Goal: Information Seeking & Learning: Find contact information

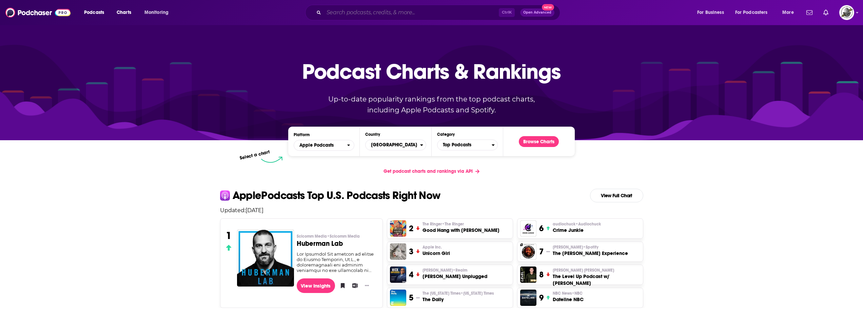
click at [400, 9] on input "Search podcasts, credits, & more..." at bounding box center [411, 12] width 175 height 11
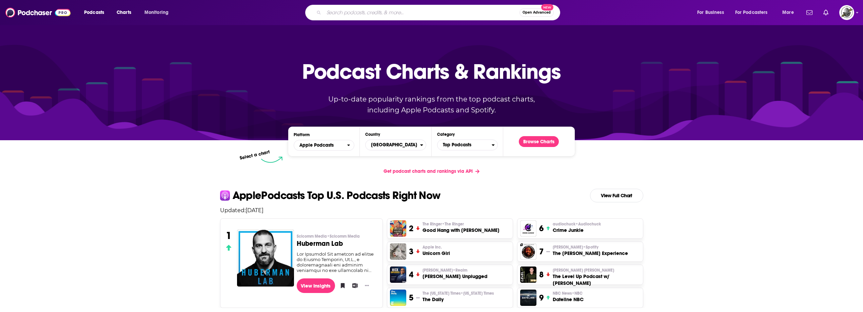
paste input "Calm Parenting Podcast"
type input "Calm Parenting Podcast"
click at [403, 14] on input "Calm Parenting Podcast" at bounding box center [415, 12] width 182 height 11
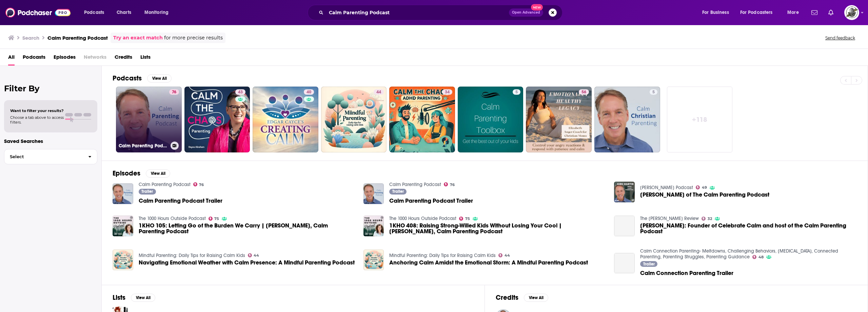
click at [160, 129] on link "76 Calm Parenting Podcast" at bounding box center [149, 119] width 66 height 66
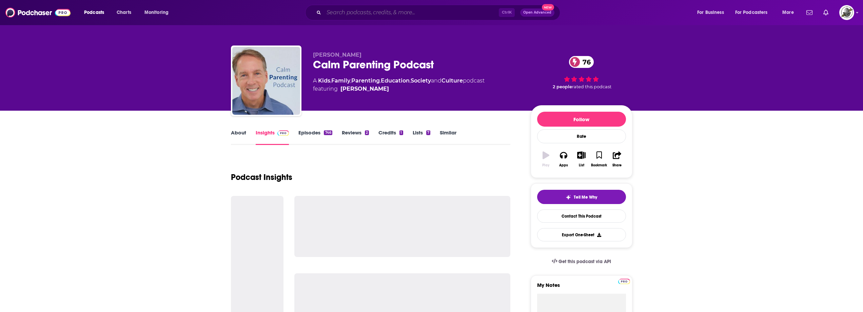
click at [397, 12] on input "Search podcasts, credits, & more..." at bounding box center [411, 12] width 175 height 11
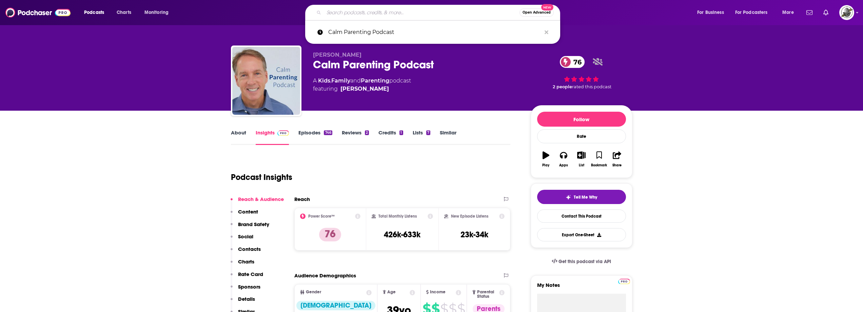
click at [423, 12] on input "Search podcasts, credits, & more..." at bounding box center [422, 12] width 196 height 11
click at [545, 32] on icon "Search podcasts, credits, & more..." at bounding box center [546, 32] width 4 height 4
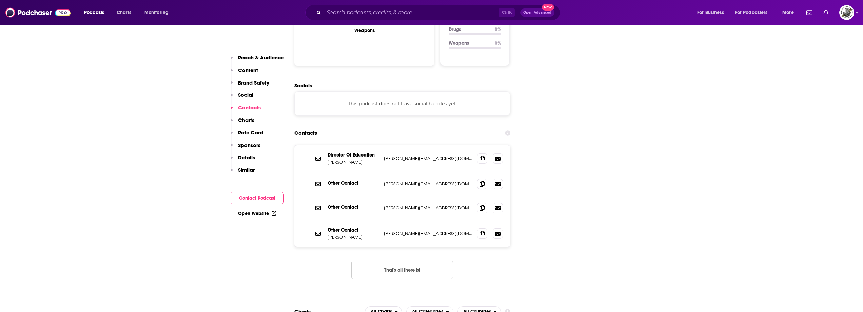
scroll to position [746, 0]
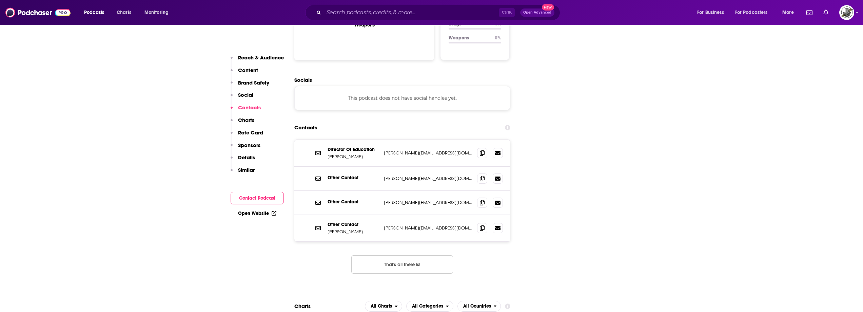
click at [411, 255] on button "That's all there is!" at bounding box center [402, 264] width 102 height 18
drag, startPoint x: 380, startPoint y: 113, endPoint x: 458, endPoint y: 114, distance: 78.0
click at [458, 140] on div "Director Of Education Kirk Martin kirk@celebratecalm.com kirk@celebratecalm.com" at bounding box center [402, 153] width 216 height 27
copy div "kirk@celebratecalm.com"
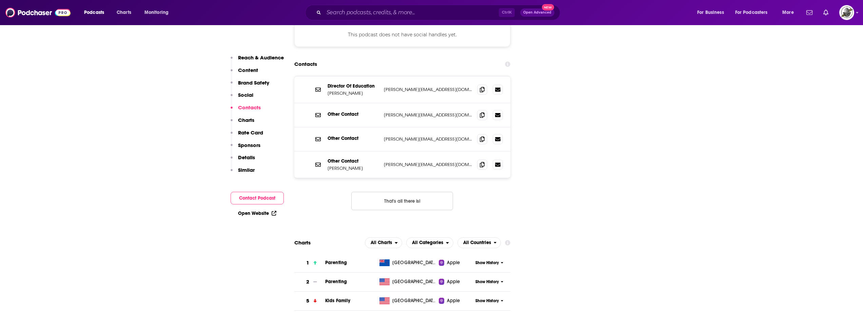
scroll to position [780, 0]
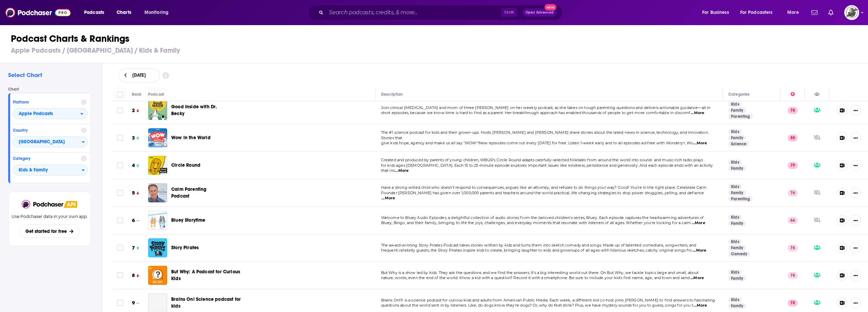
scroll to position [34, 0]
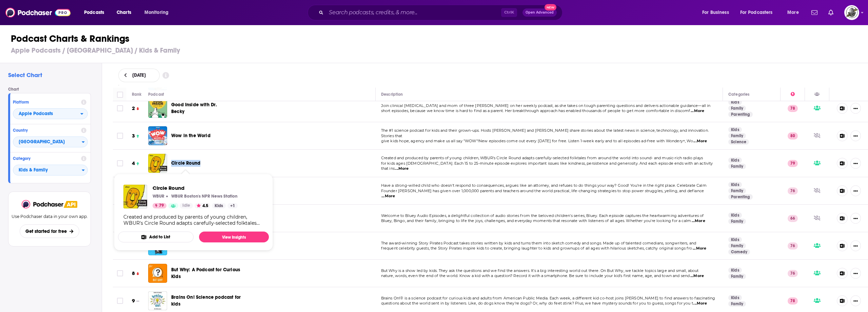
drag, startPoint x: 207, startPoint y: 162, endPoint x: 172, endPoint y: 162, distance: 35.9
click at [172, 162] on div "Circle Round" at bounding box center [200, 163] width 59 height 7
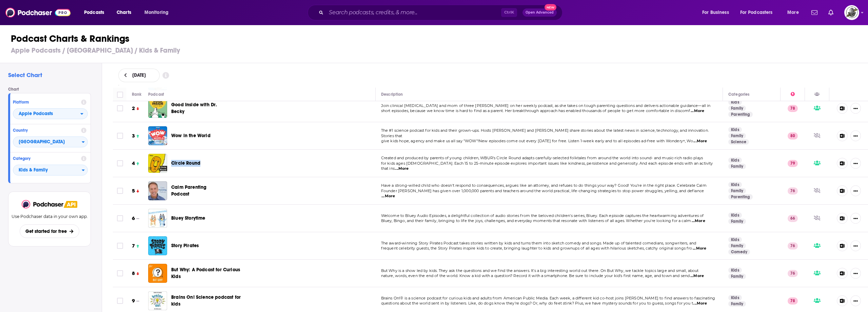
copy span "Circle Round"
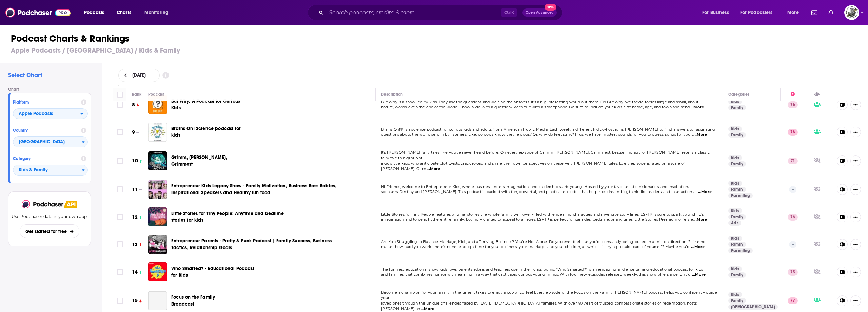
scroll to position [203, 0]
click at [313, 49] on h3 "Apple Podcasts / United States / Kids & Family" at bounding box center [437, 50] width 852 height 8
click at [384, 59] on div "Podcast Charts & Rankings Apple Podcasts / United States / Kids & Family" at bounding box center [436, 43] width 873 height 39
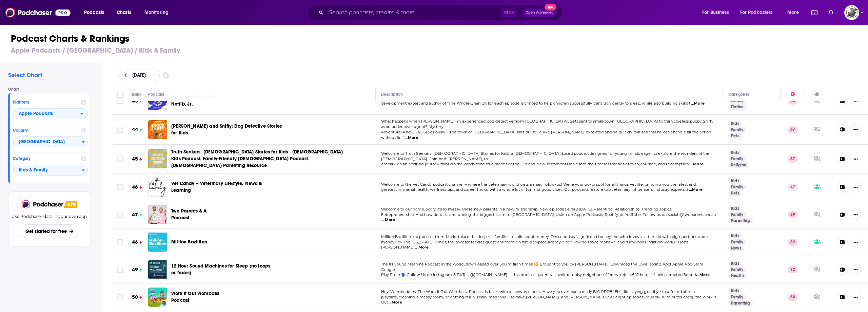
scroll to position [1186, 0]
click at [286, 32] on div "Podcast Charts & Rankings Apple Podcasts / United States / Kids & Family" at bounding box center [436, 43] width 873 height 39
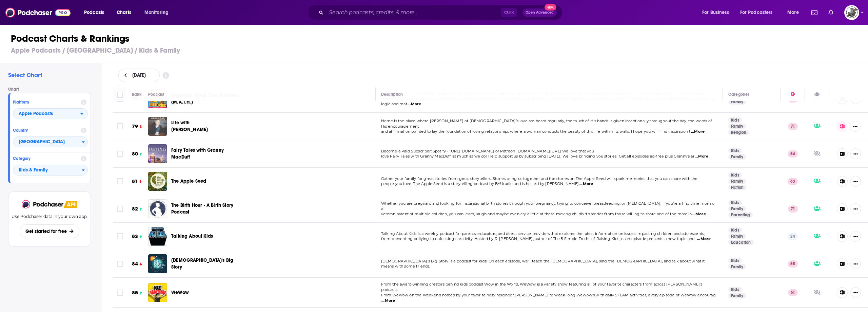
scroll to position [2169, 0]
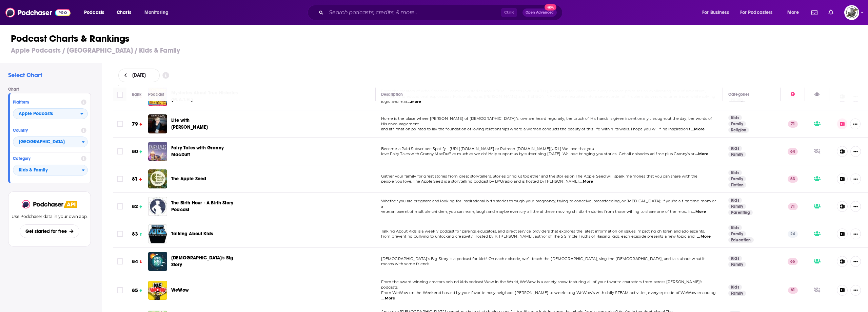
click at [329, 34] on h1 "Podcast Charts & Rankings" at bounding box center [437, 39] width 852 height 12
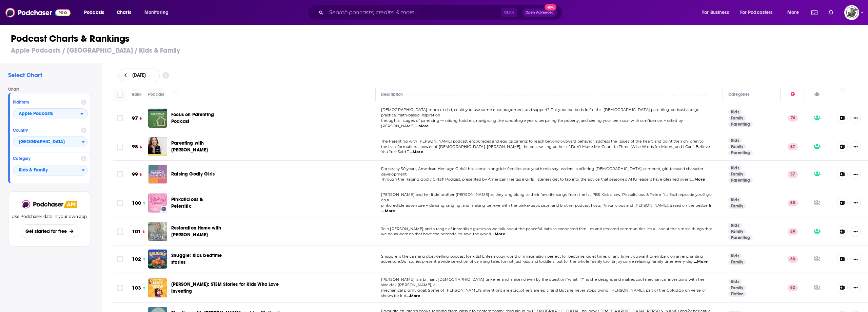
scroll to position [2712, 0]
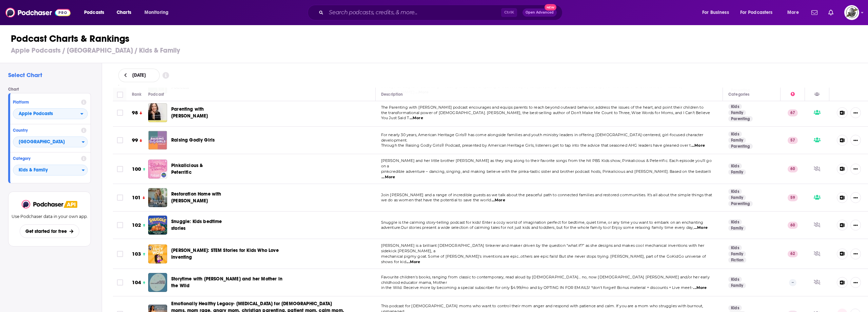
click at [356, 77] on div "August 25, 2025" at bounding box center [490, 75] width 744 height 14
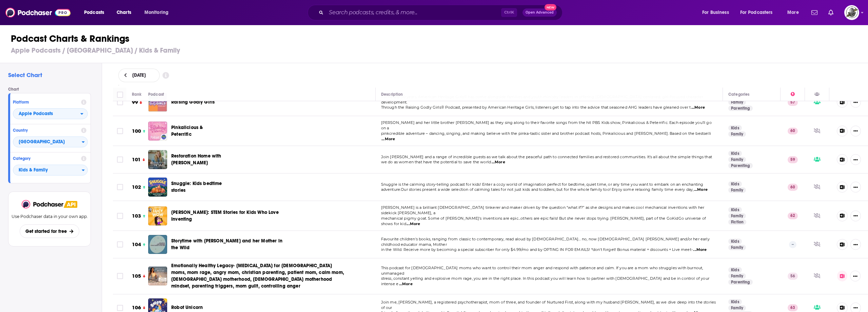
scroll to position [2746, 0]
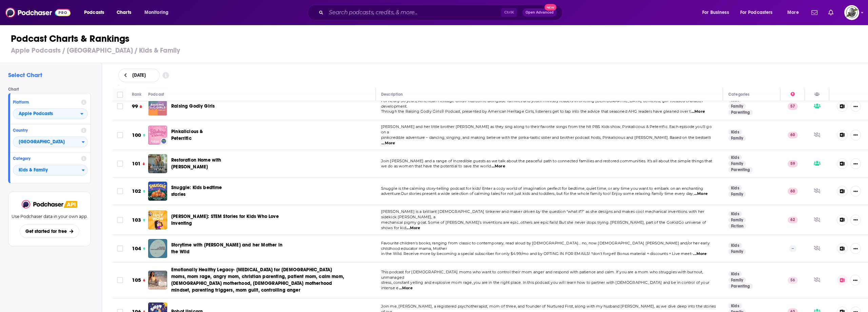
click at [359, 55] on div "Podcast Charts & Rankings Apple Podcasts / United States / Kids & Family" at bounding box center [436, 43] width 873 height 39
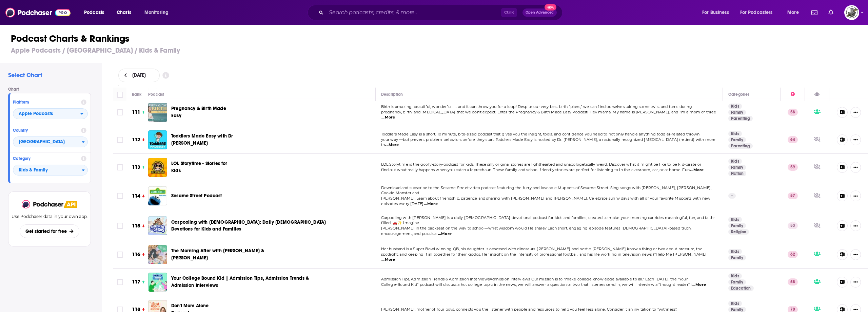
scroll to position [3118, 0]
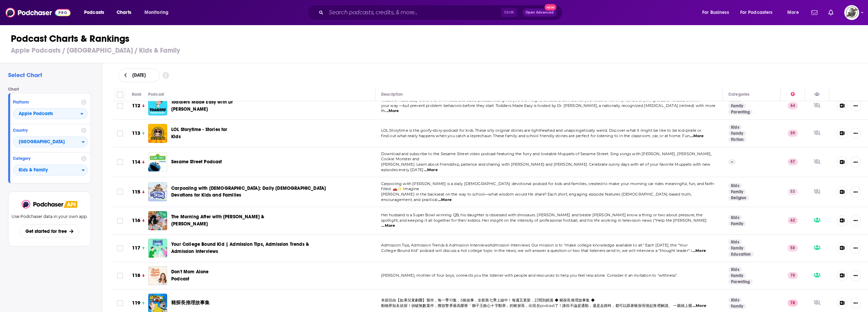
click at [319, 46] on div "Podcast Charts & Rankings Apple Podcasts / United States / Kids & Family" at bounding box center [436, 43] width 873 height 39
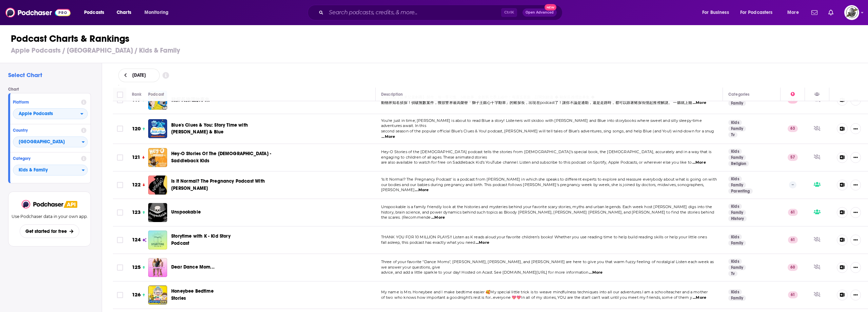
scroll to position [3322, 0]
click at [373, 46] on h3 "Apple Podcasts / United States / Kids & Family" at bounding box center [437, 50] width 852 height 8
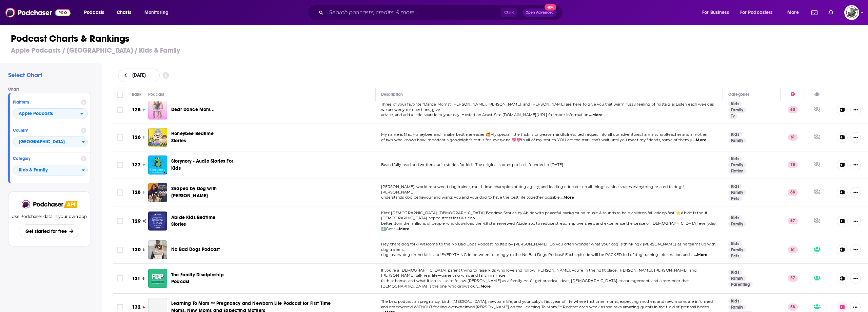
scroll to position [3491, 0]
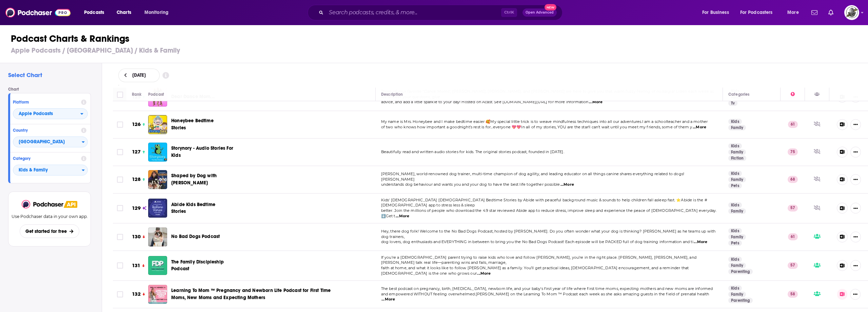
click at [441, 43] on h1 "Podcast Charts & Rankings" at bounding box center [437, 39] width 852 height 12
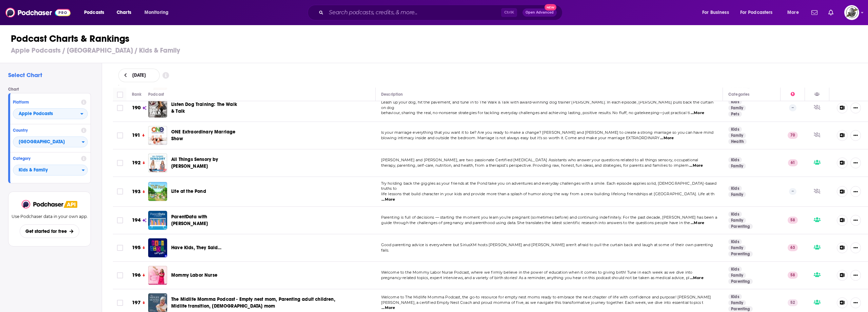
scroll to position [5289, 0]
click at [82, 170] on icon "Categories" at bounding box center [83, 169] width 3 height 5
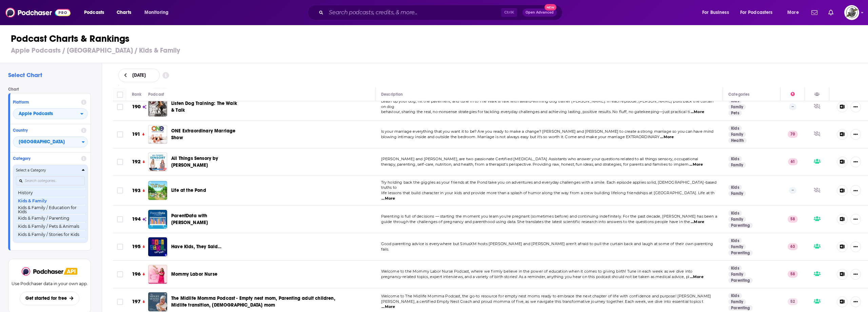
scroll to position [297, 0]
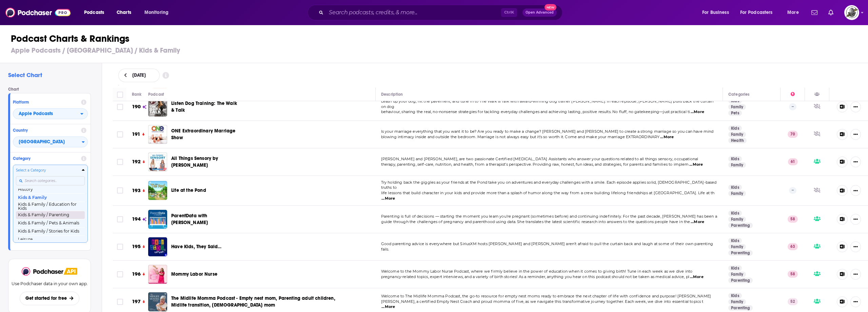
click at [56, 219] on button "Kids & Family / Parenting" at bounding box center [50, 214] width 69 height 8
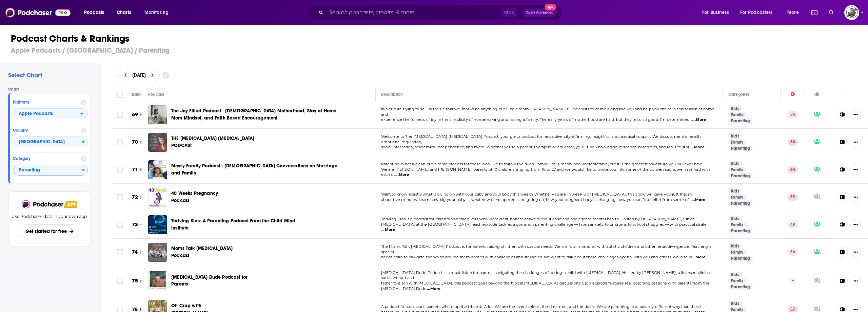
scroll to position [1966, 0]
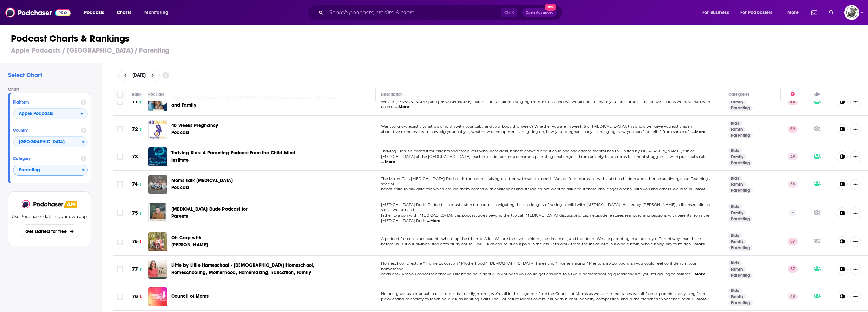
click at [283, 52] on h3 "Apple Podcasts / United States / Parenting" at bounding box center [437, 50] width 852 height 8
drag, startPoint x: 147, startPoint y: 135, endPoint x: 283, endPoint y: 69, distance: 150.8
click at [283, 69] on div "August 25, 2025" at bounding box center [490, 75] width 744 height 14
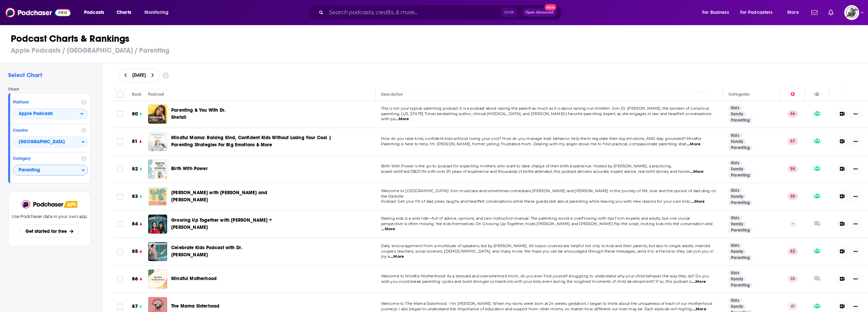
scroll to position [2237, 0]
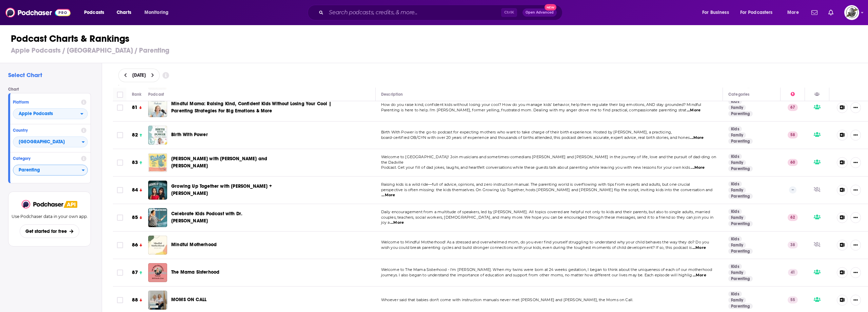
click at [322, 48] on h3 "Apple Podcasts / United States / Parenting" at bounding box center [437, 50] width 852 height 8
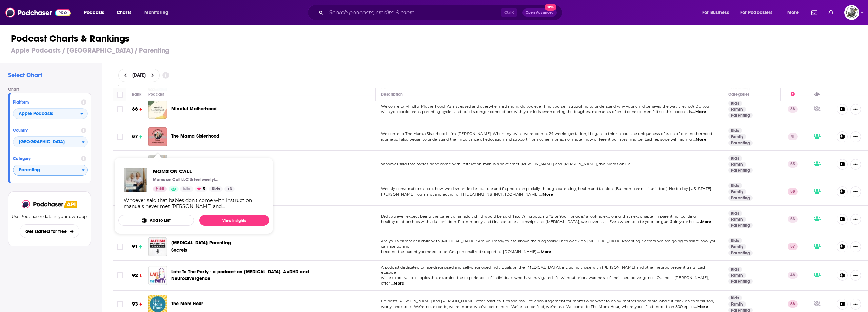
scroll to position [2407, 0]
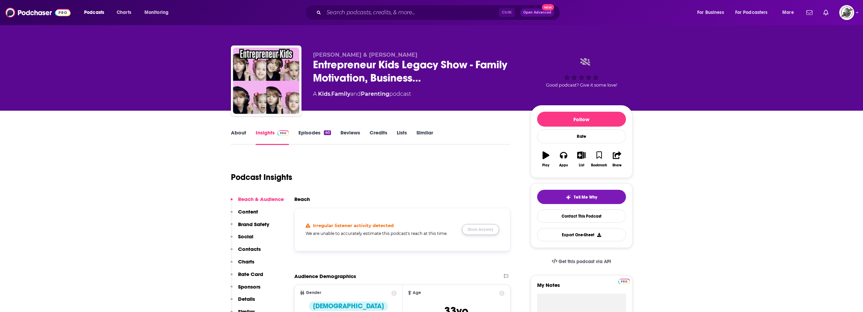
click at [471, 231] on button "Show Anyway" at bounding box center [480, 229] width 37 height 11
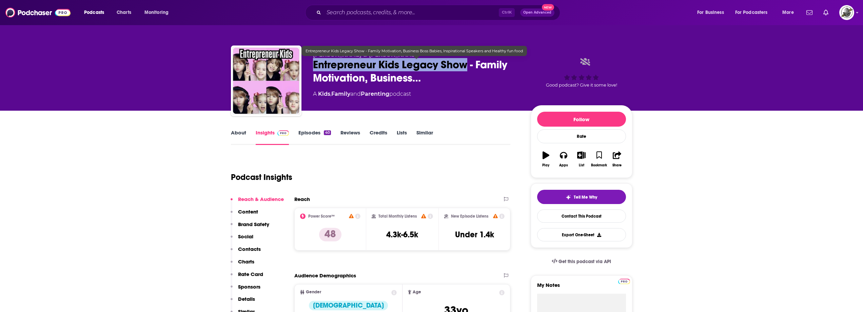
drag, startPoint x: 314, startPoint y: 67, endPoint x: 467, endPoint y: 67, distance: 153.5
click at [467, 67] on span "Entrepreneur Kids Legacy Show - Family Motivation, Business…" at bounding box center [416, 71] width 207 height 26
copy h2 "Entrepreneur Kids Legacy Show"
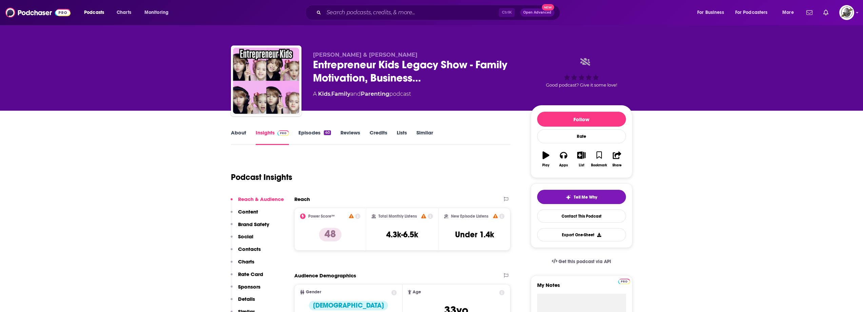
click at [423, 161] on div "Podcast Insights" at bounding box center [368, 173] width 274 height 35
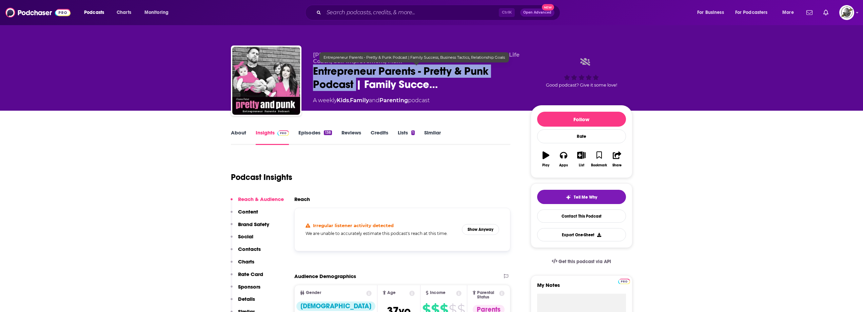
drag, startPoint x: 308, startPoint y: 69, endPoint x: 355, endPoint y: 87, distance: 50.7
click at [355, 87] on div "[PERSON_NAME] & [PERSON_NAME] | Parenting, Business, Mindset, Life Coach, Self …" at bounding box center [431, 81] width 401 height 73
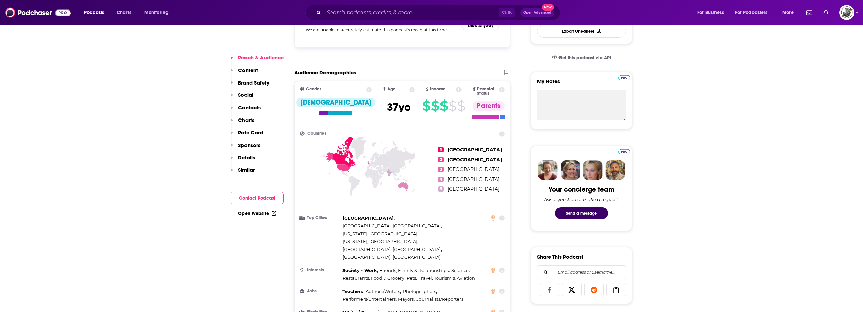
scroll to position [169, 0]
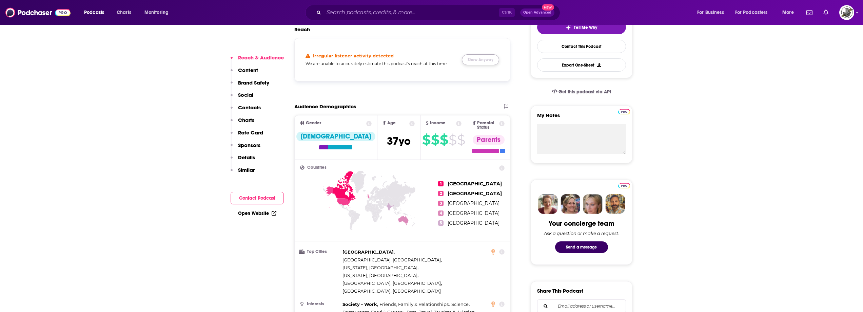
click at [483, 55] on button "Show Anyway" at bounding box center [480, 59] width 37 height 11
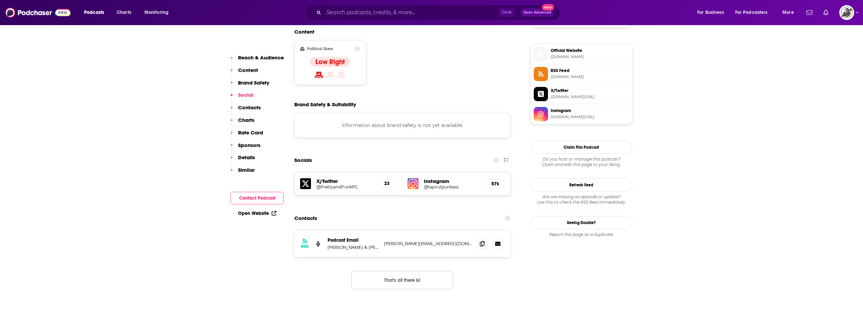
scroll to position [542, 0]
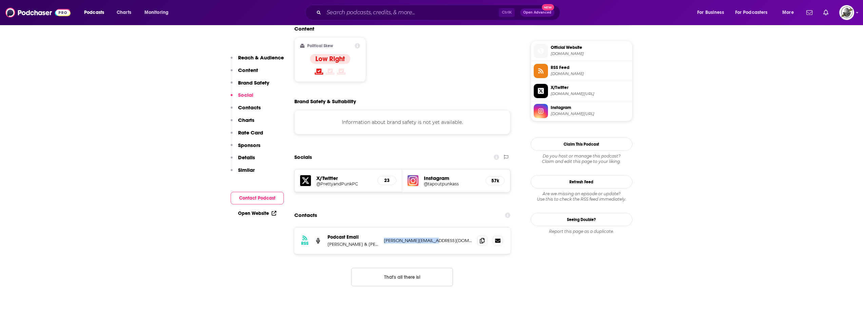
drag, startPoint x: 383, startPoint y: 198, endPoint x: 450, endPoint y: 193, distance: 67.0
click at [450, 227] on div "RSS Podcast Email Ildiko Ferenczi & Dan Caldwell | Parenting, Business, Mindset…" at bounding box center [402, 240] width 216 height 26
copy p "Dan@PrettyandPunk.com"
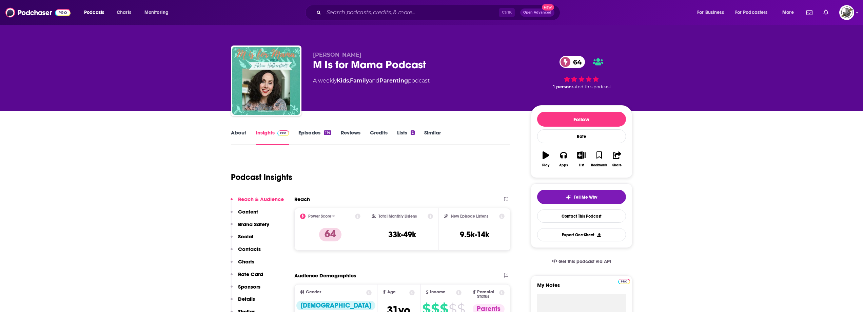
drag, startPoint x: 311, startPoint y: 63, endPoint x: 470, endPoint y: 55, distance: 159.5
click at [470, 55] on div "[PERSON_NAME] M Is for Mama Podcast 64 A weekly Kids , Family and Parenting pod…" at bounding box center [431, 81] width 401 height 73
drag, startPoint x: 335, startPoint y: 63, endPoint x: 319, endPoint y: 67, distance: 16.5
click at [335, 63] on div "M Is for Mama Podcast 64" at bounding box center [416, 64] width 207 height 13
drag, startPoint x: 315, startPoint y: 66, endPoint x: 440, endPoint y: 65, distance: 125.4
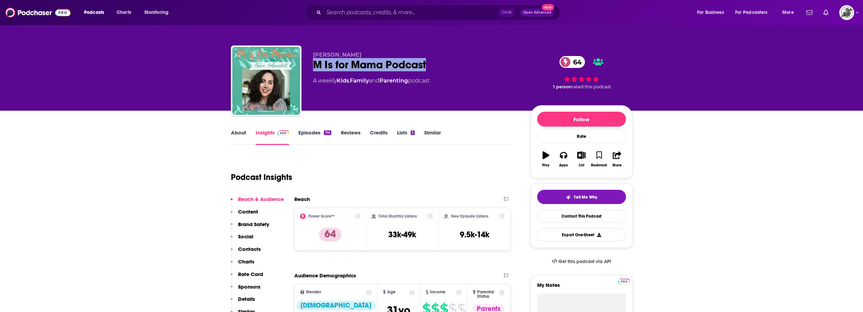
click at [440, 65] on div "M Is for Mama Podcast 64" at bounding box center [416, 64] width 207 height 13
copy h2 "M Is for Mama Podcast"
drag, startPoint x: 313, startPoint y: 53, endPoint x: 377, endPoint y: 51, distance: 64.4
click at [377, 51] on div "Abbie Halberstadt M Is for Mama Podcast 64 A weekly Kids , Family and Parenting…" at bounding box center [431, 81] width 401 height 73
copy span "Abbie Halberstadt"
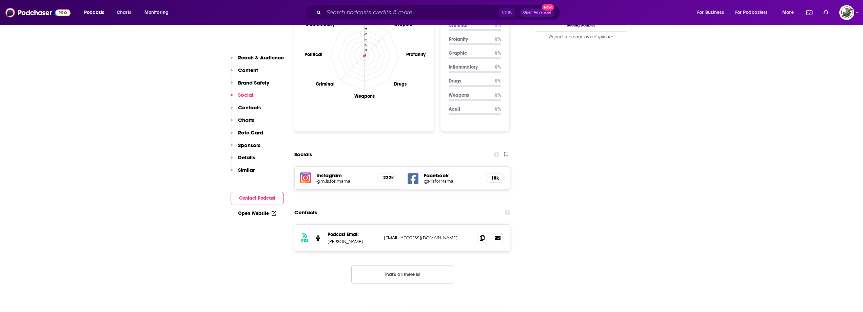
scroll to position [678, 0]
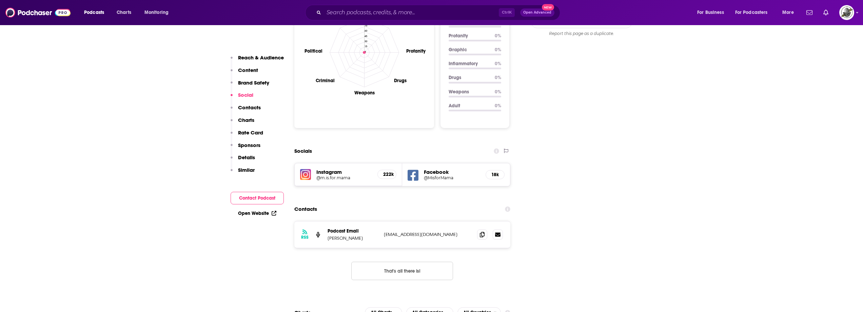
drag, startPoint x: 380, startPoint y: 194, endPoint x: 442, endPoint y: 192, distance: 62.1
click at [442, 221] on div "RSS Podcast Email Abbie Halberstadt blogabbie@gmail.com blogabbie@gmail.com" at bounding box center [402, 234] width 216 height 26
copy div "blogabbie@gmail.com"
click at [409, 202] on div "Contacts" at bounding box center [402, 208] width 216 height 13
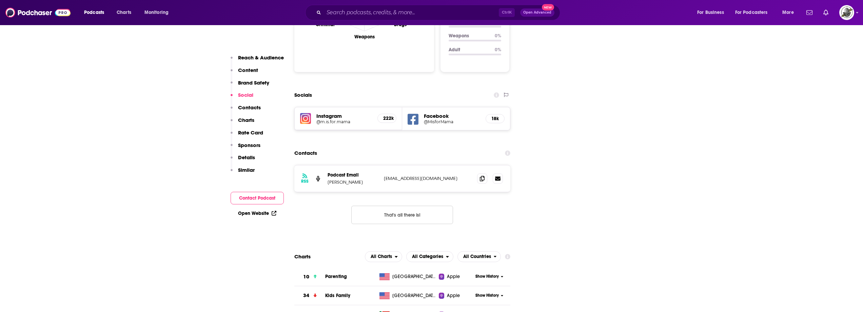
scroll to position [746, 0]
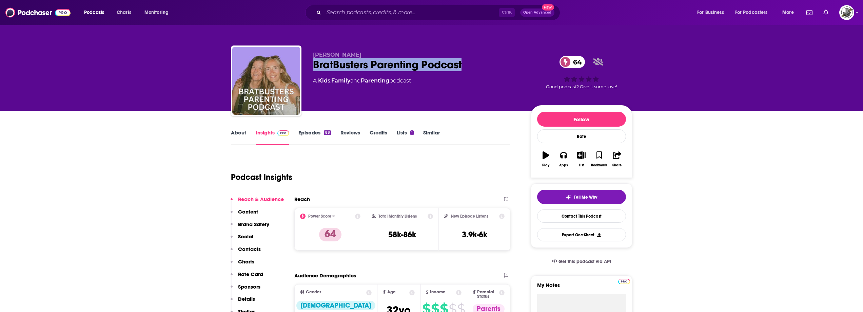
drag, startPoint x: 350, startPoint y: 65, endPoint x: 477, endPoint y: 63, distance: 126.5
click at [477, 63] on div "[PERSON_NAME] BratBusters Parenting Podcast 64 A Kids , Family and Parenting po…" at bounding box center [431, 81] width 401 height 73
copy h2 "BratBusters Parenting Podcast"
click at [320, 65] on div "BratBusters Parenting Podcast 64" at bounding box center [416, 64] width 207 height 13
drag, startPoint x: 318, startPoint y: 55, endPoint x: 363, endPoint y: 53, distance: 45.1
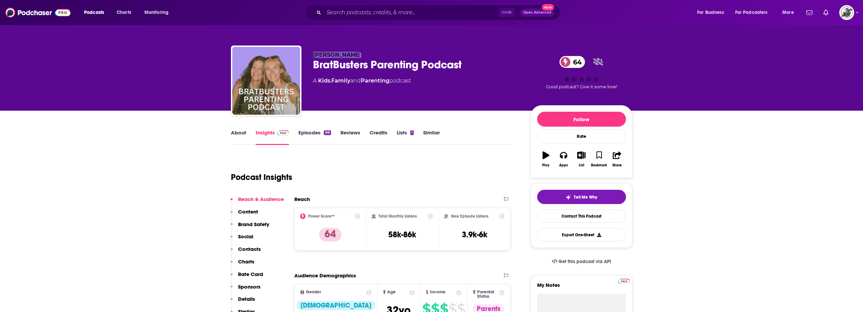
click at [363, 53] on div "[PERSON_NAME] BratBusters Parenting Podcast 64 A Kids , Family and Parenting po…" at bounding box center [431, 81] width 401 height 73
copy span "[PERSON_NAME]"
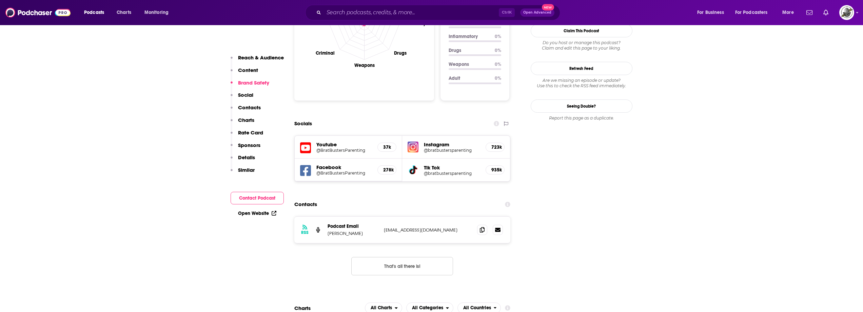
scroll to position [712, 0]
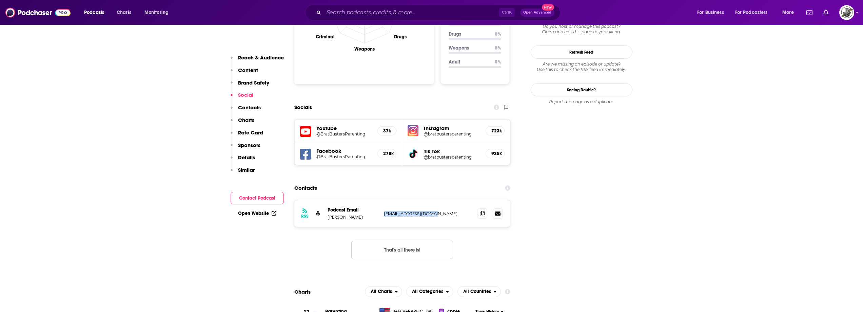
drag, startPoint x: 381, startPoint y: 180, endPoint x: 441, endPoint y: 181, distance: 60.0
click at [441, 200] on div "RSS Podcast Email [PERSON_NAME] [EMAIL_ADDRESS][DOMAIN_NAME] [EMAIL_ADDRESS][DO…" at bounding box center [402, 213] width 216 height 26
copy p "[EMAIL_ADDRESS][DOMAIN_NAME]"
click at [300, 148] on icon at bounding box center [305, 153] width 11 height 11
click at [349, 181] on div "Contacts" at bounding box center [402, 187] width 216 height 13
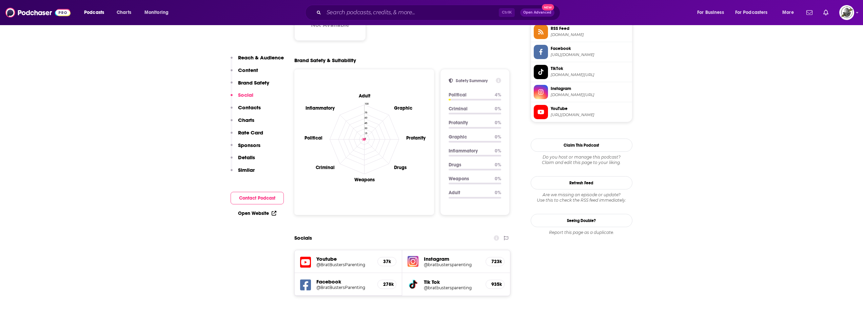
scroll to position [576, 0]
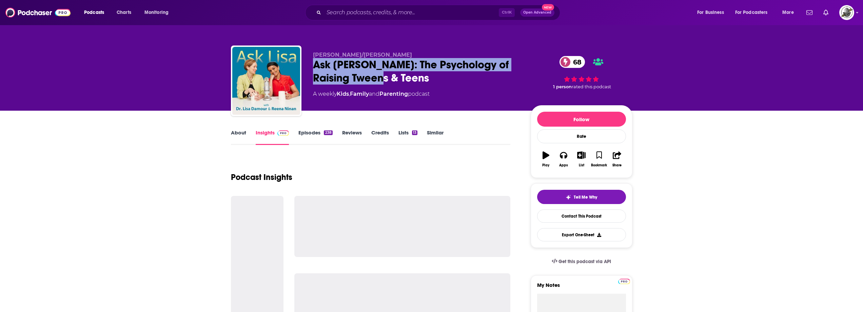
drag, startPoint x: 312, startPoint y: 69, endPoint x: 397, endPoint y: 81, distance: 85.6
click at [397, 81] on div "[PERSON_NAME]/[PERSON_NAME] Ask [PERSON_NAME]: The Psychology of Raising Tweens…" at bounding box center [431, 81] width 401 height 73
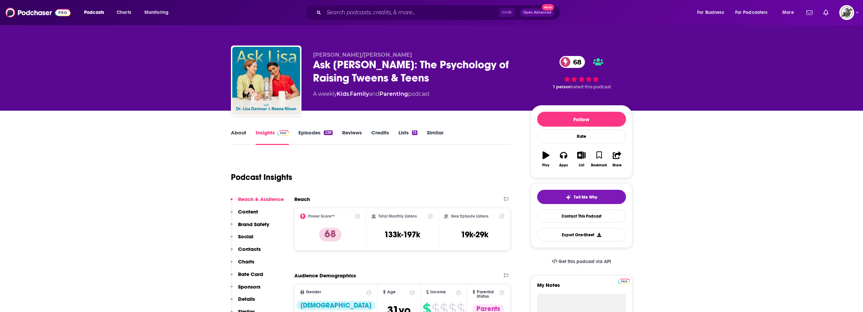
click at [320, 58] on span "[PERSON_NAME]/[PERSON_NAME]" at bounding box center [362, 55] width 99 height 6
drag, startPoint x: 313, startPoint y: 57, endPoint x: 404, endPoint y: 53, distance: 91.6
click at [404, 53] on p "Dr. Lisa Damour/Reena Ninan" at bounding box center [416, 55] width 207 height 6
copy span "Dr. Lisa Damour/Reena Ninan"
click at [356, 156] on div "Podcast Insights" at bounding box center [368, 173] width 274 height 35
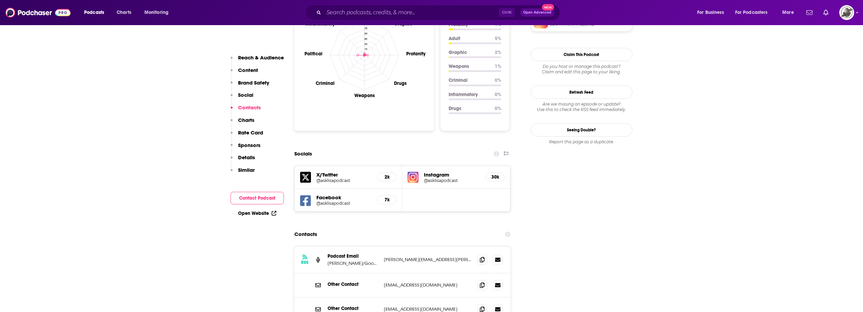
scroll to position [746, 0]
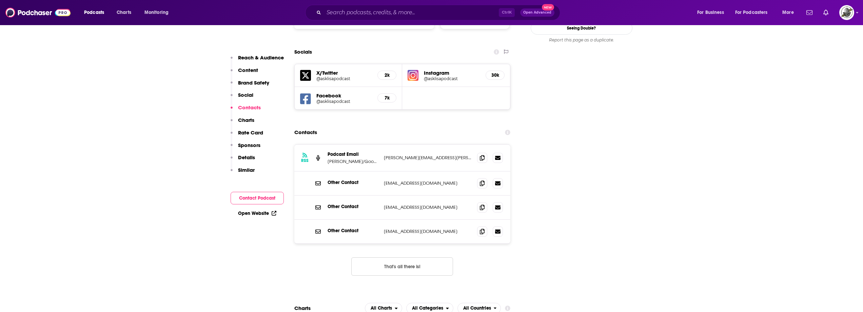
click at [402, 257] on button "That's all there is!" at bounding box center [402, 266] width 102 height 18
drag, startPoint x: 383, startPoint y: 133, endPoint x: 452, endPoint y: 131, distance: 68.8
click at [452, 155] on p "lisa.kendall.damour@gmail.com" at bounding box center [428, 158] width 88 height 6
copy p "lisa.kendall.damour@gmail.com"
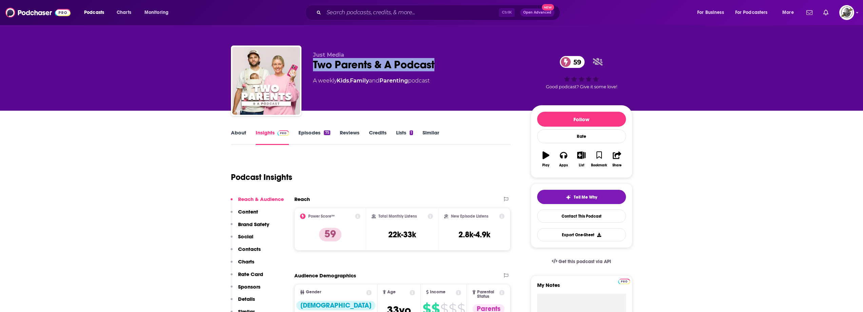
drag, startPoint x: 308, startPoint y: 68, endPoint x: 442, endPoint y: 62, distance: 133.7
click at [442, 62] on div "Just Media Two Parents & A Podcast 59 A weekly Kids , Family and Parenting podc…" at bounding box center [431, 81] width 401 height 73
copy h2 "Two Parents & A Podcast"
click at [377, 162] on div "Podcast Insights" at bounding box center [368, 173] width 274 height 35
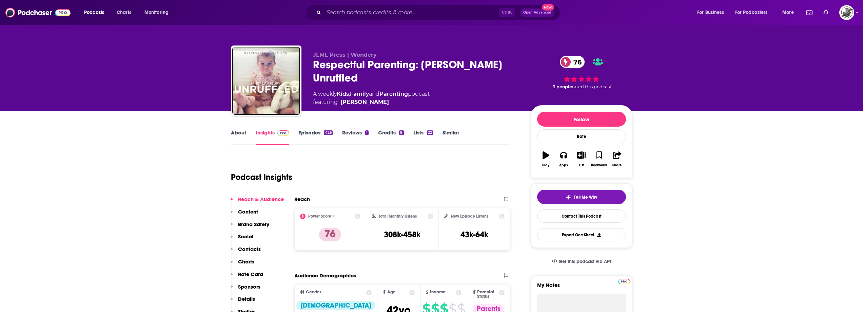
drag, startPoint x: 312, startPoint y: 65, endPoint x: 366, endPoint y: 75, distance: 55.8
click at [366, 75] on div "JLML Press | Wondery Respectful Parenting: Janet Lansbury Unruffled 76 A weekly…" at bounding box center [431, 81] width 401 height 73
copy h2 "Respectful Parenting: Janet Lansbury Unruffled"
click at [364, 71] on div "Respectful Parenting: Janet Lansbury Unruffled 76" at bounding box center [416, 71] width 207 height 26
drag, startPoint x: 388, startPoint y: 102, endPoint x: 382, endPoint y: 103, distance: 6.2
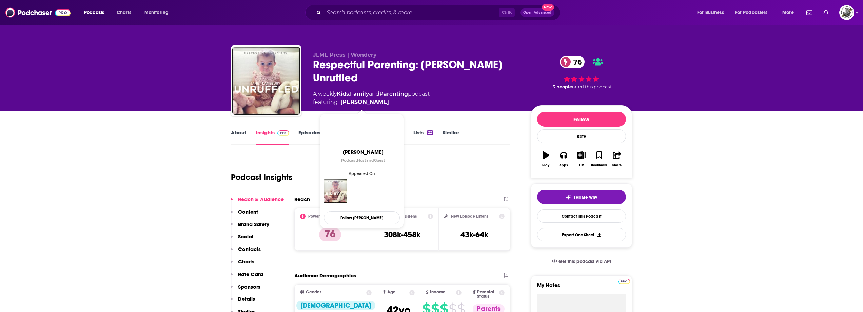
click at [382, 103] on span "featuring Janet Lansbury" at bounding box center [371, 102] width 117 height 8
copy span "Janet Lansbury"
click at [394, 174] on div "Podcast Insights" at bounding box center [368, 173] width 274 height 35
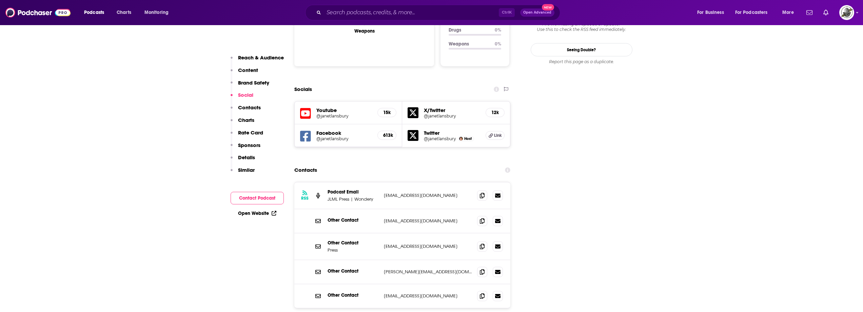
scroll to position [746, 0]
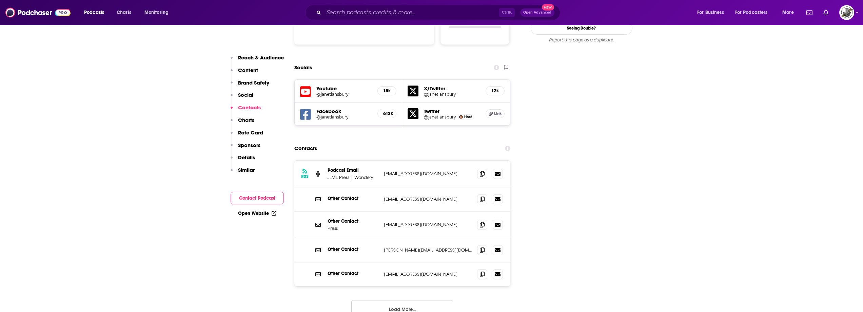
click at [404, 300] on button "Load More..." at bounding box center [402, 309] width 102 height 18
drag, startPoint x: 382, startPoint y: 141, endPoint x: 438, endPoint y: 140, distance: 55.9
click at [438, 160] on div "RSS Podcast Email JLML Press | Wondery mblansbury@gmail.com mblansbury@gmail.com" at bounding box center [402, 173] width 216 height 27
copy p "mblansbury@gmail.com"
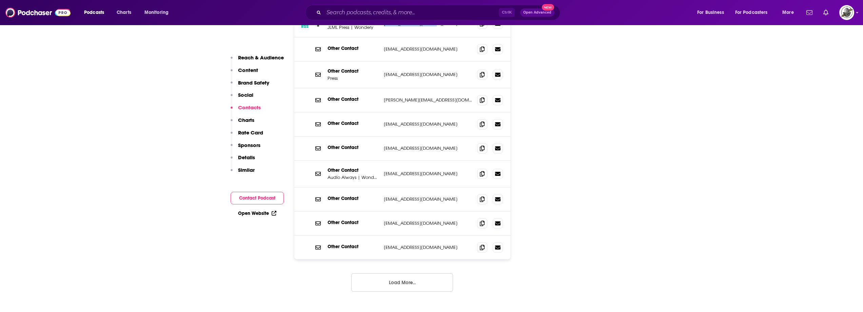
scroll to position [983, 0]
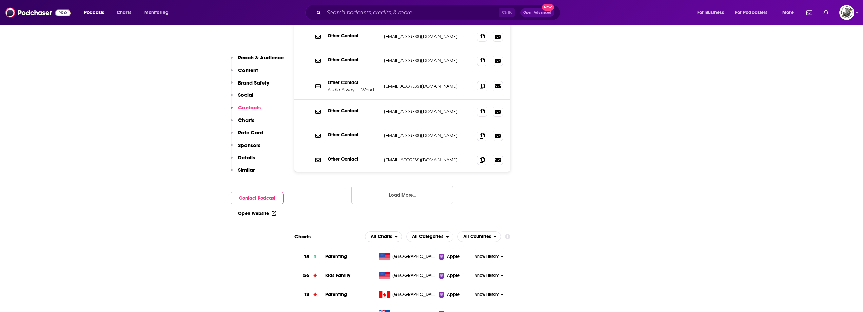
click at [402, 185] on button "Load More..." at bounding box center [402, 194] width 102 height 18
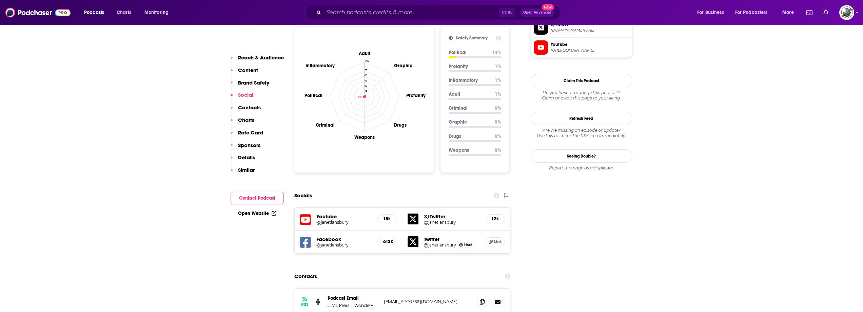
scroll to position [610, 0]
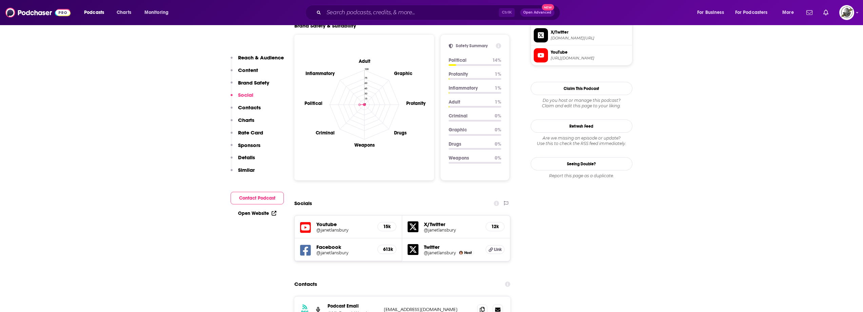
click at [310, 244] on icon at bounding box center [305, 249] width 11 height 11
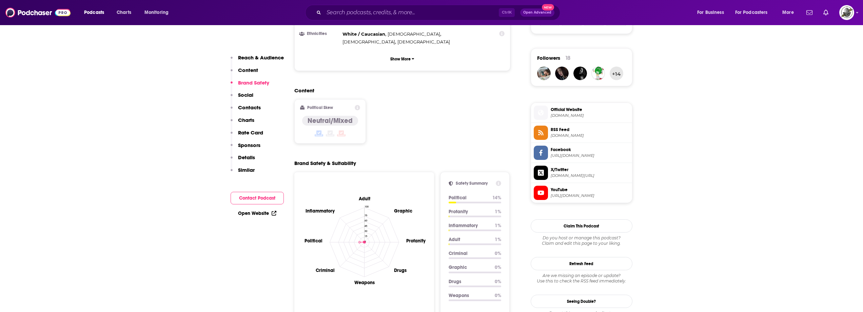
scroll to position [441, 0]
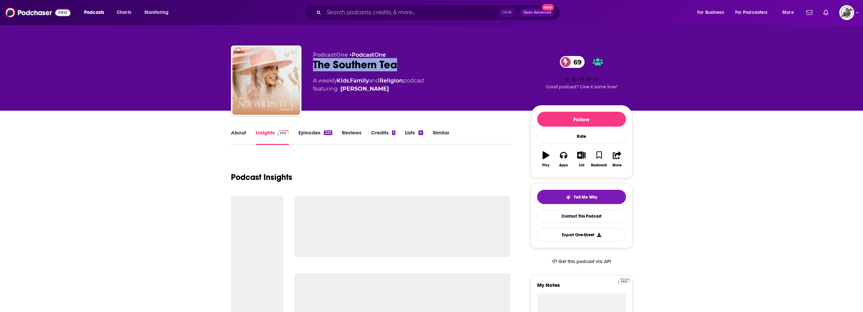
drag, startPoint x: 309, startPoint y: 66, endPoint x: 419, endPoint y: 61, distance: 109.9
click at [419, 61] on div "PodcastOne • PodcastOne The Southern Tea 69 A weekly Kids , Family and Religion…" at bounding box center [431, 81] width 401 height 73
copy h2 "The Southern Tea"
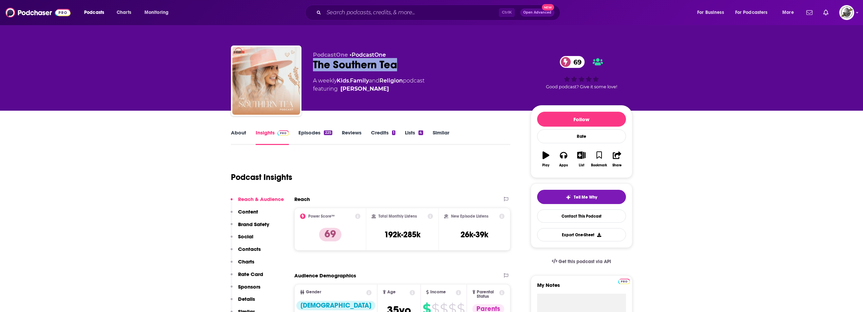
drag, startPoint x: 393, startPoint y: 88, endPoint x: 384, endPoint y: 90, distance: 9.0
click at [384, 90] on span "featuring [PERSON_NAME]" at bounding box center [369, 89] width 112 height 8
copy span "[PERSON_NAME]"
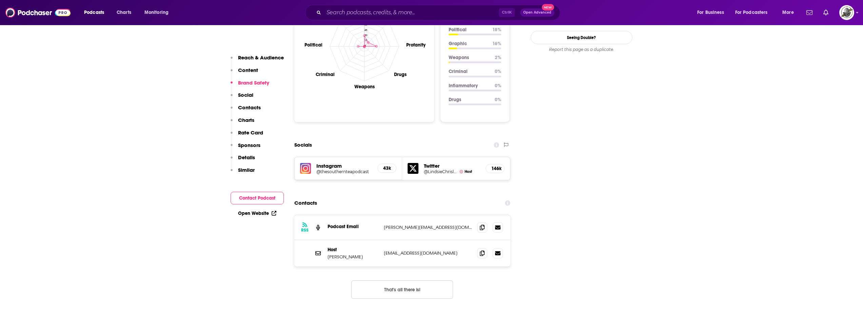
scroll to position [678, 0]
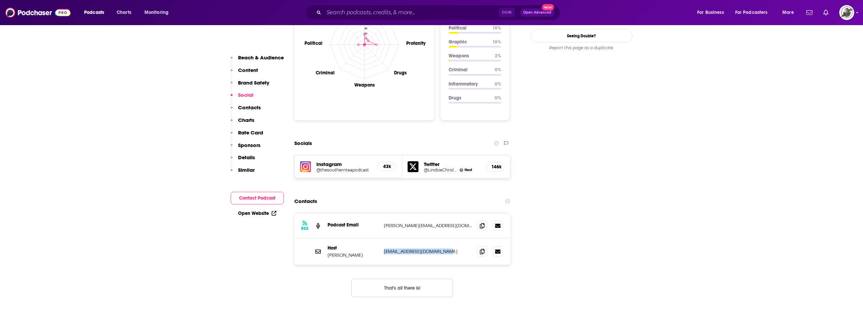
drag, startPoint x: 383, startPoint y: 212, endPoint x: 459, endPoint y: 209, distance: 75.6
click at [459, 238] on div "Host Katy Harrell mumuandmacaroons@gmail.com mumuandmacaroons@gmail.com" at bounding box center [402, 251] width 216 height 26
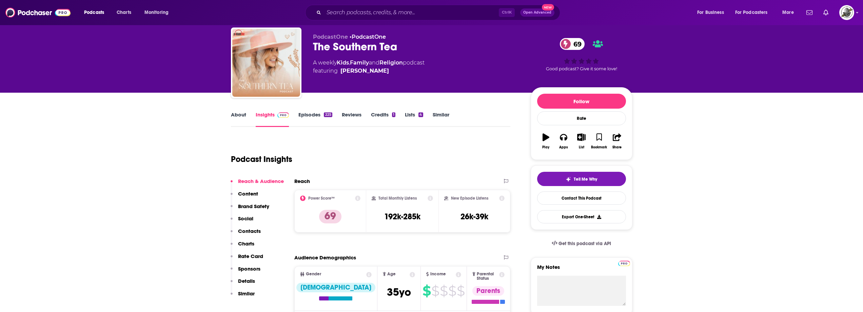
scroll to position [0, 0]
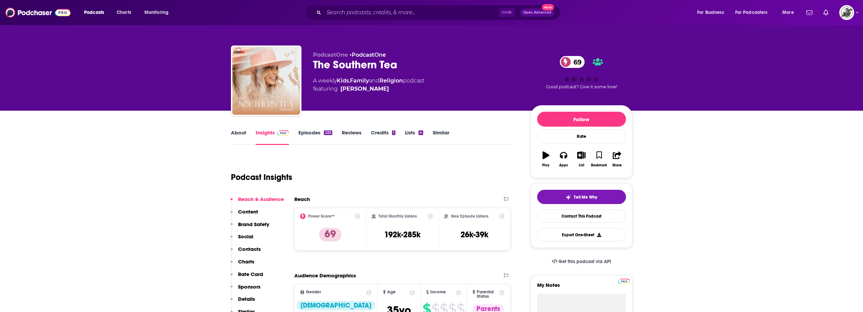
drag, startPoint x: 388, startPoint y: 91, endPoint x: 384, endPoint y: 88, distance: 5.2
click at [384, 88] on span "featuring Lindsie Chrisley" at bounding box center [369, 89] width 112 height 8
copy span "Lindsie Chrisley"
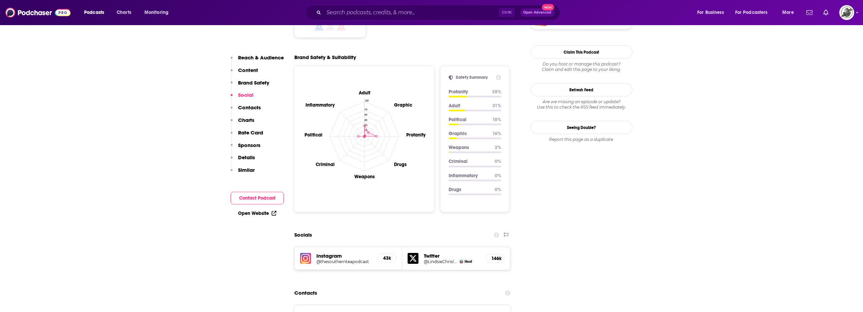
scroll to position [678, 0]
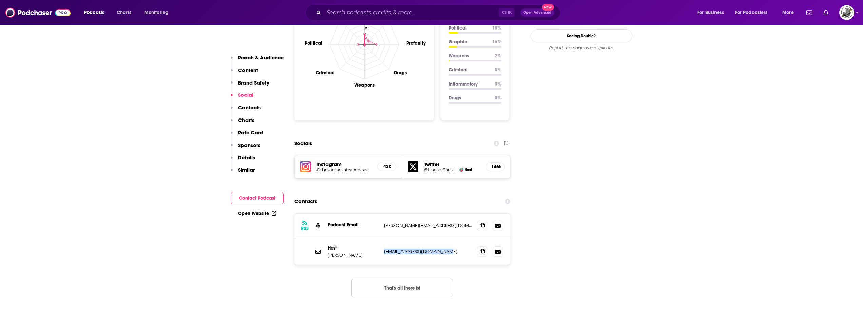
drag, startPoint x: 382, startPoint y: 213, endPoint x: 465, endPoint y: 210, distance: 83.1
click at [465, 238] on div "Host Katy Harrell mumuandmacaroons@gmail.com mumuandmacaroons@gmail.com" at bounding box center [402, 251] width 216 height 26
copy p "mumuandmacaroons@gmail.com"
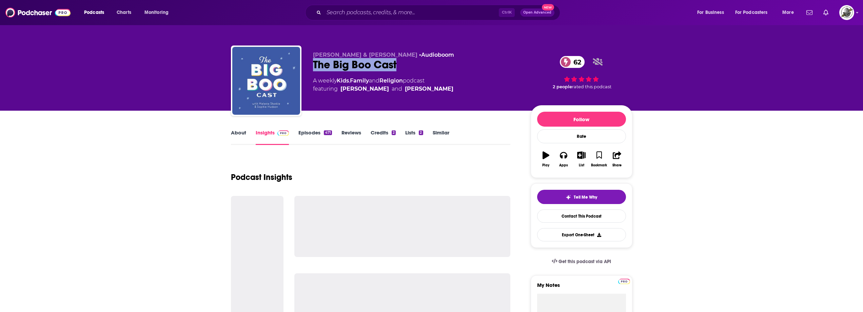
drag, startPoint x: 312, startPoint y: 60, endPoint x: 413, endPoint y: 59, distance: 101.0
click at [413, 59] on div "[PERSON_NAME] & [PERSON_NAME] • Audioboom The Big Boo Cast 62 A weekly Kids , F…" at bounding box center [431, 81] width 401 height 73
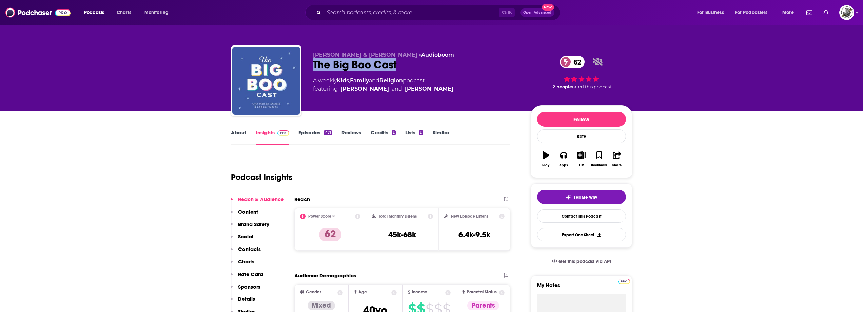
copy h2 "The Big Boo Cast"
click at [312, 51] on div "[PERSON_NAME] & [PERSON_NAME] • Audioboom The Big Boo Cast 62 A weekly Kids , F…" at bounding box center [431, 81] width 401 height 73
drag, startPoint x: 313, startPoint y: 55, endPoint x: 407, endPoint y: 55, distance: 93.9
click at [408, 55] on span "[PERSON_NAME] & [PERSON_NAME]" at bounding box center [365, 55] width 104 height 6
copy span "[PERSON_NAME] & [PERSON_NAME]"
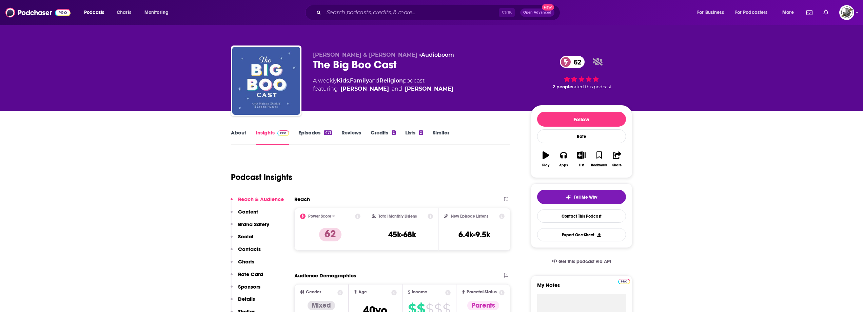
click at [367, 158] on div "Podcast Insights" at bounding box center [368, 173] width 274 height 35
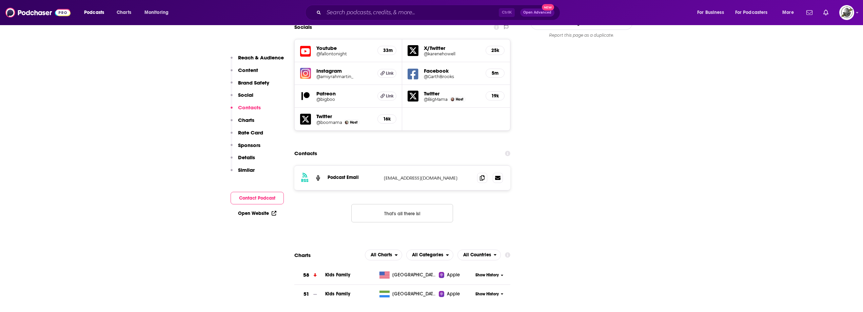
scroll to position [814, 0]
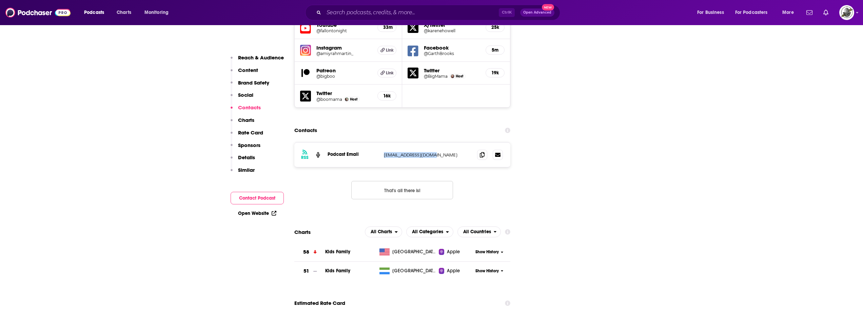
drag, startPoint x: 384, startPoint y: 121, endPoint x: 446, endPoint y: 118, distance: 62.1
click at [446, 142] on div "RSS Podcast Email [EMAIL_ADDRESS][DOMAIN_NAME] [EMAIL_ADDRESS][DOMAIN_NAME]" at bounding box center [402, 154] width 216 height 24
copy p "boomama205@gmail.com"
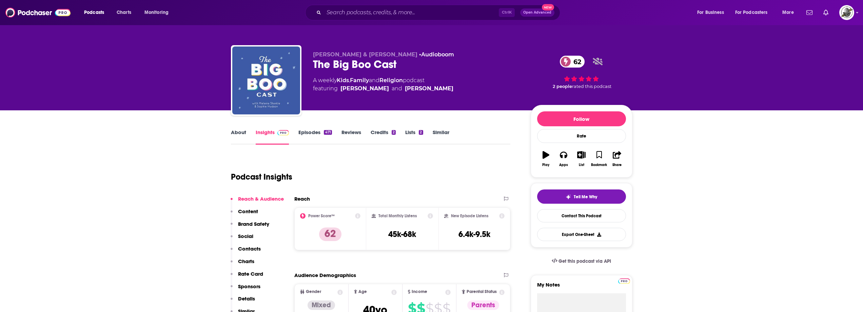
scroll to position [0, 0]
drag, startPoint x: 313, startPoint y: 70, endPoint x: 404, endPoint y: 70, distance: 91.5
click at [404, 70] on div "The Big Boo Cast 62" at bounding box center [416, 64] width 207 height 13
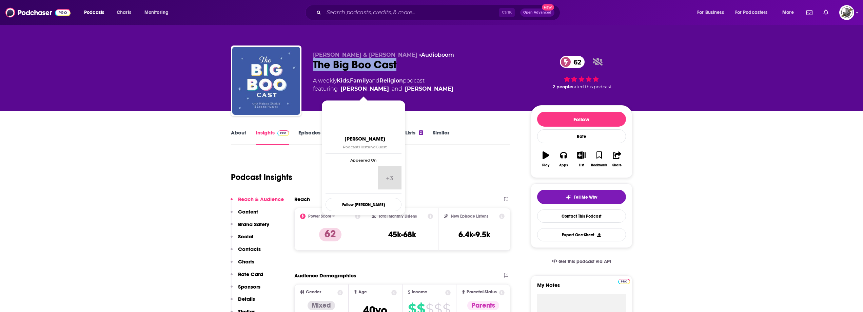
drag, startPoint x: 388, startPoint y: 89, endPoint x: 341, endPoint y: 93, distance: 46.6
click at [341, 93] on div "Melanie Shankle & Sophie Hudson • Audioboom The Big Boo Cast 62 A weekly Kids ,…" at bounding box center [416, 79] width 207 height 54
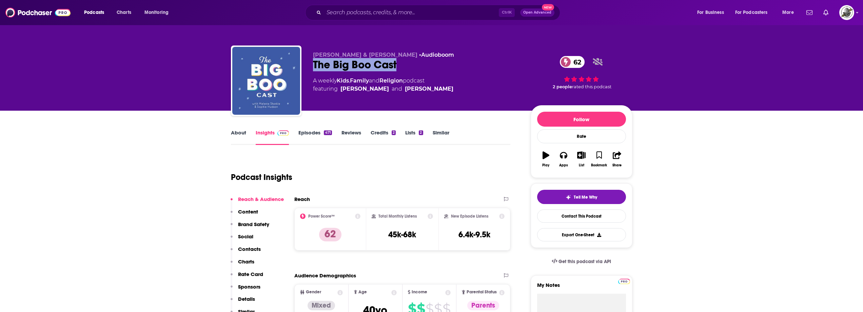
copy link "Melanie Shankle"
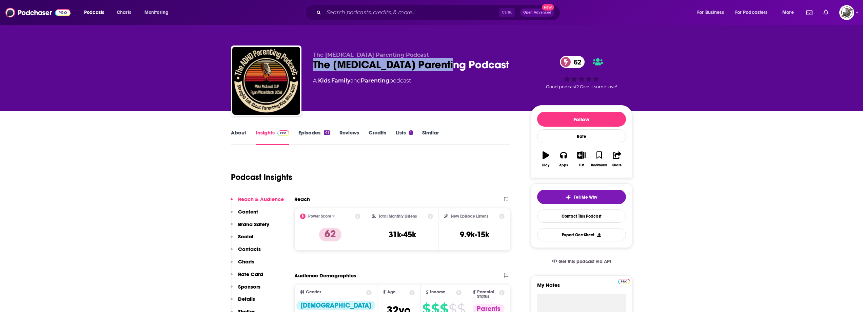
drag, startPoint x: 308, startPoint y: 67, endPoint x: 456, endPoint y: 63, distance: 147.8
click at [456, 63] on div "The [MEDICAL_DATA] Parenting Podcast The [MEDICAL_DATA] Parenting Podcast 62 A …" at bounding box center [431, 81] width 401 height 73
copy h2 "The [MEDICAL_DATA] Parenting Podcast"
click at [394, 174] on div "Podcast Insights" at bounding box center [368, 173] width 274 height 35
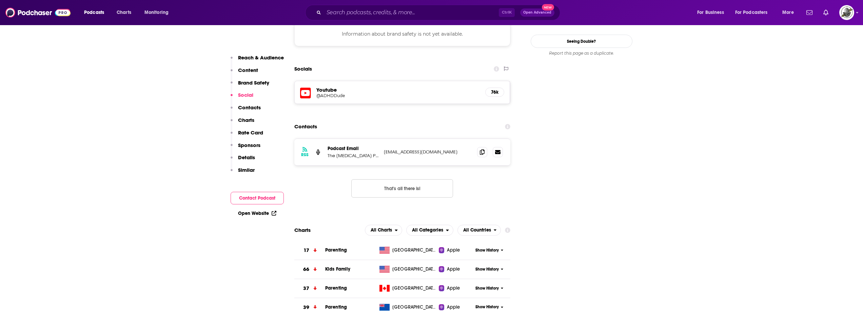
scroll to position [644, 0]
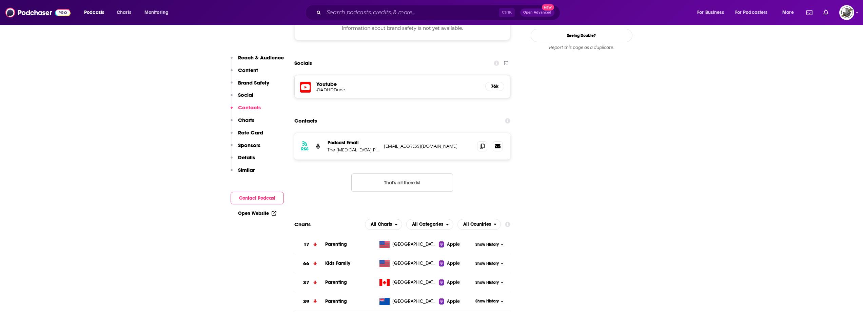
drag, startPoint x: 384, startPoint y: 105, endPoint x: 465, endPoint y: 106, distance: 81.0
click at [465, 143] on p "[EMAIL_ADDRESS][DOMAIN_NAME]" at bounding box center [428, 146] width 88 height 6
copy p "[EMAIL_ADDRESS][DOMAIN_NAME]"
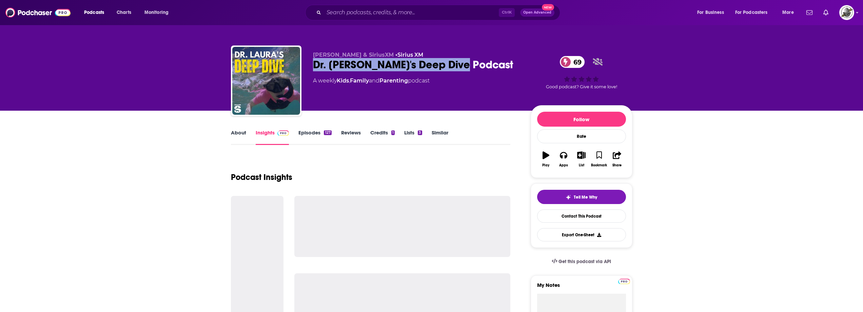
drag, startPoint x: 312, startPoint y: 68, endPoint x: 475, endPoint y: 64, distance: 163.8
click at [475, 64] on div "[PERSON_NAME] & SiriusXM • Sirius XM Dr. [PERSON_NAME]'s Deep Dive Podcast 69 A…" at bounding box center [431, 81] width 401 height 73
copy h2 "Dr. [PERSON_NAME]'s Deep Dive Podcast"
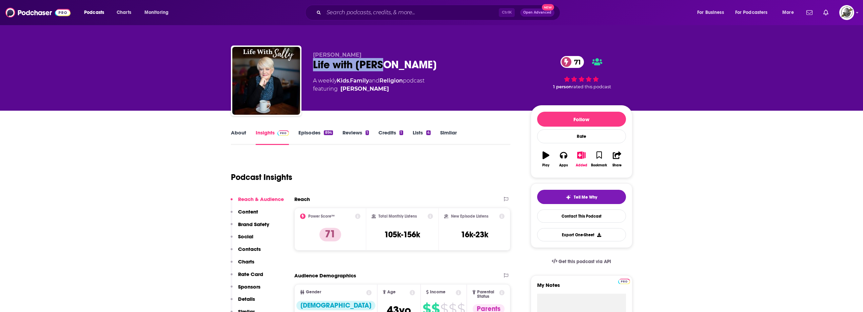
drag, startPoint x: 312, startPoint y: 65, endPoint x: 392, endPoint y: 61, distance: 80.1
click at [392, 61] on div "Sally Clarkson Life with Sally 71 A weekly Kids , Family and Religion podcast f…" at bounding box center [431, 81] width 401 height 73
copy h2 "Life with Sally"
drag, startPoint x: 315, startPoint y: 57, endPoint x: 360, endPoint y: 53, distance: 44.6
click at [360, 53] on p "Sally Clarkson" at bounding box center [416, 55] width 207 height 6
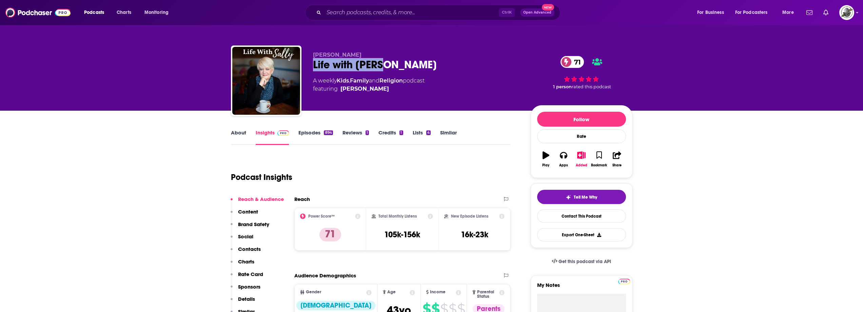
copy span "Sally Clarkson"
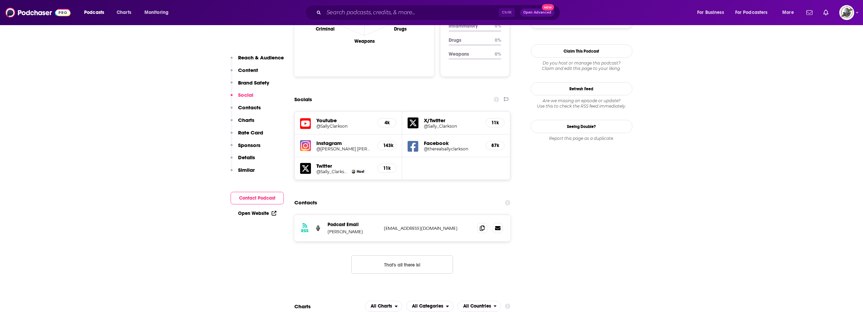
scroll to position [746, 0]
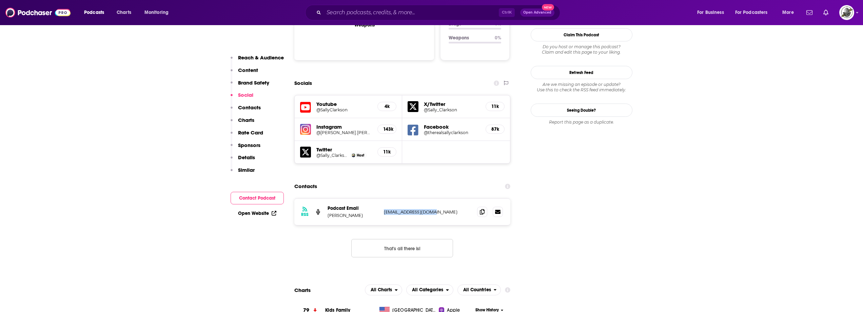
drag, startPoint x: 384, startPoint y: 163, endPoint x: 438, endPoint y: 161, distance: 53.9
click at [438, 209] on p "wholeheart@gmail.com" at bounding box center [428, 212] width 88 height 6
copy p "wholeheart@gmail.com"
drag, startPoint x: 309, startPoint y: 84, endPoint x: 291, endPoint y: 86, distance: 18.7
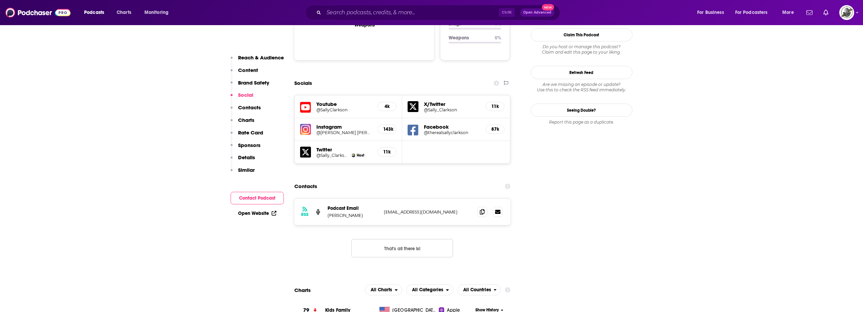
click at [418, 124] on icon at bounding box center [412, 129] width 11 height 11
click at [306, 101] on icon at bounding box center [305, 107] width 11 height 13
click at [427, 180] on div "Contacts" at bounding box center [402, 186] width 216 height 13
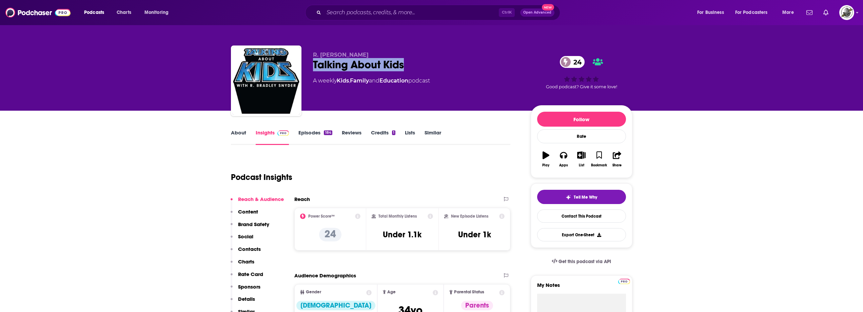
drag, startPoint x: 367, startPoint y: 63, endPoint x: 432, endPoint y: 63, distance: 65.1
click at [432, 63] on div "R. [PERSON_NAME] Talking About Kids 24 A weekly Kids , Family and Education pod…" at bounding box center [431, 81] width 401 height 73
click at [332, 59] on div "Talking About Kids 24" at bounding box center [416, 64] width 207 height 13
drag, startPoint x: 313, startPoint y: 56, endPoint x: 370, endPoint y: 55, distance: 57.6
click at [370, 55] on p "R. [PERSON_NAME]" at bounding box center [416, 55] width 207 height 6
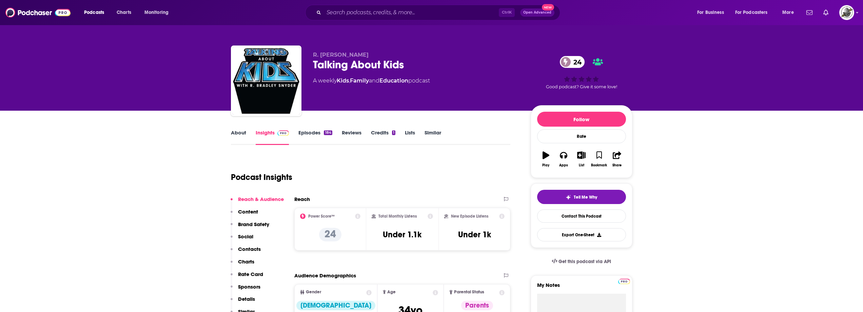
copy span "R. [PERSON_NAME]"
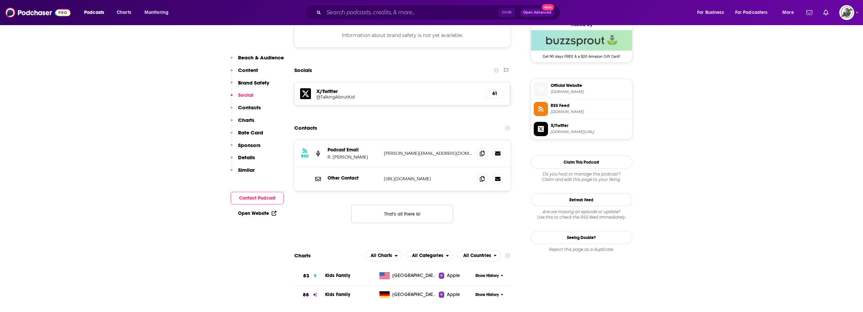
scroll to position [542, 0]
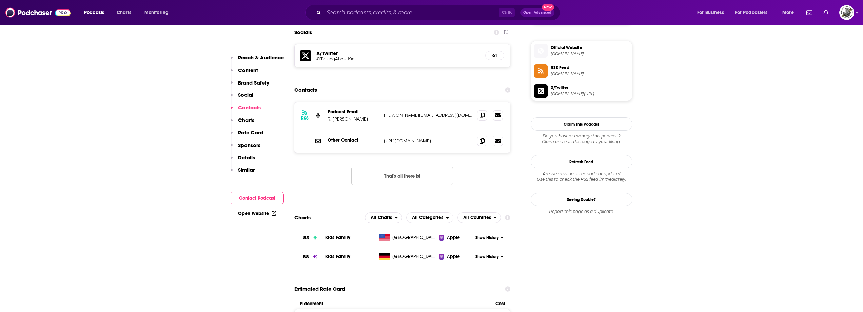
drag, startPoint x: 381, startPoint y: 117, endPoint x: 461, endPoint y: 120, distance: 80.7
click at [461, 120] on div "RSS Podcast Email [PERSON_NAME] Snyder [EMAIL_ADDRESS][DOMAIN_NAME] [PERSON_NAM…" at bounding box center [402, 115] width 216 height 27
copy div "[PERSON_NAME][EMAIL_ADDRESS][DOMAIN_NAME]"
click at [320, 178] on div "RSS Podcast Email [PERSON_NAME] Snyder [EMAIL_ADDRESS][DOMAIN_NAME] [PERSON_NAM…" at bounding box center [402, 149] width 216 height 94
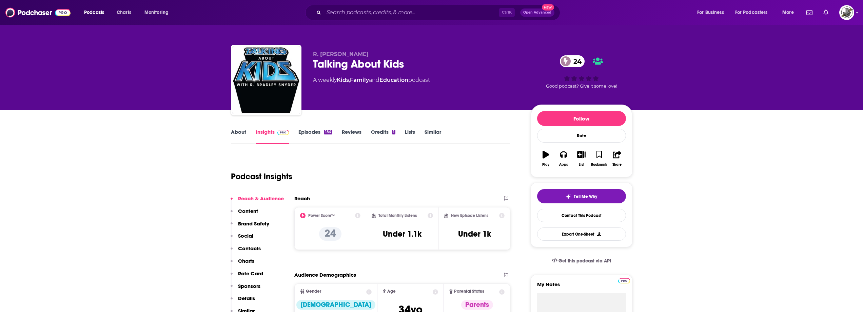
scroll to position [0, 0]
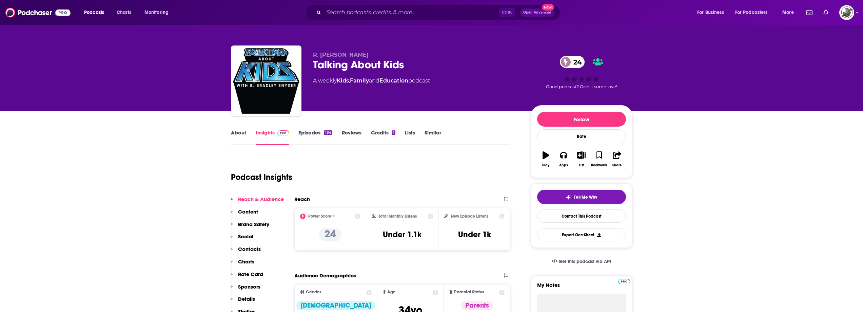
drag, startPoint x: 368, startPoint y: 51, endPoint x: 311, endPoint y: 52, distance: 56.9
click at [311, 52] on div "R. [PERSON_NAME] Talking About Kids 24 A weekly Kids , Family and Education pod…" at bounding box center [431, 81] width 401 height 73
copy span "R. [PERSON_NAME]"
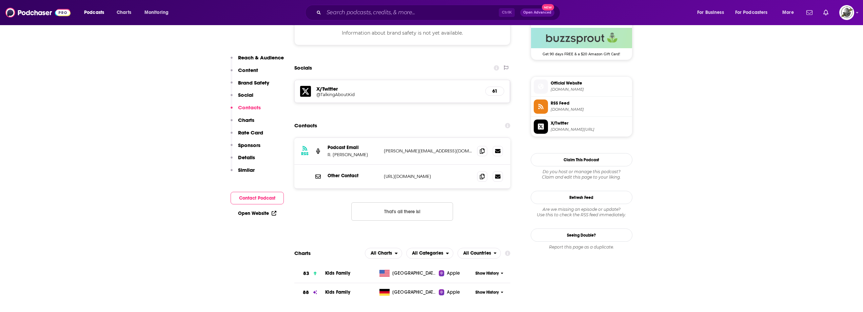
scroll to position [508, 0]
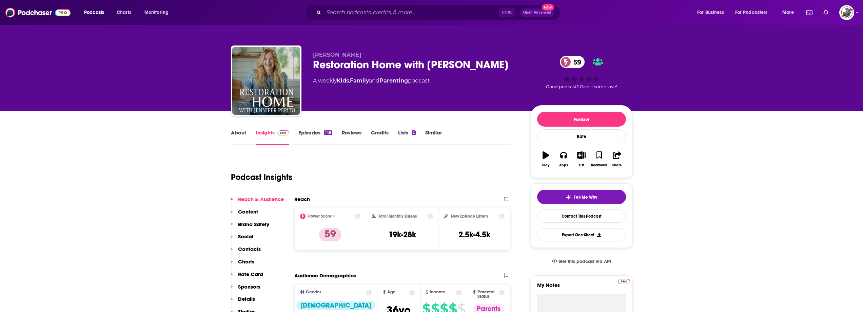
drag, startPoint x: 313, startPoint y: 63, endPoint x: 503, endPoint y: 61, distance: 190.2
click at [503, 61] on div "Restoration Home with [PERSON_NAME] 59" at bounding box center [416, 64] width 207 height 13
copy h2 "Restoration Home with [PERSON_NAME]"
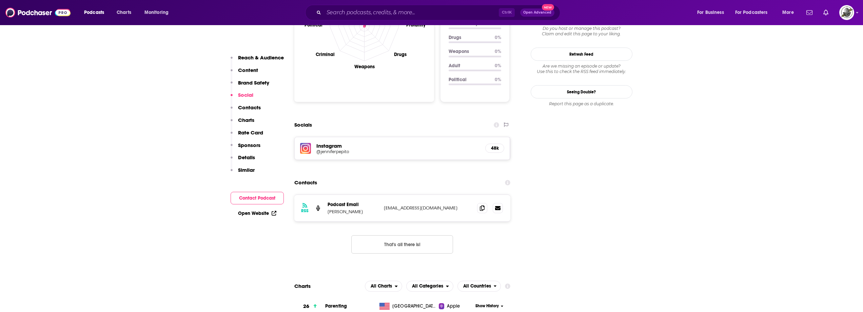
scroll to position [712, 0]
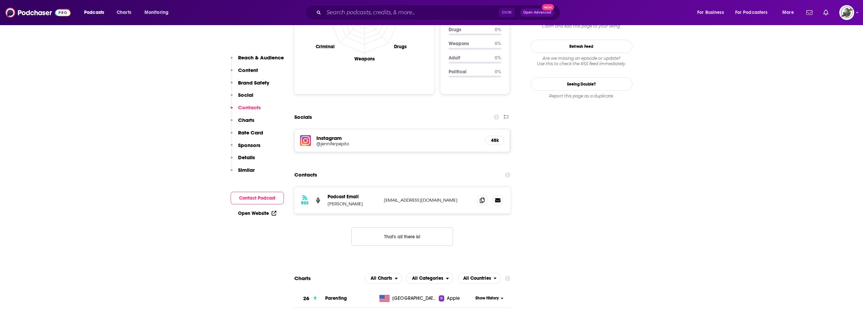
drag, startPoint x: 384, startPoint y: 161, endPoint x: 454, endPoint y: 162, distance: 70.2
click at [454, 187] on div "RSS Podcast Email [PERSON_NAME] [EMAIL_ADDRESS][DOMAIN_NAME] [EMAIL_ADDRESS][DO…" at bounding box center [402, 200] width 216 height 26
copy p "[EMAIL_ADDRESS][DOMAIN_NAME]"
drag, startPoint x: 383, startPoint y: 160, endPoint x: 464, endPoint y: 162, distance: 81.4
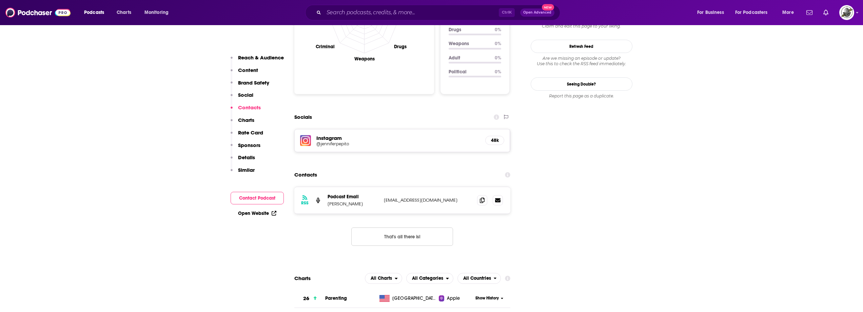
click at [464, 187] on div "RSS Podcast Email [PERSON_NAME] [EMAIL_ADDRESS][DOMAIN_NAME] [EMAIL_ADDRESS][DO…" at bounding box center [402, 200] width 216 height 26
copy p "[EMAIL_ADDRESS][DOMAIN_NAME]"
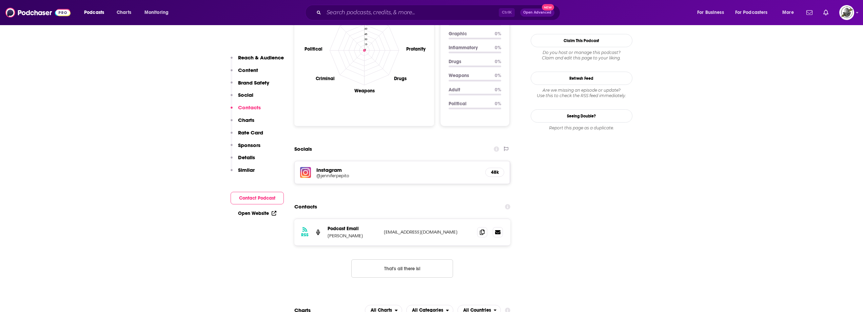
scroll to position [678, 0]
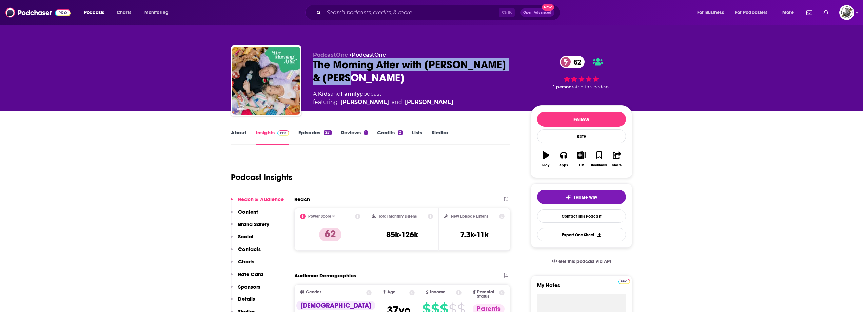
drag, startPoint x: 313, startPoint y: 65, endPoint x: 340, endPoint y: 76, distance: 29.5
click at [340, 76] on div "The Morning After with Kelly Stafford & Hank 62" at bounding box center [416, 71] width 207 height 26
copy h2 "The Morning After with Kelly Stafford & Hank"
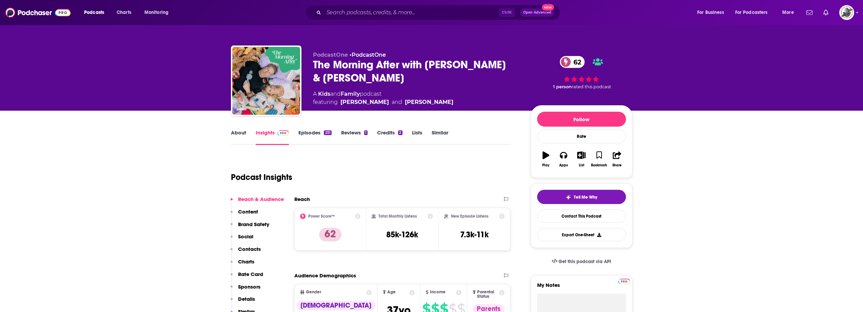
click at [427, 88] on div "PodcastOne • PodcastOne The Morning After with Kelly Stafford & Hank 62 A Kids …" at bounding box center [416, 79] width 207 height 55
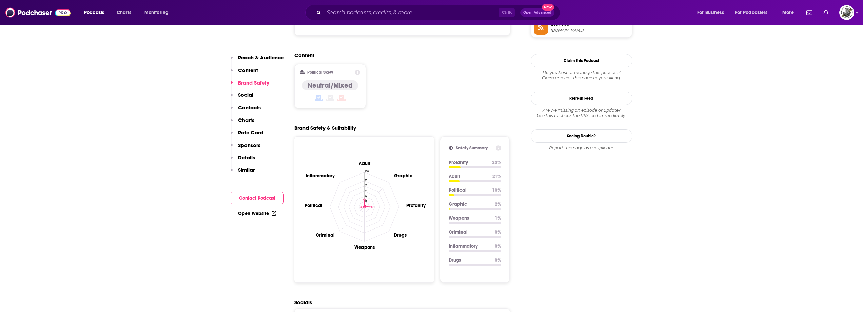
scroll to position [678, 0]
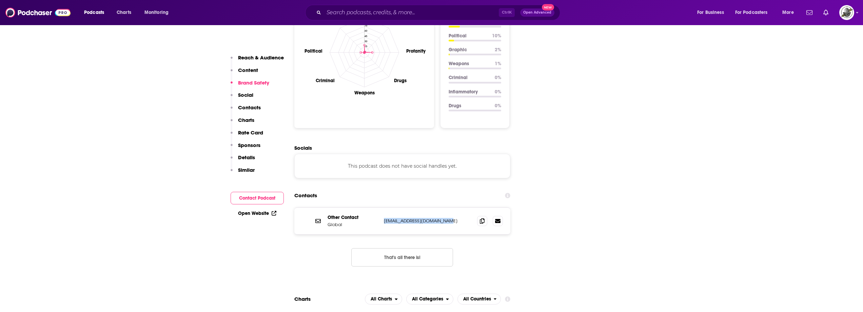
drag, startPoint x: 383, startPoint y: 180, endPoint x: 443, endPoint y: 181, distance: 60.3
click at [443, 207] on div "Other Contact Global global.podcasts@global.com global.podcasts@global.com" at bounding box center [402, 220] width 216 height 26
click at [382, 207] on div "Other Contact Global global.podcasts@global.com global.podcasts@global.com" at bounding box center [402, 220] width 216 height 26
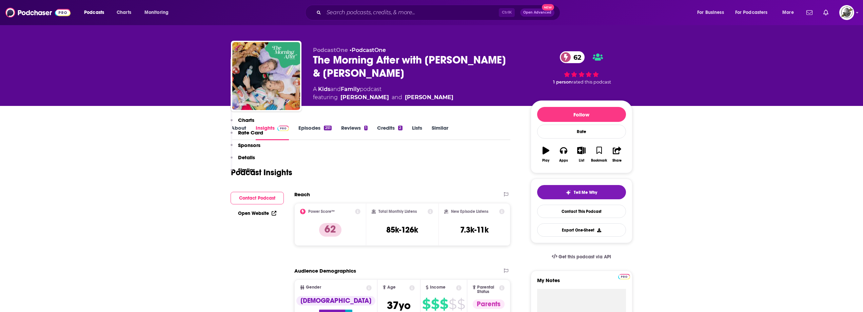
scroll to position [0, 0]
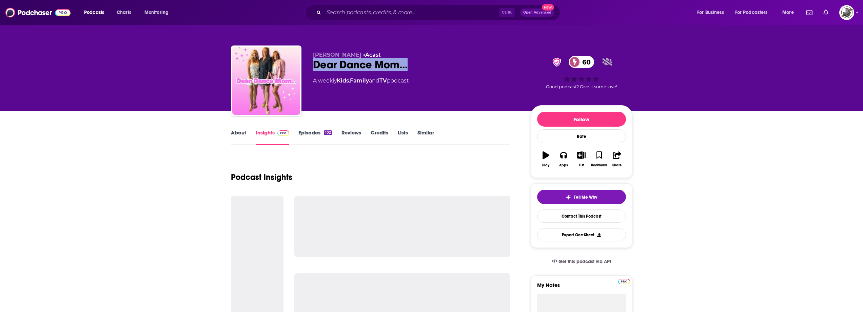
drag, startPoint x: 308, startPoint y: 62, endPoint x: 411, endPoint y: 65, distance: 102.8
click at [411, 65] on div "[PERSON_NAME] • Acast Dear Dance Mom... 60 A weekly Kids , Family and TV podcas…" at bounding box center [431, 81] width 401 height 73
copy h2 "Dear Dance Mom..."
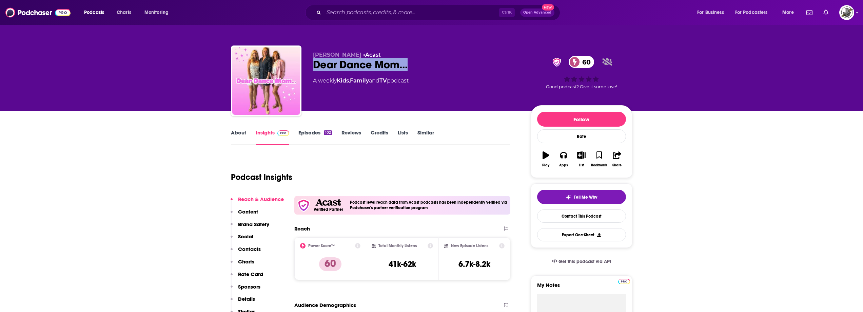
drag, startPoint x: 314, startPoint y: 54, endPoint x: 353, endPoint y: 53, distance: 39.3
click at [353, 53] on p "[PERSON_NAME] • Acast" at bounding box center [416, 55] width 207 height 6
copy span "[PERSON_NAME]"
click at [316, 54] on span "Melissa Gisoni" at bounding box center [337, 55] width 48 height 6
drag, startPoint x: 312, startPoint y: 56, endPoint x: 354, endPoint y: 57, distance: 42.0
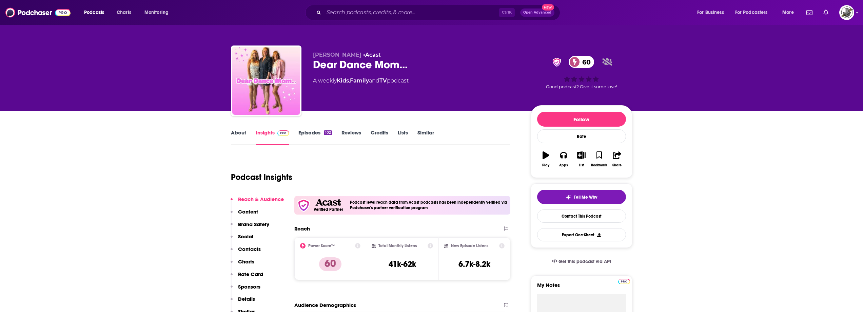
click at [354, 57] on div "Melissa Gisoni • Acast Dear Dance Mom... 60 A weekly Kids , Family and TV podca…" at bounding box center [431, 81] width 401 height 73
copy span "Melissa Gisoni"
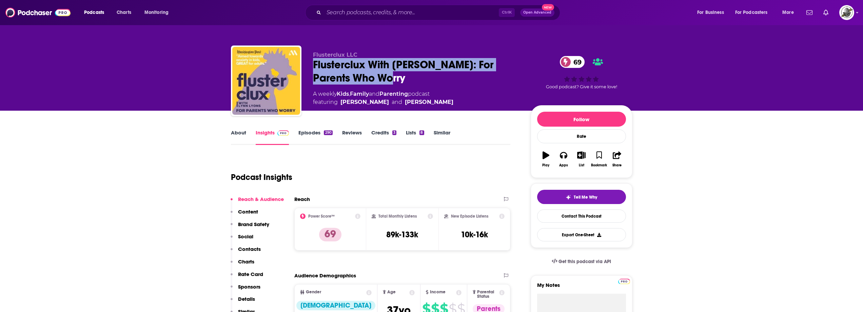
drag, startPoint x: 313, startPoint y: 64, endPoint x: 376, endPoint y: 77, distance: 64.2
click at [376, 77] on div "Flusterclux With [PERSON_NAME]: For Parents Who Worry 69" at bounding box center [416, 71] width 207 height 26
copy h2 "Flusterclux With [PERSON_NAME]: For Parents Who Worry"
click at [420, 79] on div "Flusterclux With Lynn Lyons: For Parents Who Worry 69" at bounding box center [416, 71] width 207 height 26
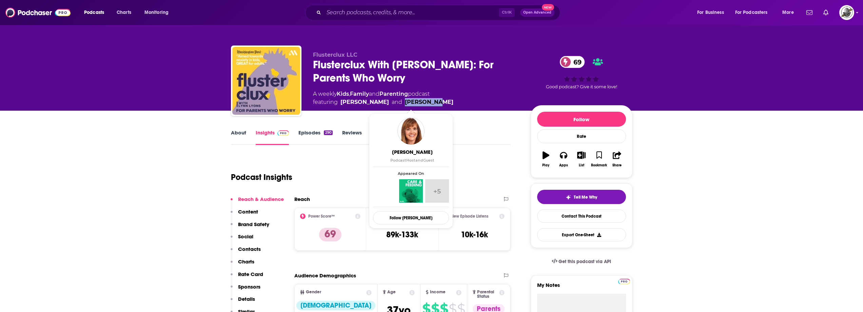
drag, startPoint x: 438, startPoint y: 103, endPoint x: 396, endPoint y: 104, distance: 42.7
click at [396, 104] on div "A weekly Kids , Family and Parenting podcast featuring Robin Hutson and Lynn Ly…" at bounding box center [416, 98] width 207 height 16
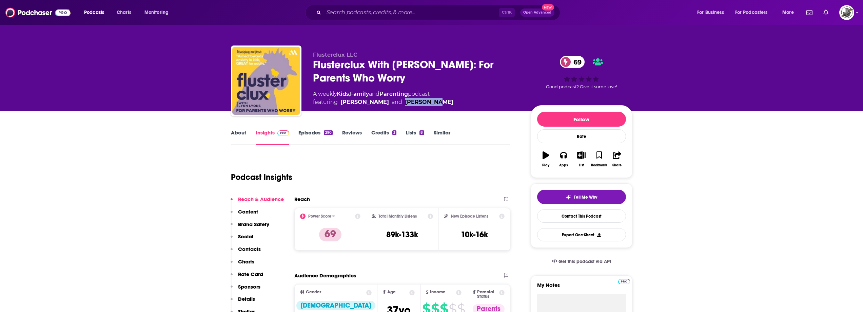
copy link "Lynn Lyons"
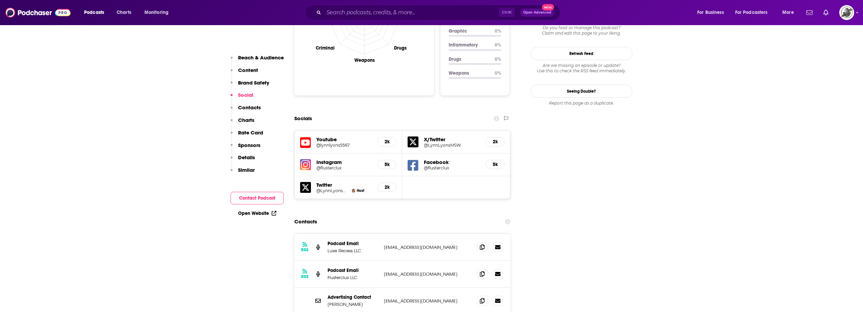
scroll to position [712, 0]
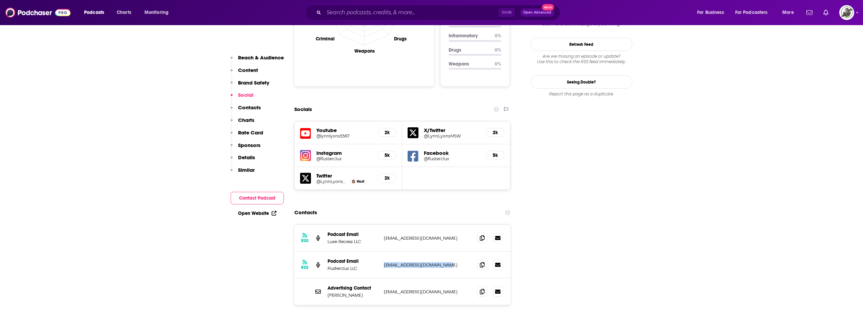
drag, startPoint x: 383, startPoint y: 234, endPoint x: 447, endPoint y: 233, distance: 63.7
click at [447, 251] on div "RSS Podcast Email Flusterclux LLC flusterclux@luxerecess.com flusterclux@luxere…" at bounding box center [402, 264] width 216 height 27
copy p "flusterclux@luxerecess.com"
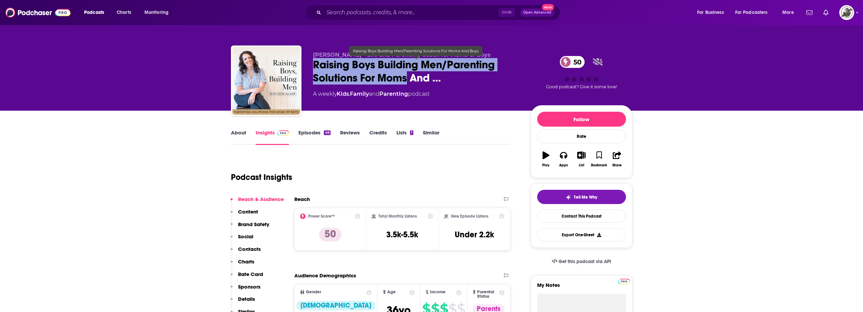
drag, startPoint x: 312, startPoint y: 68, endPoint x: 406, endPoint y: 80, distance: 95.0
click at [406, 80] on div "[PERSON_NAME] - Life and Parenting Coach for Moms of Boys Raising Boys Building…" at bounding box center [431, 81] width 401 height 73
copy h2 "Raising Boys Building Men/Parenting Solutions For Moms"
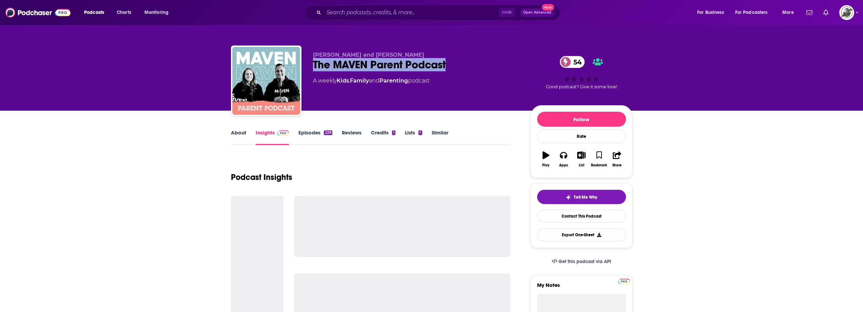
drag, startPoint x: 315, startPoint y: 69, endPoint x: 471, endPoint y: 67, distance: 156.6
click at [471, 67] on div "[PERSON_NAME] and [PERSON_NAME] The MAVEN Parent Podcast 54 A weekly Kids , Fam…" at bounding box center [431, 81] width 401 height 73
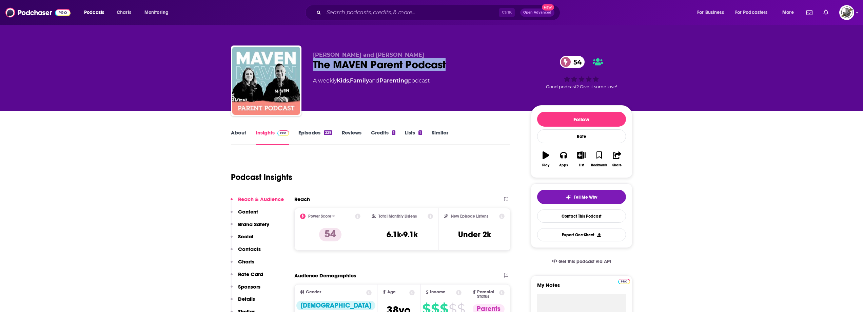
click at [319, 60] on div "The MAVEN Parent Podcast 54" at bounding box center [416, 64] width 207 height 13
drag, startPoint x: 311, startPoint y: 55, endPoint x: 389, endPoint y: 51, distance: 77.7
click at [389, 51] on div "Brett and Erin Kunkle The MAVEN Parent Podcast 54 A weekly Kids , Family and Pa…" at bounding box center [431, 81] width 401 height 73
copy span "Brett and Erin Kunkle"
click at [337, 164] on div "Podcast Insights" at bounding box center [368, 173] width 274 height 35
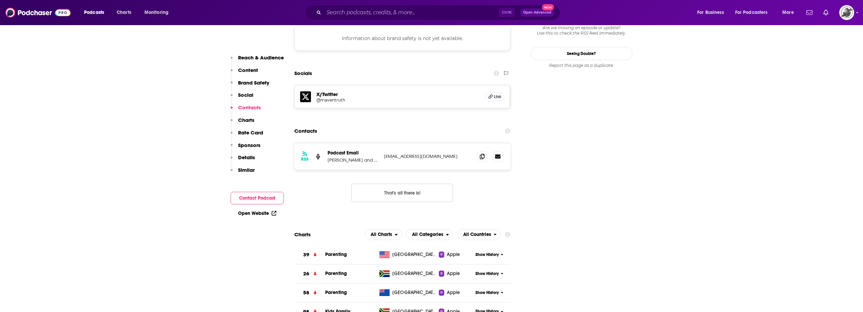
scroll to position [610, 0]
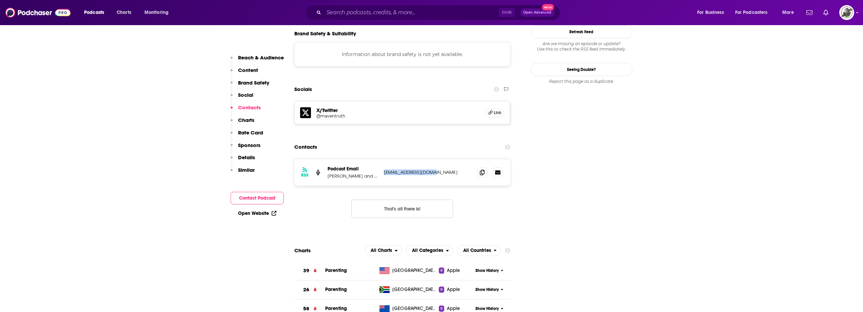
drag, startPoint x: 384, startPoint y: 130, endPoint x: 443, endPoint y: 132, distance: 58.7
click at [443, 159] on div "RSS Podcast Email Brett and Erin Kunkle micah@maventruth.com micah@maventruth.c…" at bounding box center [402, 172] width 216 height 26
copy p "micah@maventruth.com"
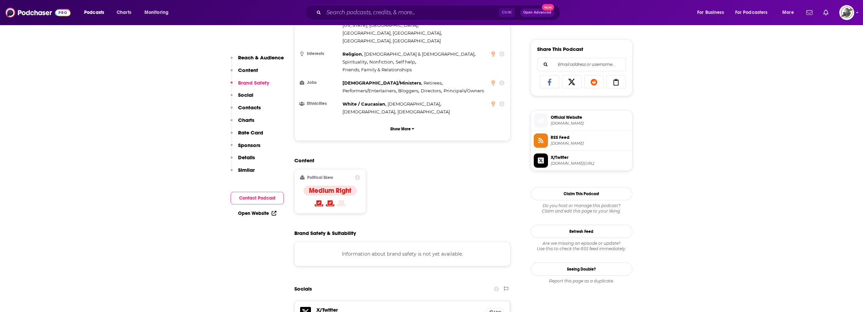
scroll to position [373, 0]
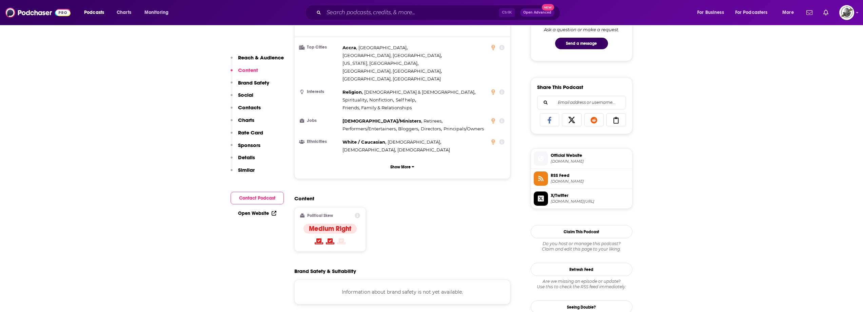
click at [433, 195] on div "Content Political Skew Medium Right" at bounding box center [402, 226] width 216 height 62
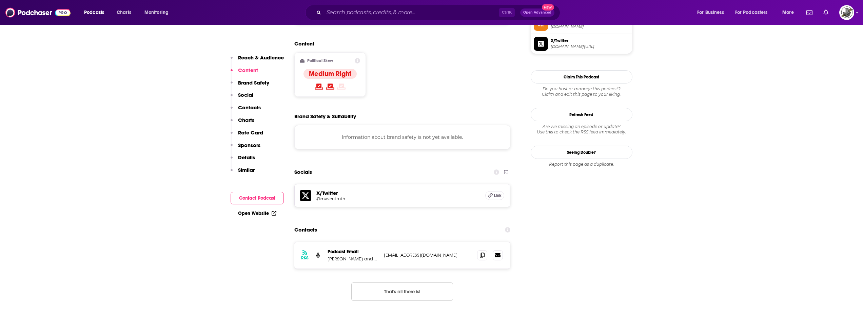
scroll to position [576, 0]
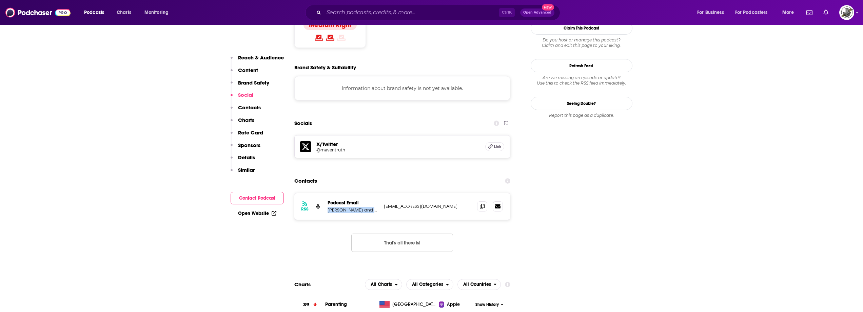
drag, startPoint x: 328, startPoint y: 169, endPoint x: 374, endPoint y: 169, distance: 46.1
click at [374, 207] on p "Brett and Erin Kunkle" at bounding box center [352, 210] width 51 height 6
copy p "Brett and Erin Kunkle"
click at [390, 174] on div "Contacts" at bounding box center [402, 180] width 216 height 13
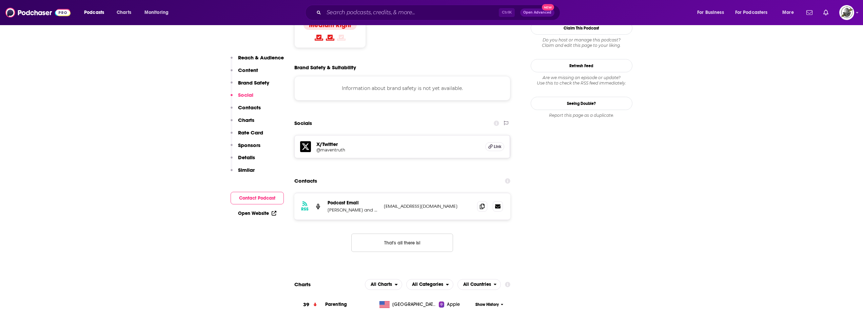
click at [390, 174] on div "Contacts" at bounding box center [402, 180] width 216 height 13
click at [409, 174] on div "Contacts" at bounding box center [402, 180] width 216 height 13
click at [359, 117] on div "Socials" at bounding box center [402, 123] width 216 height 13
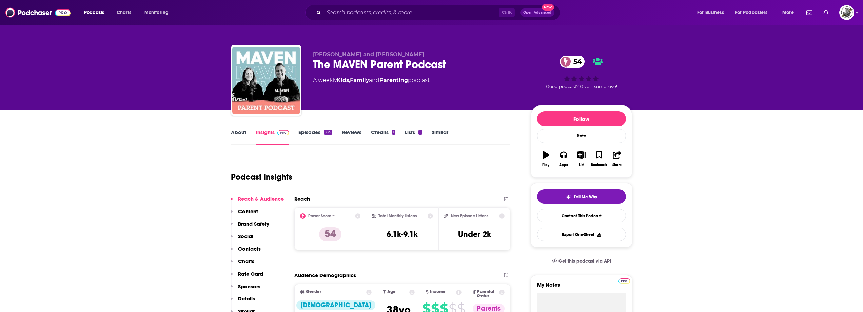
scroll to position [0, 0]
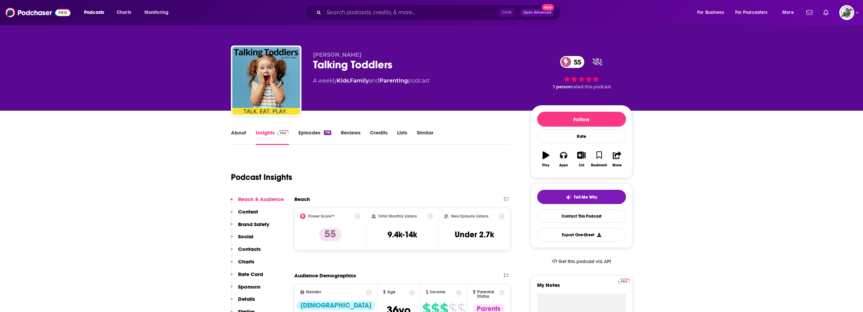
click at [403, 157] on div "Podcast Insights" at bounding box center [368, 173] width 274 height 35
drag, startPoint x: 391, startPoint y: 64, endPoint x: 412, endPoint y: 64, distance: 20.3
click at [412, 64] on div "Erin Hyer Talking Toddlers 55 A weekly Kids , Family and Parenting podcast 55 1…" at bounding box center [431, 81] width 401 height 73
click at [343, 64] on div "Talking Toddlers 55" at bounding box center [416, 64] width 207 height 13
drag, startPoint x: 311, startPoint y: 57, endPoint x: 414, endPoint y: 67, distance: 103.9
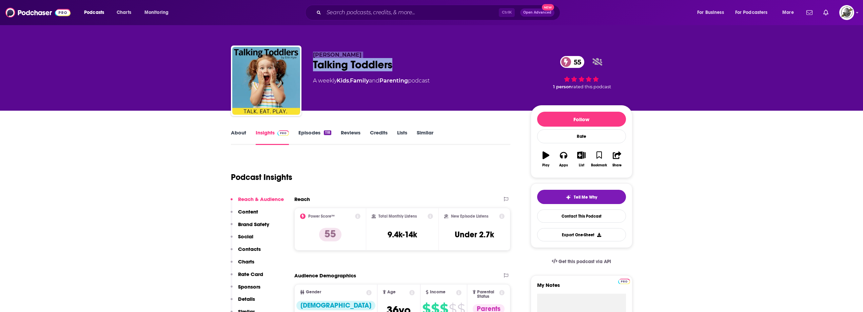
click at [414, 67] on div "Erin Hyer Talking Toddlers 55 A weekly Kids , Family and Parenting podcast 55 1…" at bounding box center [431, 81] width 401 height 73
copy div "Erin Hyer Talking Toddlers"
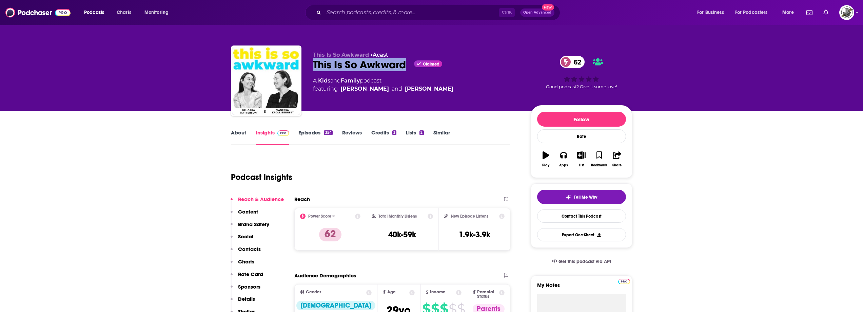
drag, startPoint x: 311, startPoint y: 67, endPoint x: 407, endPoint y: 65, distance: 95.6
click at [407, 65] on div "This Is So Awkward • Acast This Is So Awkward Claimed 62 A Kids and Family podc…" at bounding box center [431, 81] width 401 height 73
copy h2 "This Is So Awkward"
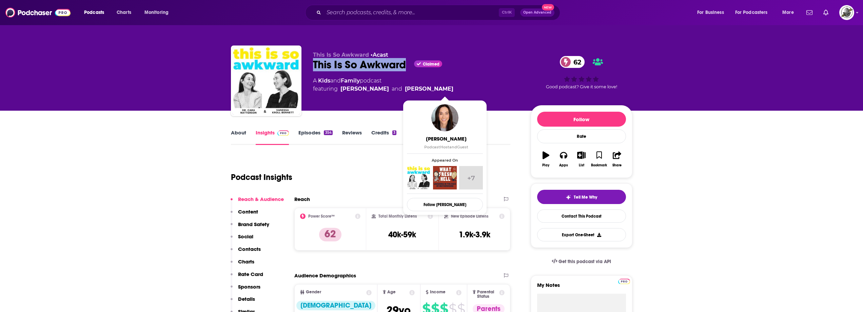
drag, startPoint x: 481, startPoint y: 89, endPoint x: 420, endPoint y: 91, distance: 61.7
click at [420, 91] on div "A Kids and Family podcast featuring [PERSON_NAME] and [PERSON_NAME]" at bounding box center [416, 85] width 207 height 16
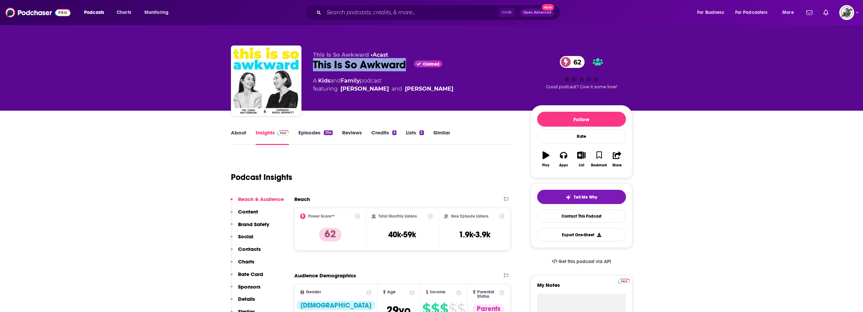
copy link "[PERSON_NAME]"
drag, startPoint x: 340, startPoint y: 88, endPoint x: 402, endPoint y: 87, distance: 61.7
click at [402, 87] on span "featuring [PERSON_NAME] and [PERSON_NAME]" at bounding box center [383, 89] width 140 height 8
copy div "[PERSON_NAME]"
click at [377, 172] on div "Podcast Insights" at bounding box center [368, 173] width 274 height 35
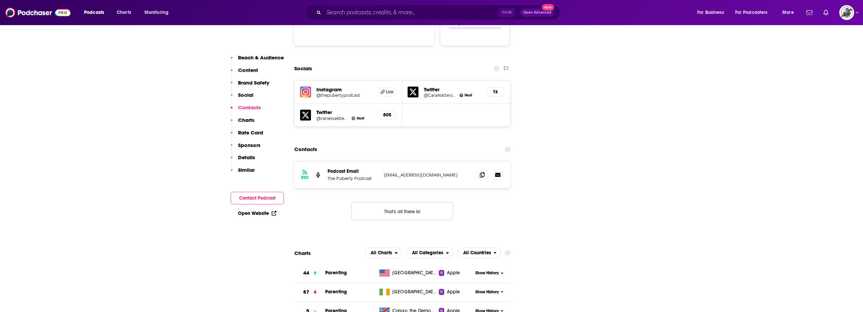
scroll to position [746, 0]
drag, startPoint x: 384, startPoint y: 140, endPoint x: 455, endPoint y: 142, distance: 70.5
click at [455, 160] on div "RSS Podcast Email The Puberty Podcast [EMAIL_ADDRESS][DOMAIN_NAME] [EMAIL_ADDRE…" at bounding box center [402, 173] width 216 height 26
copy p "[EMAIL_ADDRESS][DOMAIN_NAME]"
click at [370, 142] on div "Contacts" at bounding box center [402, 148] width 216 height 13
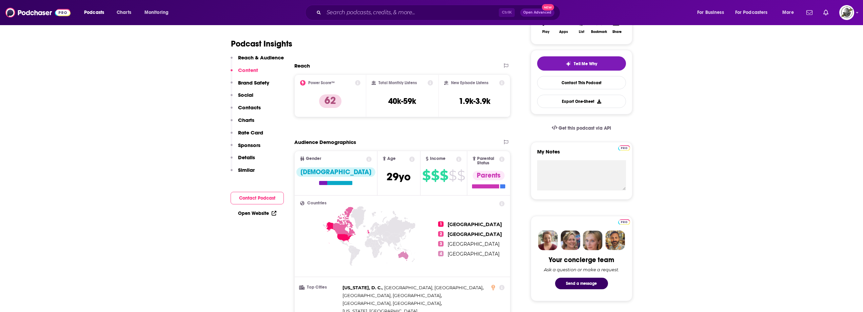
scroll to position [0, 0]
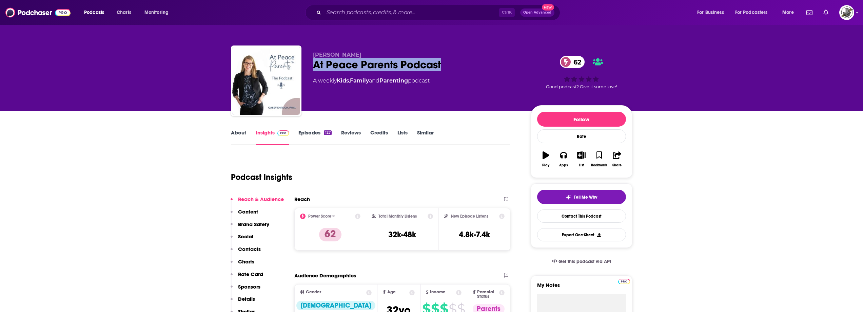
drag, startPoint x: 398, startPoint y: 66, endPoint x: 487, endPoint y: 65, distance: 88.5
click at [487, 65] on div "Casey At Peace Parents Podcast 62 A weekly Kids , Family and Parenting podcast …" at bounding box center [431, 81] width 401 height 73
copy h2 "At Peace Parents Podcast"
click at [347, 104] on div "Casey At Peace Parents Podcast 62 A weekly Kids , Family and Parenting podcast" at bounding box center [416, 79] width 207 height 54
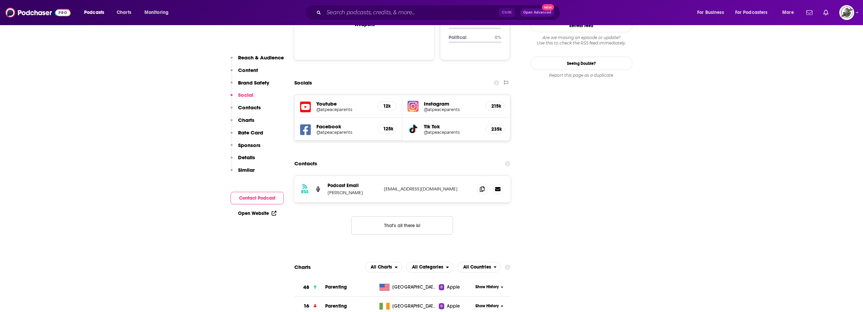
scroll to position [746, 0]
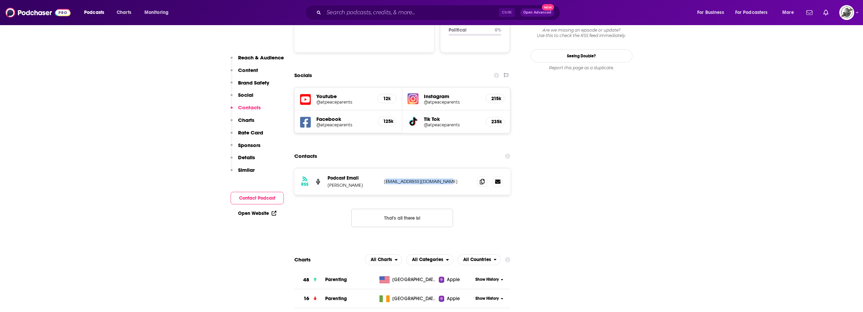
drag, startPoint x: 384, startPoint y: 149, endPoint x: 458, endPoint y: 146, distance: 74.0
click at [458, 168] on div "RSS Podcast Email Casey journey@atpeaceparents.com journey@atpeaceparents.com" at bounding box center [402, 181] width 216 height 26
copy p "ourney@atpeaceparents.com"
click at [442, 149] on div "Contacts" at bounding box center [402, 155] width 216 height 13
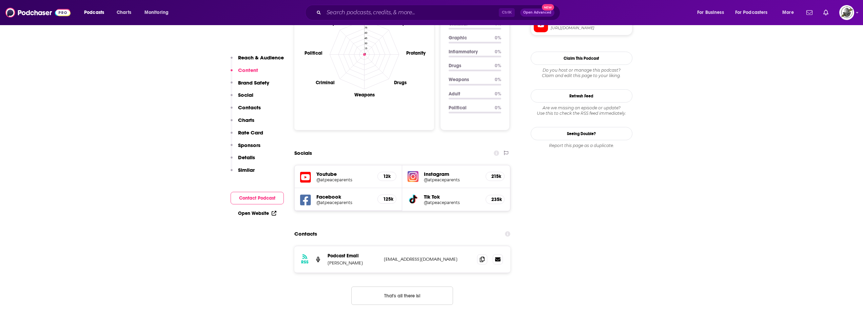
scroll to position [678, 0]
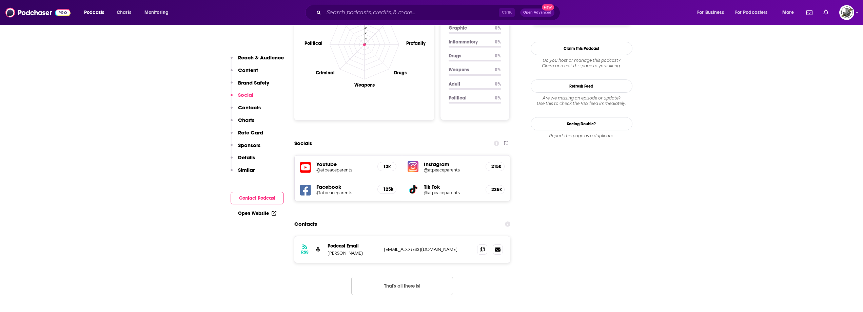
click at [303, 184] on icon at bounding box center [305, 190] width 11 height 13
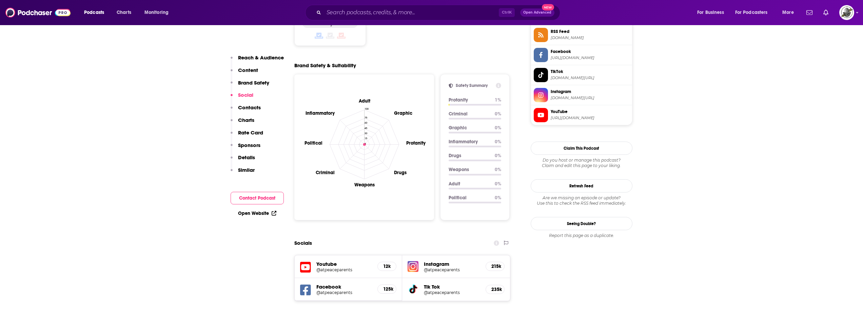
scroll to position [508, 0]
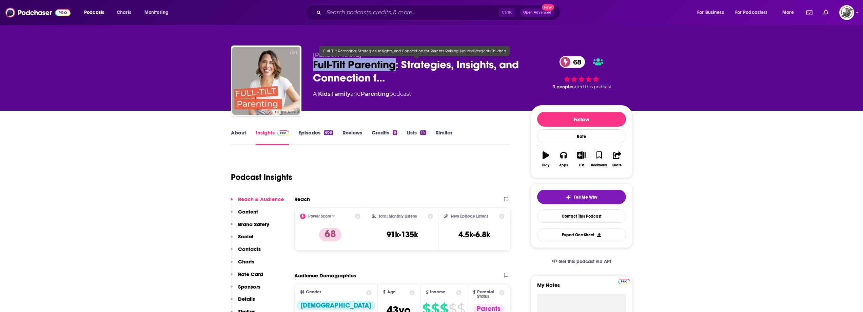
drag, startPoint x: 314, startPoint y: 67, endPoint x: 397, endPoint y: 69, distance: 83.1
click at [397, 69] on span "Full-Tilt Parenting: Strategies, Insights, and Connection f…" at bounding box center [416, 71] width 207 height 26
copy h2 "Full-Tilt Parenting"
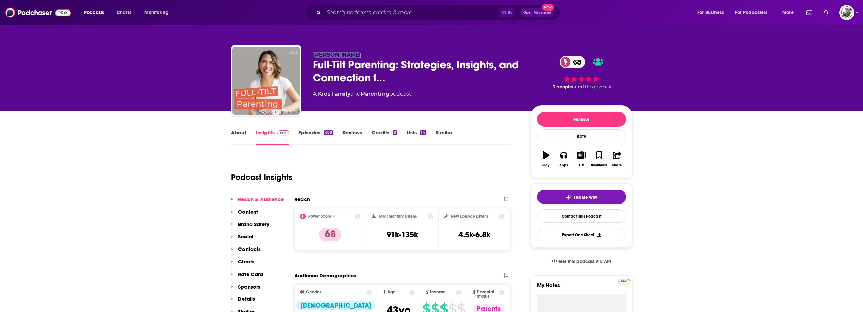
drag, startPoint x: 314, startPoint y: 55, endPoint x: 352, endPoint y: 53, distance: 38.0
click at [352, 53] on div "[PERSON_NAME] Full-Tilt Parenting: Strategies, Insights, and Connection f… 68 A…" at bounding box center [431, 81] width 401 height 73
copy span "[PERSON_NAME]"
click at [337, 162] on div "Podcast Insights" at bounding box center [368, 173] width 274 height 35
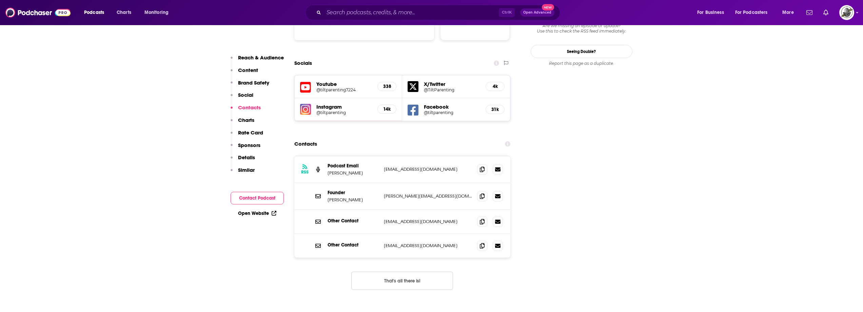
scroll to position [746, 0]
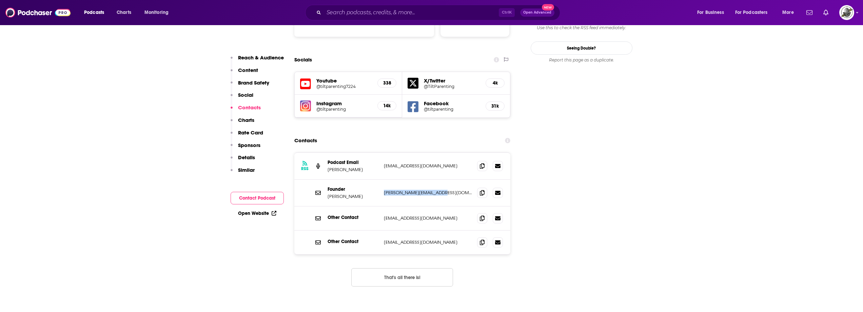
drag, startPoint x: 383, startPoint y: 160, endPoint x: 441, endPoint y: 161, distance: 58.0
click at [441, 179] on div "Founder [PERSON_NAME] [PERSON_NAME][EMAIL_ADDRESS][DOMAIN_NAME] [PERSON_NAME][E…" at bounding box center [402, 192] width 216 height 27
copy p "[PERSON_NAME][EMAIL_ADDRESS][DOMAIN_NAME]"
click at [403, 268] on button "That's all there is!" at bounding box center [402, 277] width 102 height 18
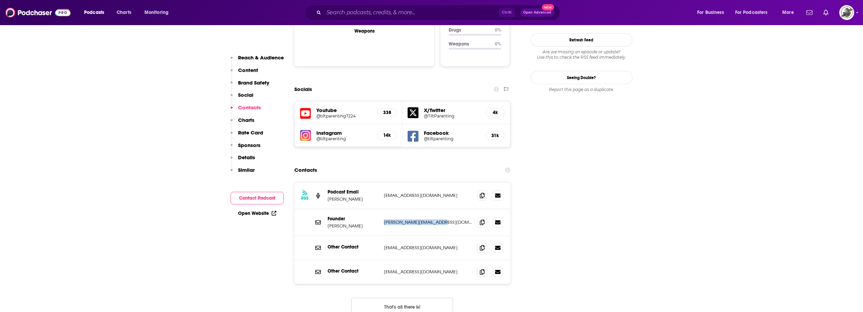
scroll to position [712, 0]
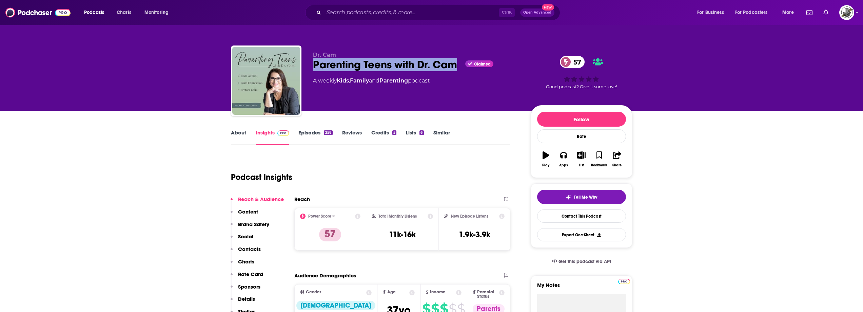
drag, startPoint x: 313, startPoint y: 66, endPoint x: 459, endPoint y: 66, distance: 146.1
click at [459, 66] on div "Parenting Teens with Dr. Cam Claimed 57" at bounding box center [416, 64] width 207 height 13
copy h2 "Parenting Teens with Dr. Cam"
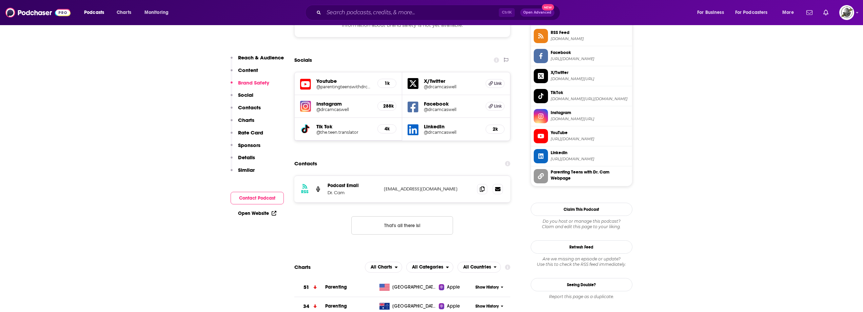
scroll to position [644, 0]
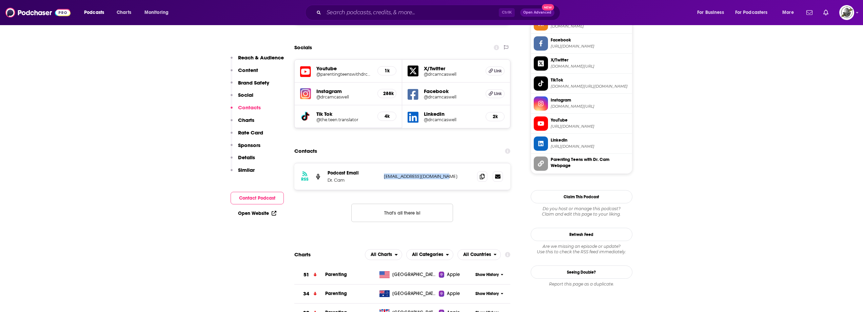
drag, startPoint x: 396, startPoint y: 151, endPoint x: 468, endPoint y: 157, distance: 73.1
click at [468, 163] on div "RSS Podcast Email Dr. Cam DrCam@DrCamConsulting.com DrCam@DrCamConsulting.com" at bounding box center [402, 176] width 216 height 26
copy p "DrCam@DrCamConsulting.com"
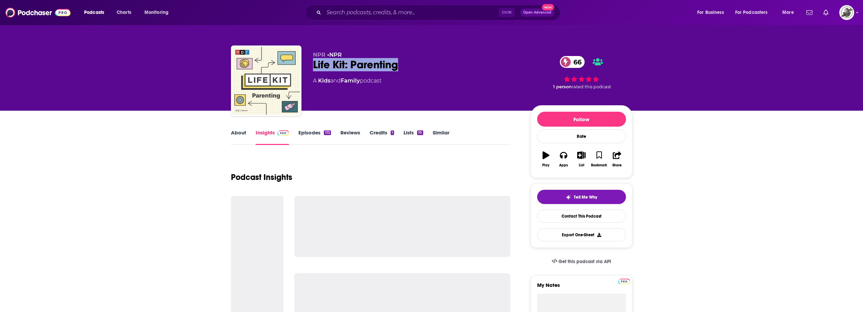
drag, startPoint x: 360, startPoint y: 66, endPoint x: 411, endPoint y: 62, distance: 51.4
click at [411, 62] on div "NPR • NPR Life Kit: Parenting 66 A Kids and Family podcast 66 1 person rated th…" at bounding box center [431, 81] width 401 height 73
copy h2 "Life Kit: Parenting"
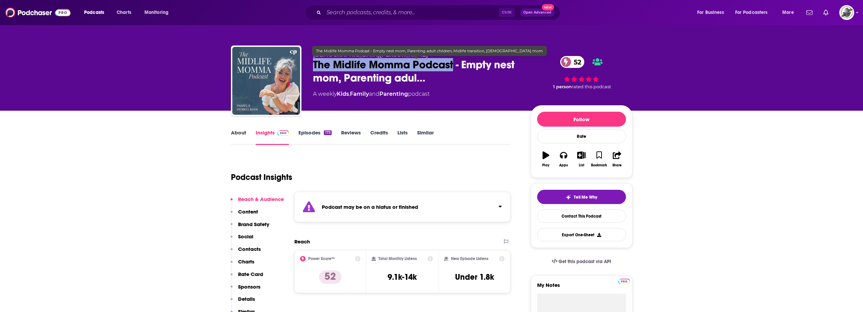
drag, startPoint x: 309, startPoint y: 65, endPoint x: 454, endPoint y: 68, distance: 144.1
click at [454, 68] on div "[DEMOGRAPHIC_DATA] Parenting The Midlife Momma Podcast - Empty nest mom, Parent…" at bounding box center [431, 81] width 401 height 73
copy h2 "The Midlife Momma Podcast"
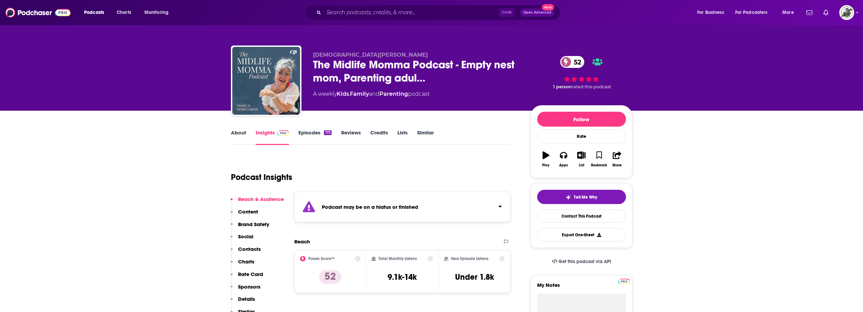
click at [431, 209] on div "Podcast may be on a hiatus or finished" at bounding box center [402, 207] width 216 height 30
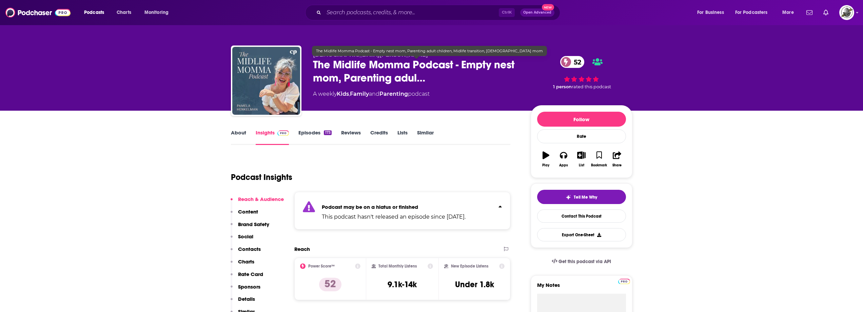
click at [345, 63] on span "The Midlife Momma Podcast - Empty nest mom, Parenting adul…" at bounding box center [416, 71] width 207 height 26
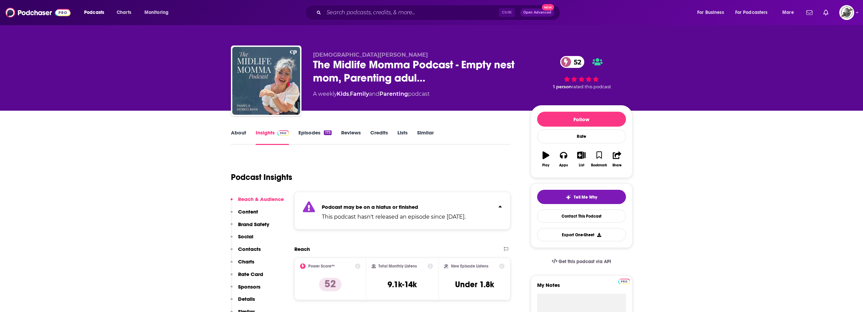
click at [401, 209] on strong "Podcast may be on a hiatus or finished" at bounding box center [370, 206] width 96 height 6
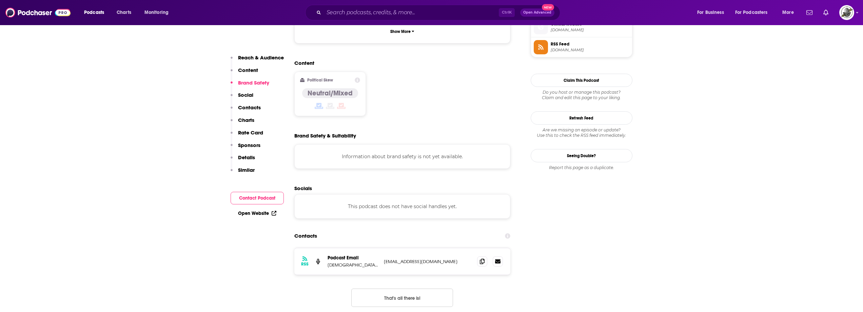
scroll to position [576, 0]
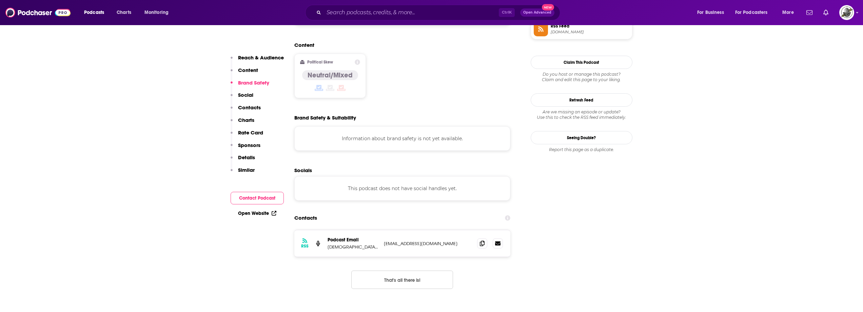
drag, startPoint x: 383, startPoint y: 197, endPoint x: 454, endPoint y: 201, distance: 71.3
click at [454, 230] on div "RSS Podcast Email [DEMOGRAPHIC_DATA][PERSON_NAME] [EMAIL_ADDRESS][DOMAIN_NAME] …" at bounding box center [402, 243] width 216 height 26
copy p "[EMAIL_ADDRESS][DOMAIN_NAME]"
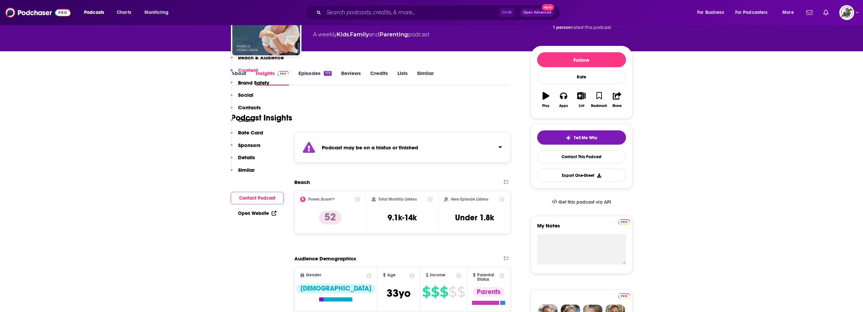
scroll to position [34, 0]
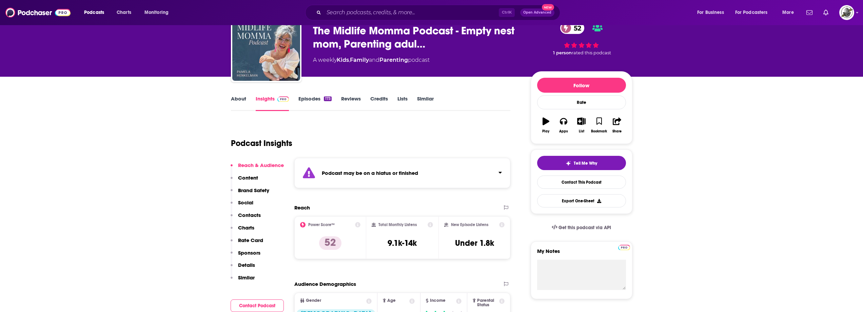
click at [381, 130] on div "Podcast Insights" at bounding box center [368, 139] width 274 height 35
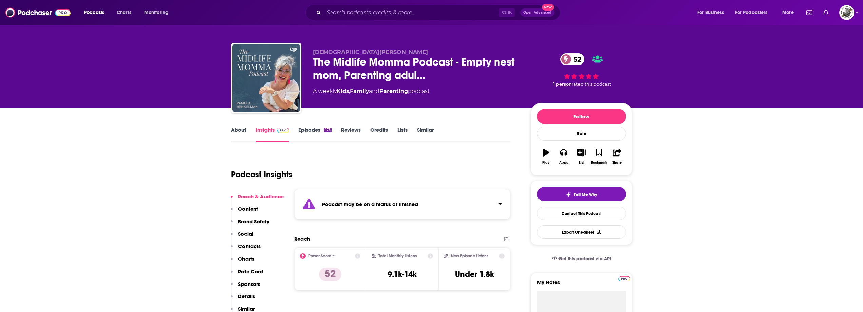
scroll to position [0, 0]
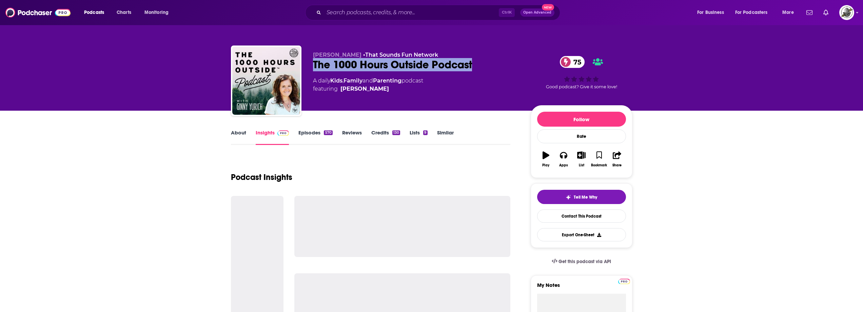
drag, startPoint x: 427, startPoint y: 65, endPoint x: 479, endPoint y: 62, distance: 51.3
click at [479, 62] on div "[PERSON_NAME] • That Sounds Fun Network The 1000 Hours Outside Podcast 75 A dai…" at bounding box center [431, 81] width 401 height 73
copy h2 "The 1000 Hours Outside Podcast"
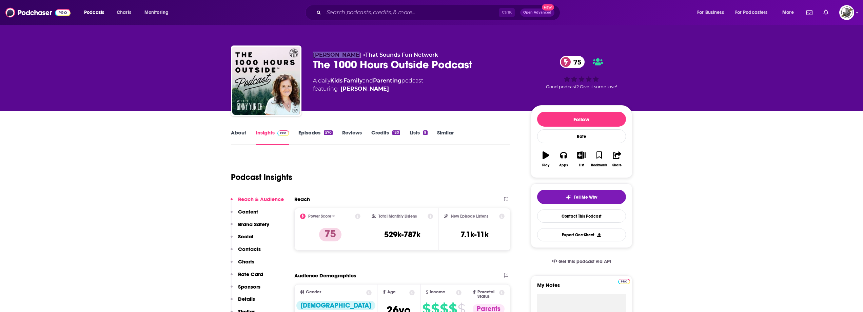
drag, startPoint x: 313, startPoint y: 57, endPoint x: 349, endPoint y: 56, distance: 36.3
click at [349, 56] on p "[PERSON_NAME] • That Sounds Fun Network" at bounding box center [416, 55] width 207 height 6
copy span "[PERSON_NAME]"
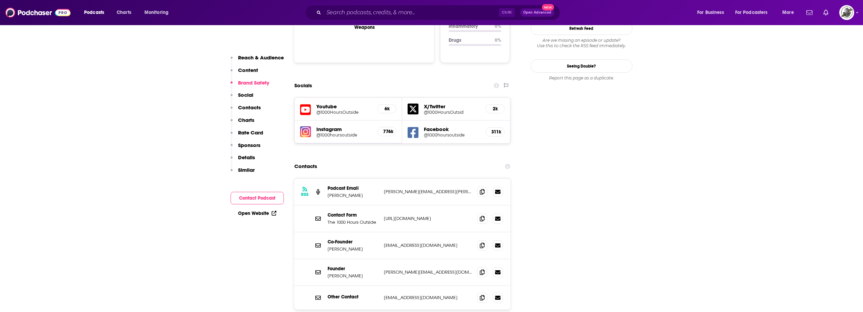
scroll to position [746, 0]
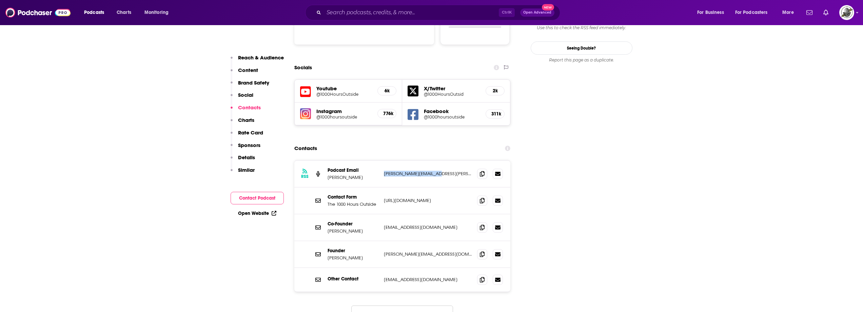
drag, startPoint x: 382, startPoint y: 139, endPoint x: 441, endPoint y: 139, distance: 58.6
click at [441, 160] on div "RSS Podcast Email [PERSON_NAME] [PERSON_NAME][EMAIL_ADDRESS][PERSON_NAME][DOMAI…" at bounding box center [402, 173] width 216 height 27
copy p "[PERSON_NAME][EMAIL_ADDRESS][PERSON_NAME][DOMAIN_NAME]"
click at [365, 228] on p "[PERSON_NAME]" at bounding box center [352, 231] width 51 height 6
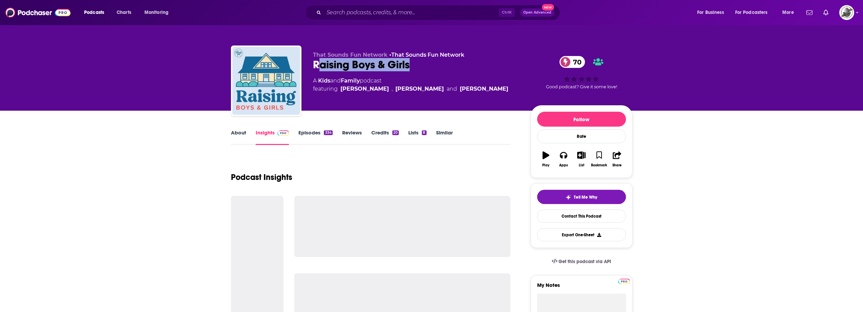
drag, startPoint x: 316, startPoint y: 69, endPoint x: 445, endPoint y: 69, distance: 129.1
click at [445, 69] on div "Raising Boys & Girls 70" at bounding box center [416, 64] width 207 height 13
click at [340, 82] on span "and" at bounding box center [335, 80] width 11 height 6
drag, startPoint x: 312, startPoint y: 67, endPoint x: 440, endPoint y: 63, distance: 127.5
click at [440, 63] on div "That Sounds Fun Network • That Sounds Fun Network Raising Boys & Girls 70 A Kid…" at bounding box center [431, 81] width 401 height 73
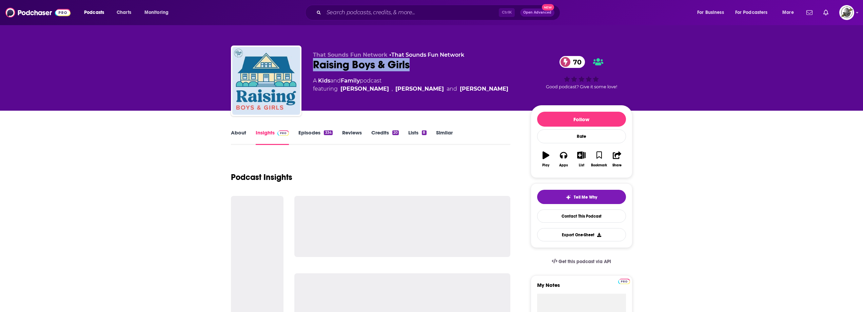
copy h2 "Raising Boys & Girls"
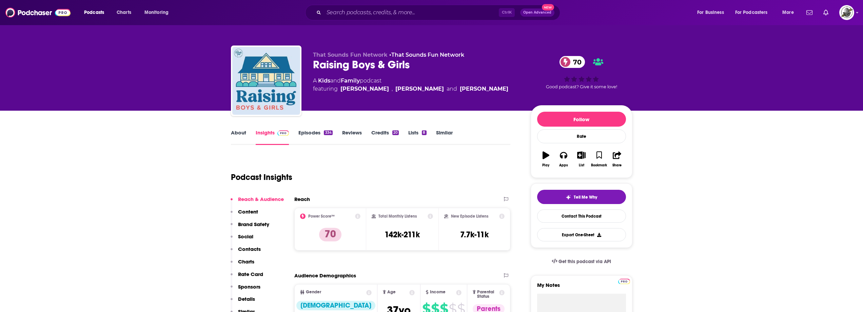
drag, startPoint x: 395, startPoint y: 88, endPoint x: 415, endPoint y: 88, distance: 19.3
click at [415, 88] on span "featuring David Thomas , Sissy Goff and Melissa Trevathan" at bounding box center [410, 89] width 195 height 8
copy link "Sissy Goff"
drag, startPoint x: 339, startPoint y: 90, endPoint x: 380, endPoint y: 91, distance: 41.7
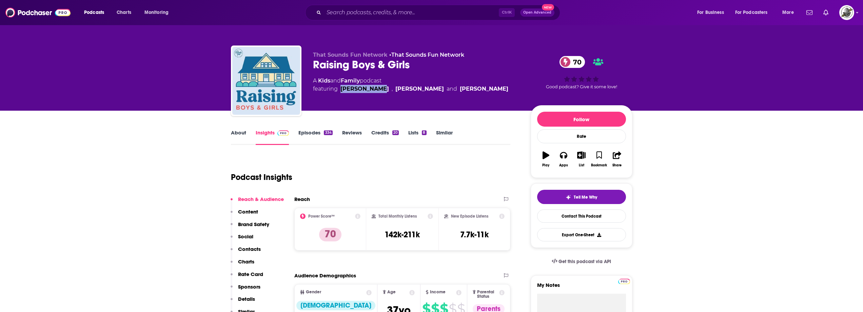
click at [380, 91] on span "featuring David Thomas , Sissy Goff and Melissa Trevathan" at bounding box center [410, 89] width 195 height 8
copy link "David Thomas"
drag, startPoint x: 490, startPoint y: 87, endPoint x: 432, endPoint y: 88, distance: 58.0
click at [432, 88] on div "A Kids and Family podcast featuring David Thomas , Sissy Goff and Melissa Treva…" at bounding box center [416, 85] width 207 height 16
copy link "Melissa Trevathan"
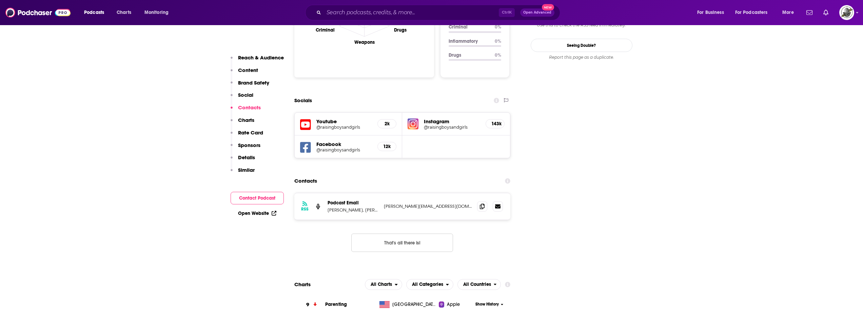
scroll to position [712, 0]
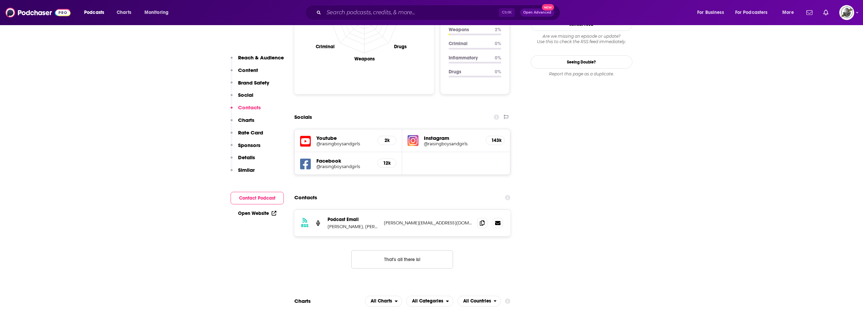
click at [305, 158] on icon at bounding box center [305, 164] width 11 height 13
drag, startPoint x: 445, startPoint y: 179, endPoint x: 458, endPoint y: 178, distance: 13.3
click at [458, 209] on div "RSS Podcast Email Sissy Goff, David Thomas, Melissa Trevathan amanda@raisingboy…" at bounding box center [402, 222] width 216 height 26
copy p "amanda@raisingboysandgirls.com"
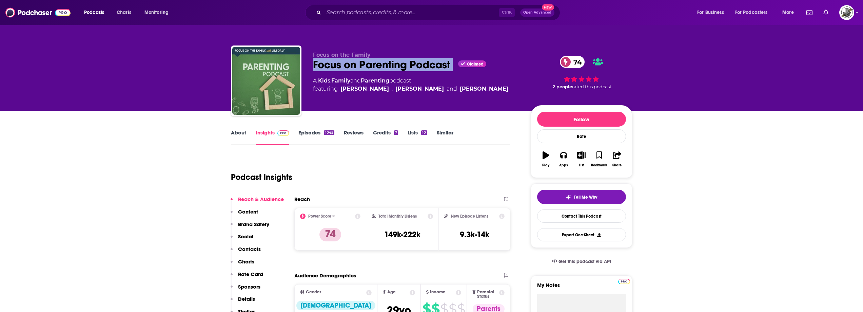
drag, startPoint x: 314, startPoint y: 67, endPoint x: 456, endPoint y: 66, distance: 141.7
click at [456, 66] on div "Focus on Parenting Podcast Claimed 74" at bounding box center [416, 64] width 207 height 13
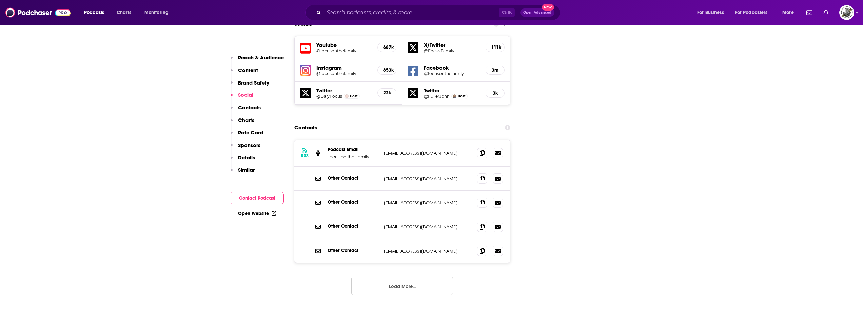
scroll to position [814, 0]
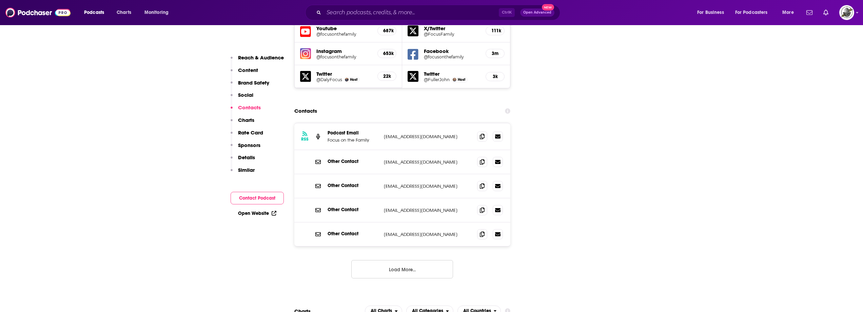
click at [408, 260] on button "Load More..." at bounding box center [402, 269] width 102 height 18
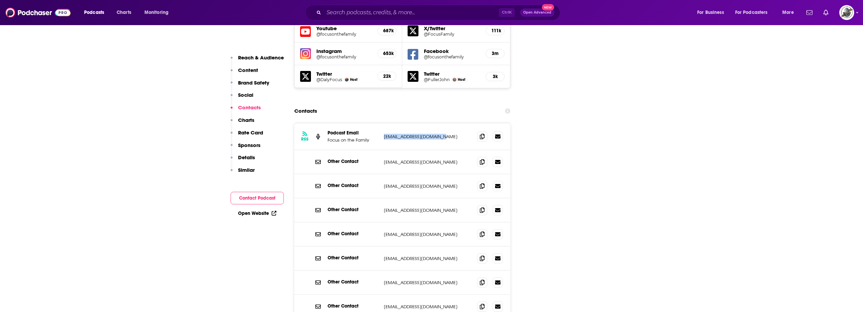
drag, startPoint x: 388, startPoint y: 97, endPoint x: 446, endPoint y: 99, distance: 58.3
click at [446, 123] on div "RSS Podcast Email Focus on the Family [EMAIL_ADDRESS][DOMAIN_NAME] [EMAIL_ADDRE…" at bounding box center [402, 136] width 216 height 27
copy p "[EMAIL_ADDRESS][DOMAIN_NAME]"
click at [389, 174] on div "Other Contact [EMAIL_ADDRESS][DOMAIN_NAME] [EMAIL_ADDRESS][DOMAIN_NAME]" at bounding box center [402, 186] width 216 height 24
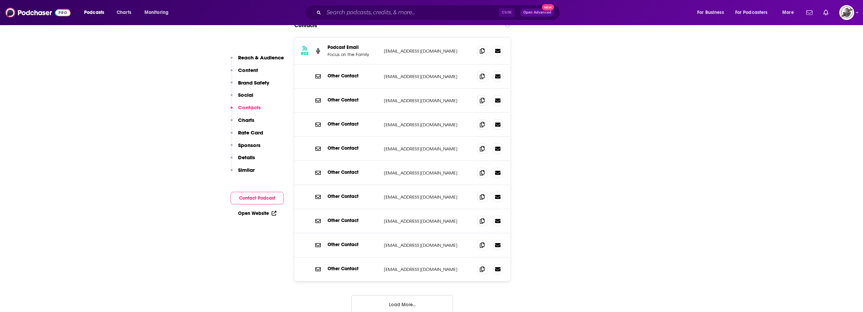
scroll to position [915, 0]
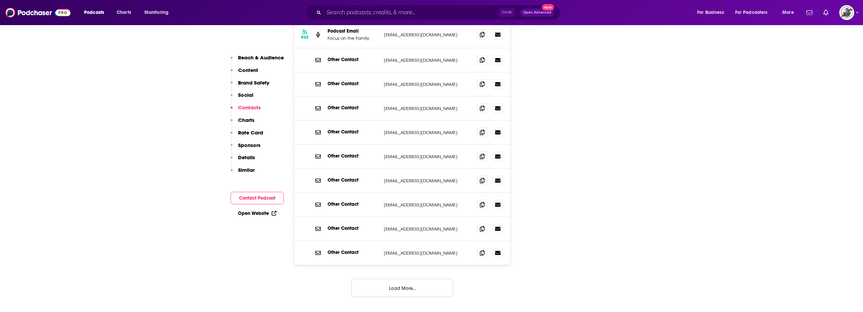
click at [373, 193] on div "Other Contact [EMAIL_ADDRESS][DOMAIN_NAME] [EMAIL_ADDRESS][DOMAIN_NAME]" at bounding box center [402, 205] width 216 height 24
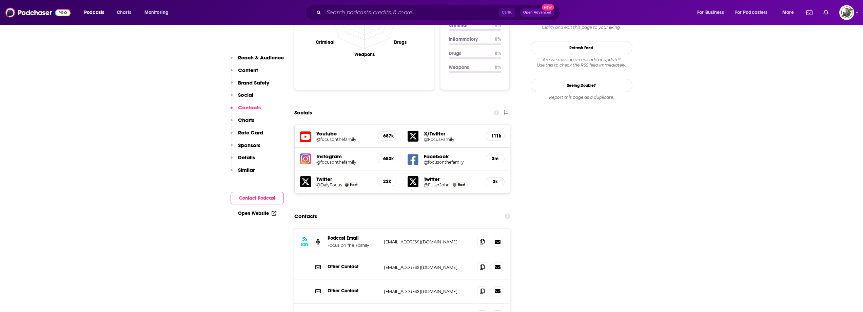
scroll to position [678, 0]
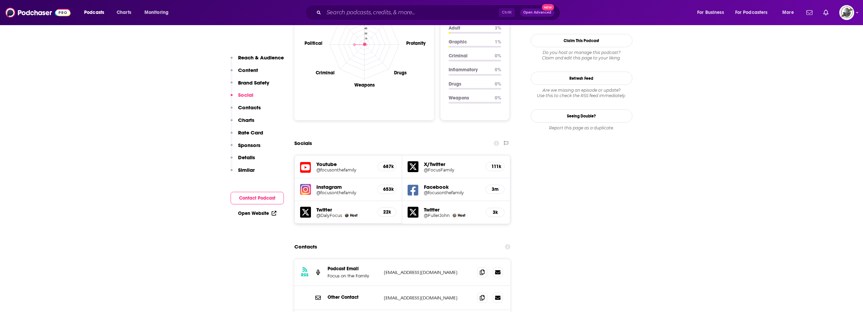
click at [413, 184] on icon at bounding box center [412, 190] width 11 height 13
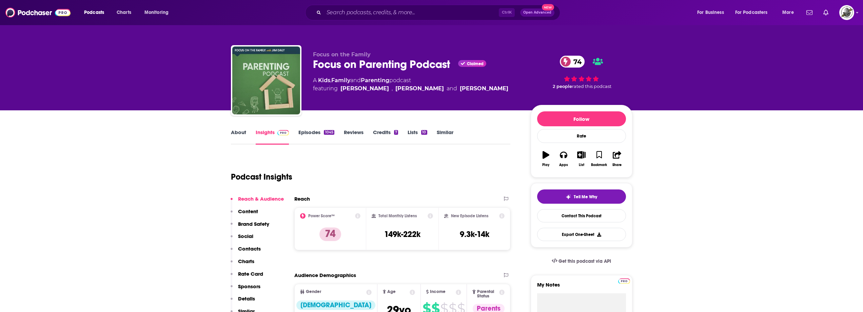
scroll to position [0, 0]
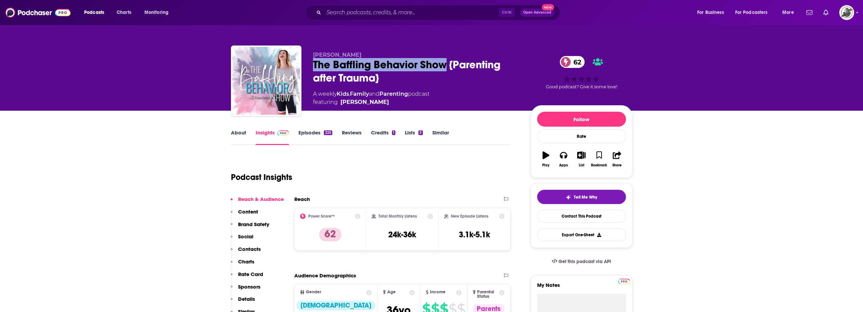
drag, startPoint x: 311, startPoint y: 63, endPoint x: 443, endPoint y: 67, distance: 132.3
click at [443, 67] on div "[PERSON_NAME] The Baffling Behavior Show {Parenting after Trauma} 62 A weekly K…" at bounding box center [431, 81] width 401 height 73
copy h2 "The Baffling Behavior Show"
drag, startPoint x: 310, startPoint y: 53, endPoint x: 370, endPoint y: 53, distance: 60.3
click at [370, 53] on div "Robyn Gobbel The Baffling Behavior Show {Parenting after Trauma} 62 A weekly Ki…" at bounding box center [431, 81] width 401 height 73
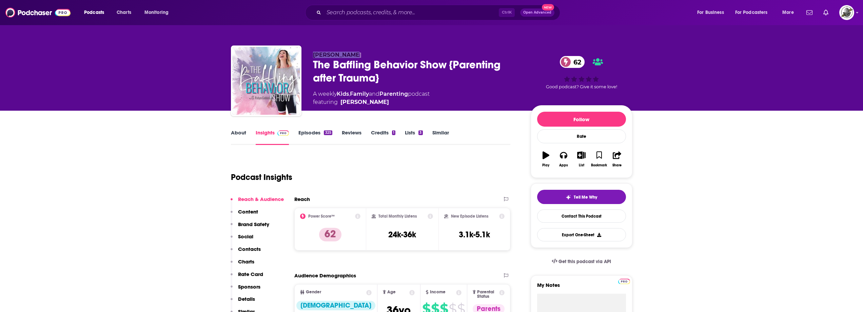
copy span "Robyn Gobbel"
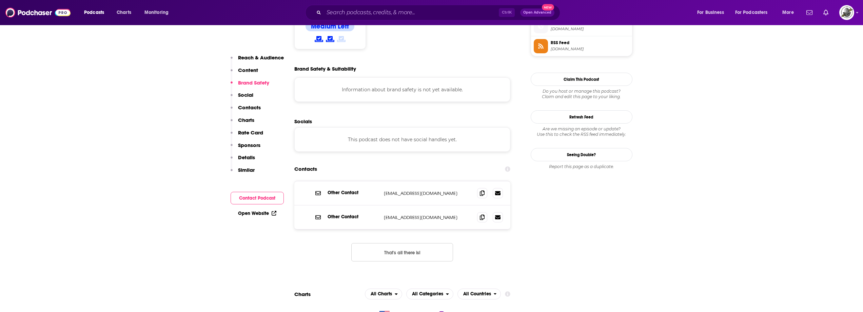
scroll to position [576, 0]
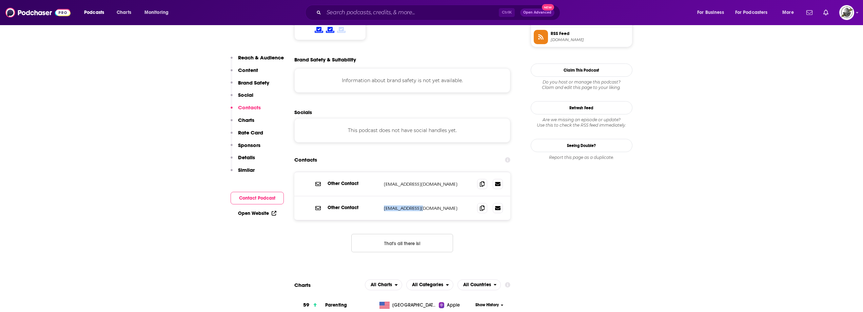
drag, startPoint x: 380, startPoint y: 182, endPoint x: 423, endPoint y: 181, distance: 42.4
click at [423, 196] on div "Other Contact events@robyngobbel.com events@robyngobbel.com" at bounding box center [402, 208] width 216 height 24
click at [386, 172] on div "Other Contact hello@robyngobbel.com hello@robyngobbel.com" at bounding box center [402, 184] width 216 height 24
drag, startPoint x: 383, startPoint y: 156, endPoint x: 436, endPoint y: 156, distance: 52.9
click at [436, 172] on div "Other Contact hello@robyngobbel.com hello@robyngobbel.com" at bounding box center [402, 184] width 216 height 24
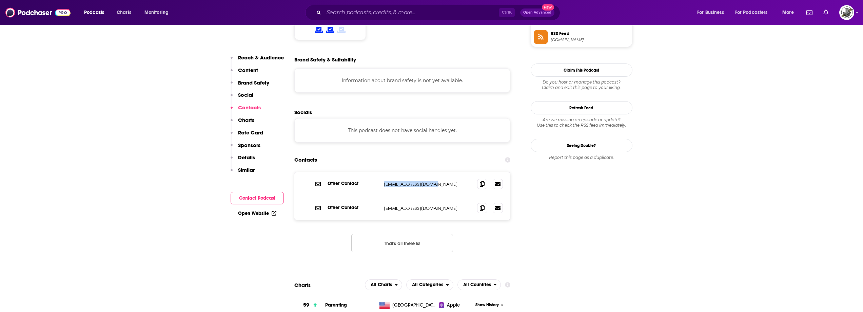
copy p "hello@robyngobbel.com"
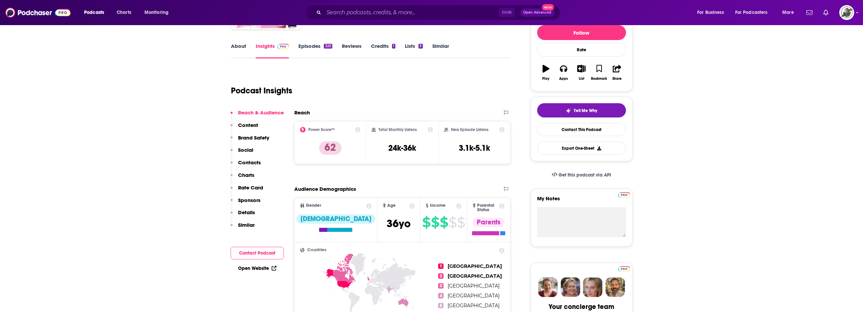
scroll to position [0, 0]
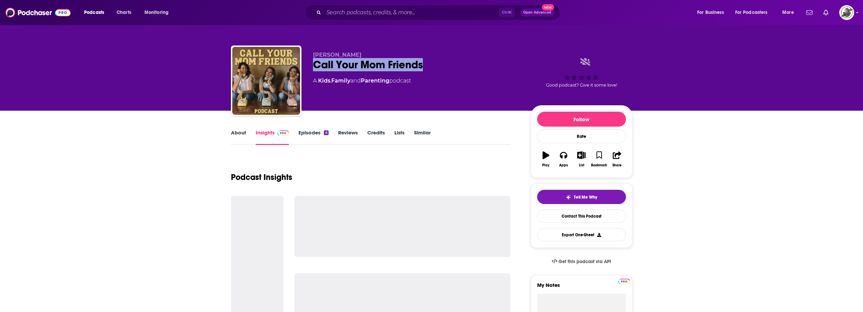
drag, startPoint x: 317, startPoint y: 66, endPoint x: 437, endPoint y: 66, distance: 119.7
click at [437, 66] on div "Charity Spears Call Your Mom Friends A Kids , Family and Parenting podcast Good…" at bounding box center [431, 81] width 401 height 73
copy h2 "Call Your Mom Friends"
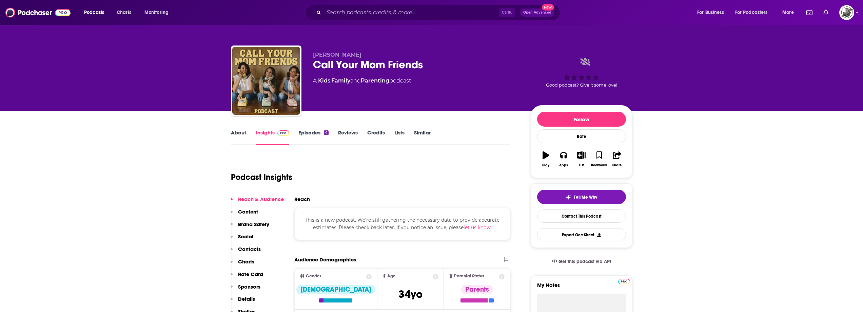
click at [396, 168] on div "Podcast Insights" at bounding box center [368, 173] width 274 height 35
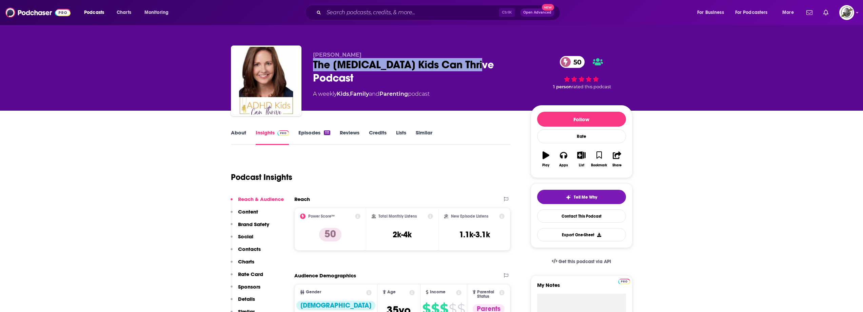
drag, startPoint x: 313, startPoint y: 67, endPoint x: 502, endPoint y: 59, distance: 189.3
click at [502, 59] on div "The [MEDICAL_DATA] Kids Can Thrive Podcast 50" at bounding box center [416, 71] width 207 height 26
copy h2 "The [MEDICAL_DATA] Kids Can Thrive Podcast"
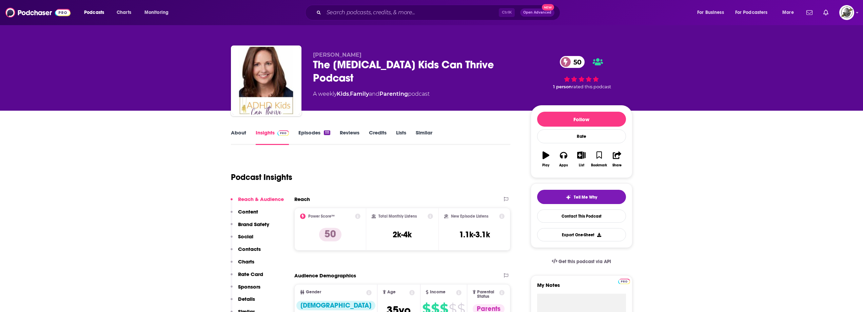
click at [338, 54] on span "[PERSON_NAME]" at bounding box center [337, 55] width 48 height 6
drag, startPoint x: 313, startPoint y: 54, endPoint x: 372, endPoint y: 54, distance: 58.6
click at [372, 54] on p "Kate Brownfield" at bounding box center [416, 55] width 207 height 6
copy span "Kate Brownfield"
click at [365, 183] on div "Podcast Insights" at bounding box center [368, 173] width 274 height 35
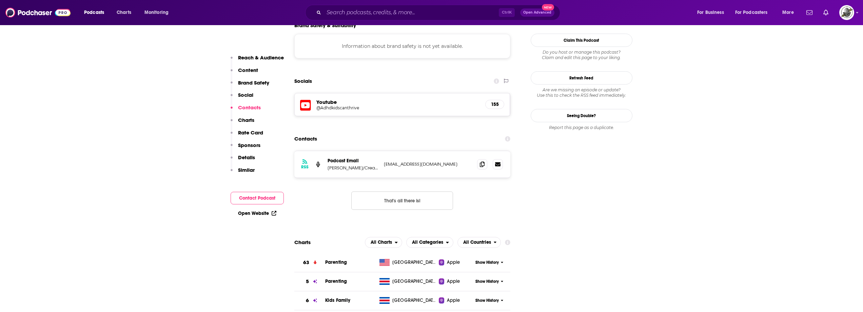
scroll to position [576, 0]
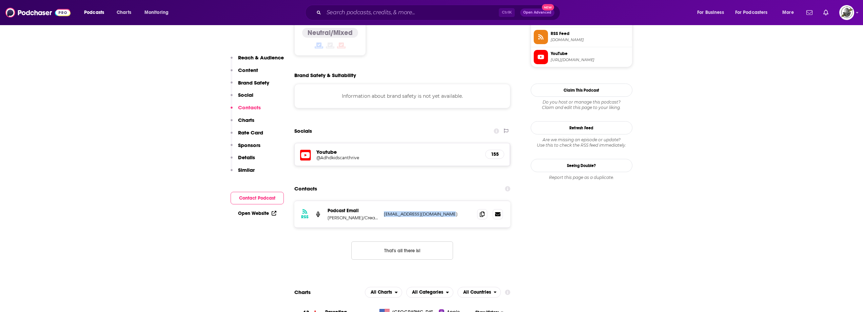
drag, startPoint x: 382, startPoint y: 167, endPoint x: 456, endPoint y: 167, distance: 73.6
click at [456, 201] on div "RSS Podcast Email Kate Brownfield/Creator of ADHD Kids Can Thrive adhdkidscanth…" at bounding box center [402, 214] width 216 height 26
copy div "f ADHD Kids Can Thrive adhdkidscanthrive@yahoo.com"
click at [324, 182] on div "Contacts" at bounding box center [402, 188] width 216 height 13
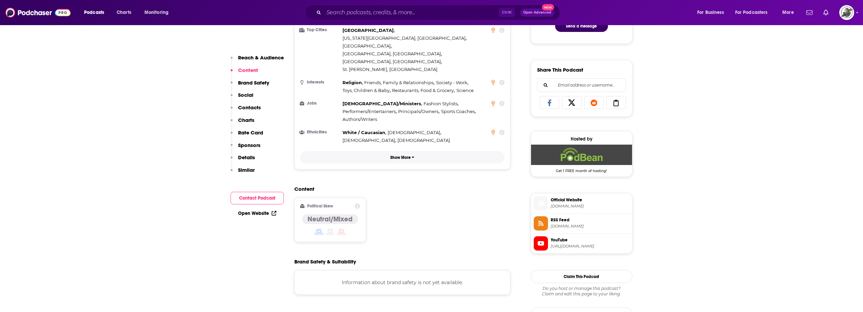
scroll to position [373, 0]
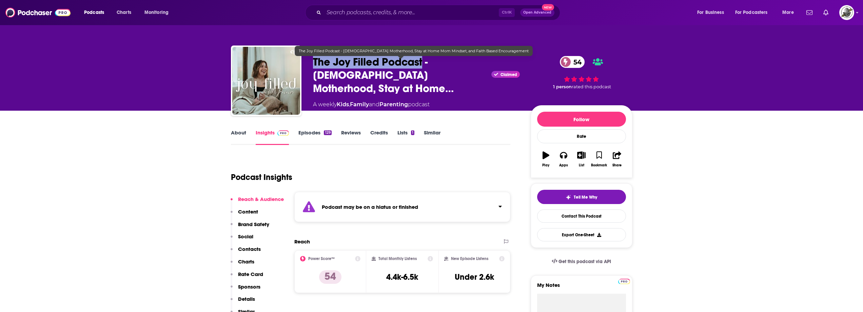
drag, startPoint x: 313, startPoint y: 68, endPoint x: 422, endPoint y: 68, distance: 108.5
click at [422, 68] on span "The Joy Filled Podcast - [DEMOGRAPHIC_DATA] Motherhood, Stay at Home…" at bounding box center [401, 75] width 176 height 40
copy h2 "The Joy Filled Podcast"
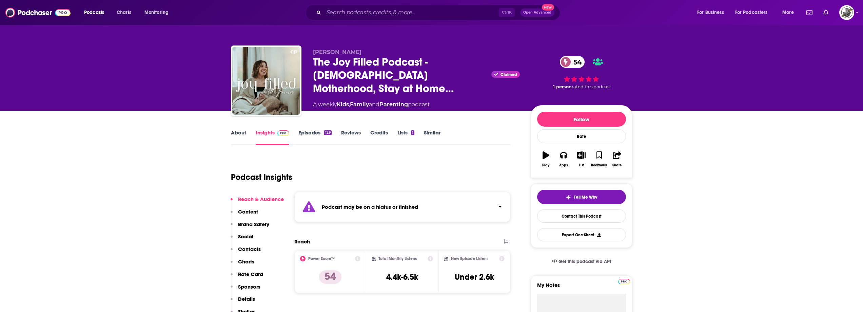
click at [419, 205] on div "Podcast may be on a hiatus or finished" at bounding box center [402, 207] width 216 height 30
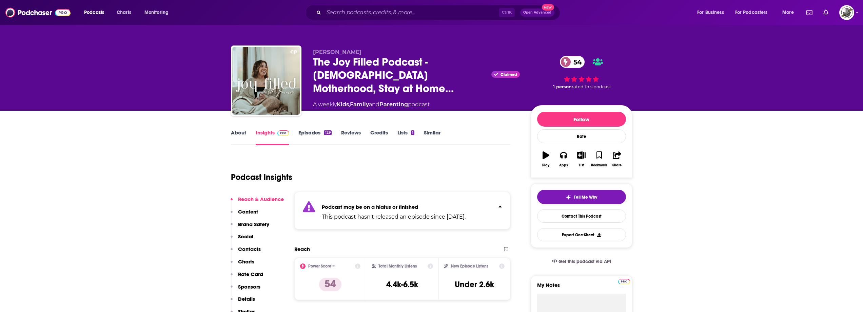
click at [419, 205] on p "Podcast may be on a hiatus or finished" at bounding box center [394, 206] width 144 height 6
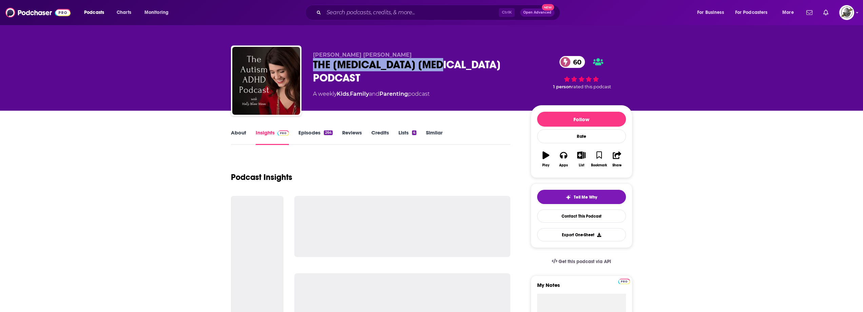
drag, startPoint x: 310, startPoint y: 64, endPoint x: 459, endPoint y: 66, distance: 148.5
click at [459, 66] on div "Holly Blanc Moses THE AUTISM ADHD PODCAST 60 A weekly Kids , Family and Parenti…" at bounding box center [431, 81] width 401 height 73
copy h2 "THE AUTISM ADHD PODCAST"
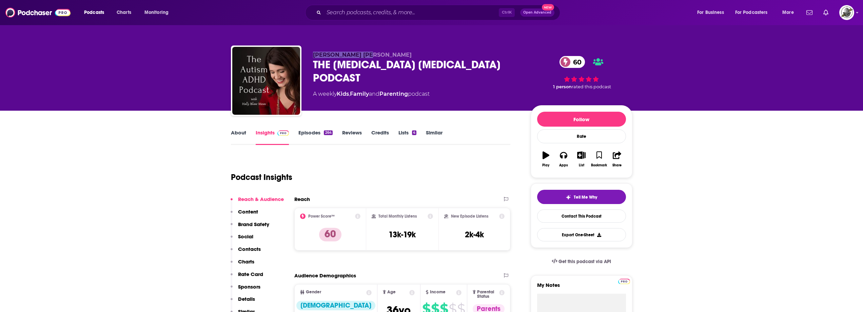
drag, startPoint x: 312, startPoint y: 57, endPoint x: 371, endPoint y: 56, distance: 60.0
click at [371, 56] on div "Holly Blanc Moses THE AUTISM ADHD PODCAST 60 A weekly Kids , Family and Parenti…" at bounding box center [431, 81] width 401 height 73
copy span "Holly Blanc Moses"
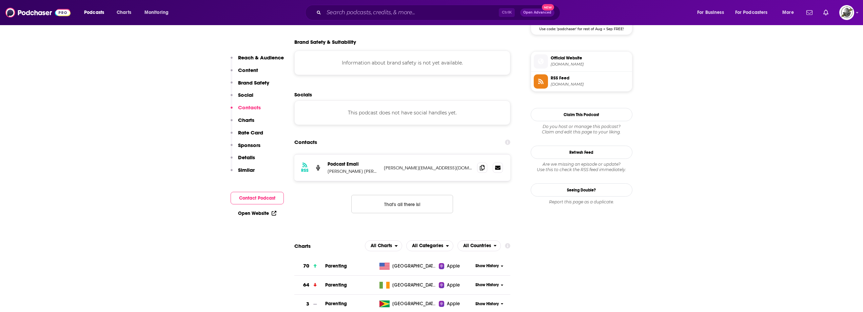
scroll to position [576, 0]
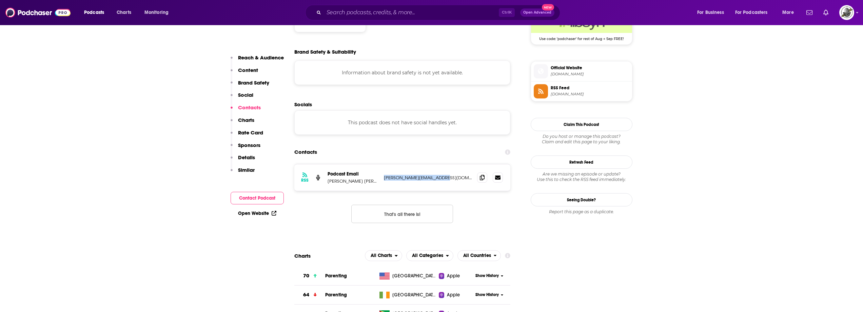
drag, startPoint x: 383, startPoint y: 152, endPoint x: 457, endPoint y: 153, distance: 73.2
click at [457, 164] on div "RSS Podcast Email Holly Blanc Moses holly@hollyblancmoses.com holly@hollyblancm…" at bounding box center [402, 177] width 216 height 26
copy p "holly@hollyblancmoses.com"
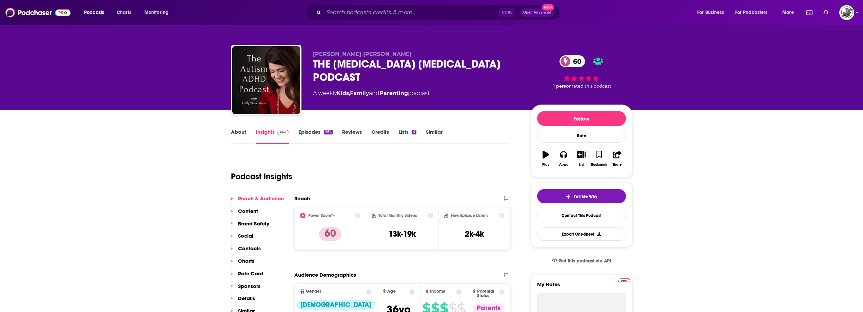
scroll to position [0, 0]
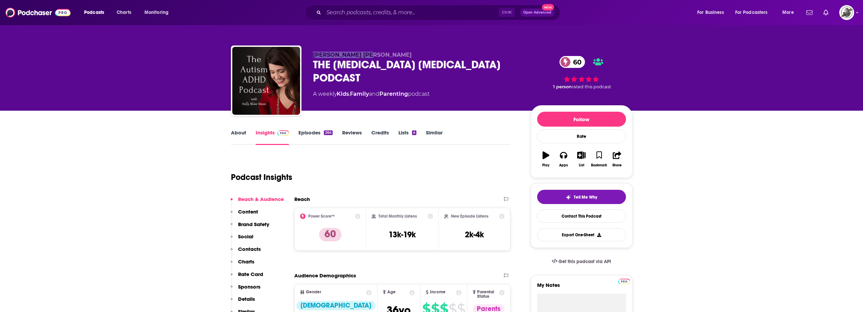
drag, startPoint x: 312, startPoint y: 55, endPoint x: 365, endPoint y: 56, distance: 53.6
click at [365, 56] on div "Holly Blanc Moses THE AUTISM ADHD PODCAST 60 A weekly Kids , Family and Parenti…" at bounding box center [431, 81] width 401 height 73
copy span "Holly Blanc Moses"
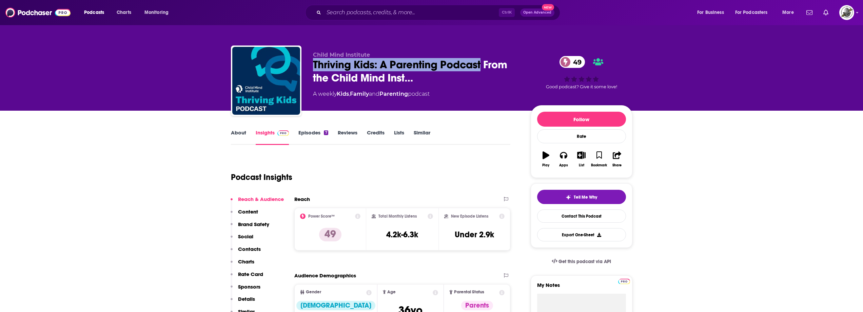
drag, startPoint x: 313, startPoint y: 67, endPoint x: 431, endPoint y: 43, distance: 120.9
click at [483, 66] on span "Thriving Kids: A Parenting Podcast From the Child Mind Inst…" at bounding box center [416, 71] width 207 height 26
copy h2 "Thriving Kids: A Parenting Podcast"
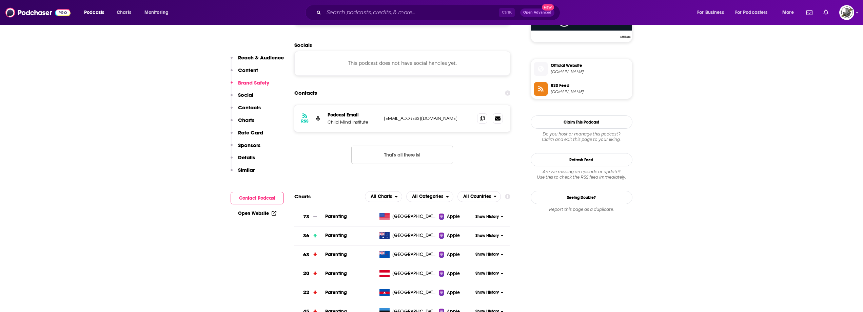
scroll to position [542, 0]
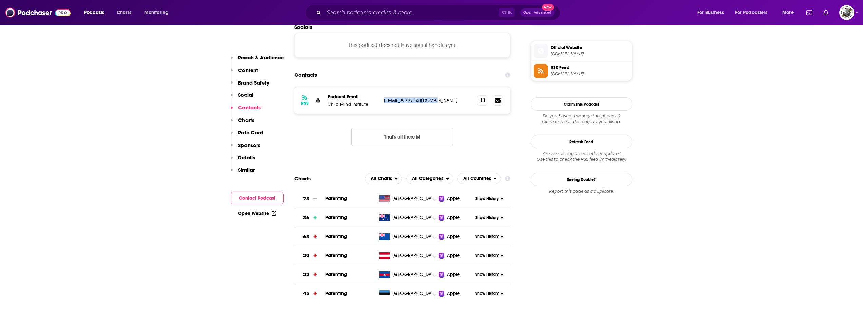
drag, startPoint x: 381, startPoint y: 103, endPoint x: 455, endPoint y: 102, distance: 74.2
click at [455, 102] on div "RSS Podcast Email Child Mind Institute podcast@childmind.org podcast@childmind.…" at bounding box center [402, 100] width 216 height 26
copy div "podcast@childmind.org"
click at [304, 149] on div "RSS Podcast Email Child Mind Institute podcast@childmind.org podcast@childmind.…" at bounding box center [402, 122] width 216 height 70
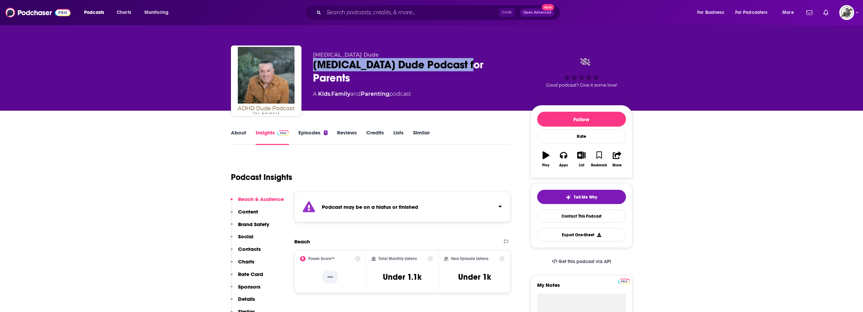
drag, startPoint x: 312, startPoint y: 65, endPoint x: 478, endPoint y: 64, distance: 165.4
click at [478, 64] on div "[MEDICAL_DATA] Dude [MEDICAL_DATA] Dude Podcast for Parents A Kids , Family and…" at bounding box center [431, 81] width 401 height 73
copy h2 "[MEDICAL_DATA] Dude Podcast for Parents"
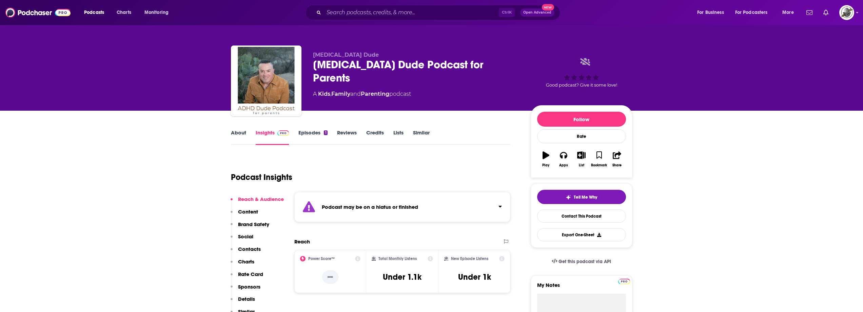
click at [432, 206] on div "Podcast may be on a hiatus or finished" at bounding box center [402, 207] width 216 height 30
click at [432, 206] on p "Podcast may be on a hiatus or finished" at bounding box center [394, 206] width 144 height 6
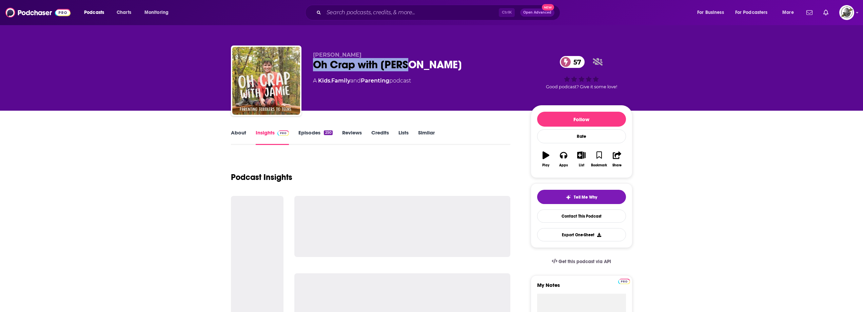
drag, startPoint x: 317, startPoint y: 67, endPoint x: 427, endPoint y: 66, distance: 110.2
click at [427, 66] on div "Oh Crap with [PERSON_NAME] 57" at bounding box center [416, 64] width 207 height 13
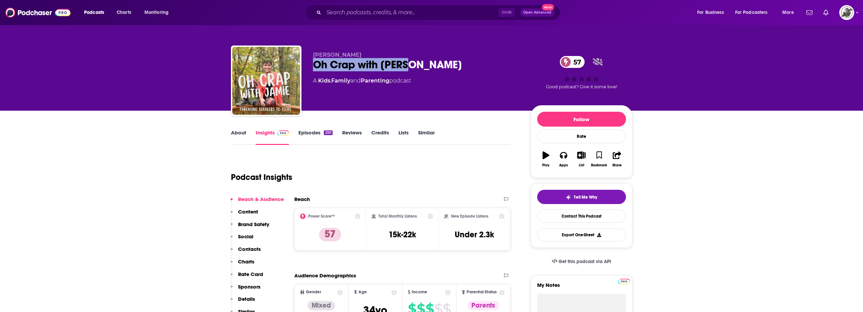
drag, startPoint x: 314, startPoint y: 53, endPoint x: 359, endPoint y: 55, distance: 44.8
click at [359, 55] on div "[PERSON_NAME] Oh Crap with [PERSON_NAME] 57 A Kids , Family and Parenting podca…" at bounding box center [431, 81] width 401 height 73
copy span "[PERSON_NAME]"
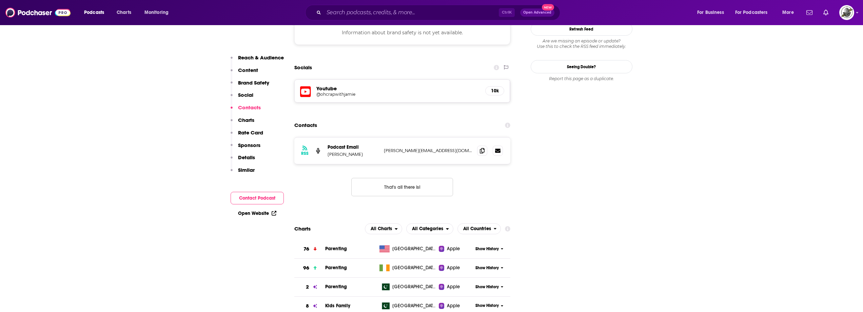
scroll to position [610, 0]
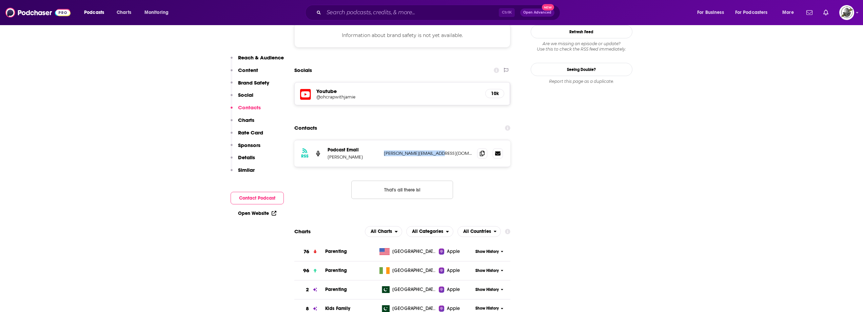
drag, startPoint x: 382, startPoint y: 132, endPoint x: 457, endPoint y: 130, distance: 75.3
click at [457, 140] on div "RSS Podcast Email Jamie Glowacki jamie@jamieglowacki.com jamie@jamieglowacki.com" at bounding box center [402, 153] width 216 height 26
copy p "jamie@jamieglowacki.com"
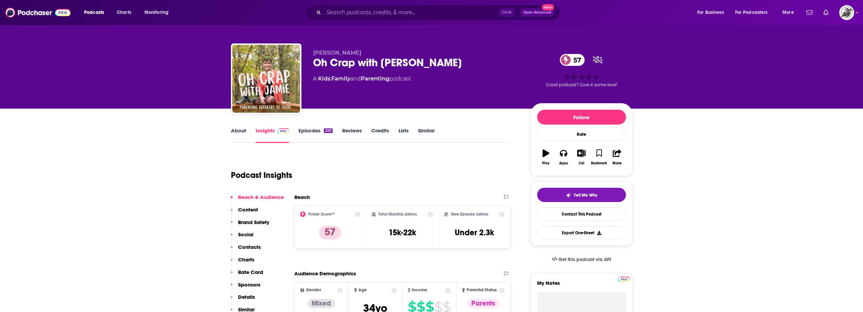
scroll to position [0, 0]
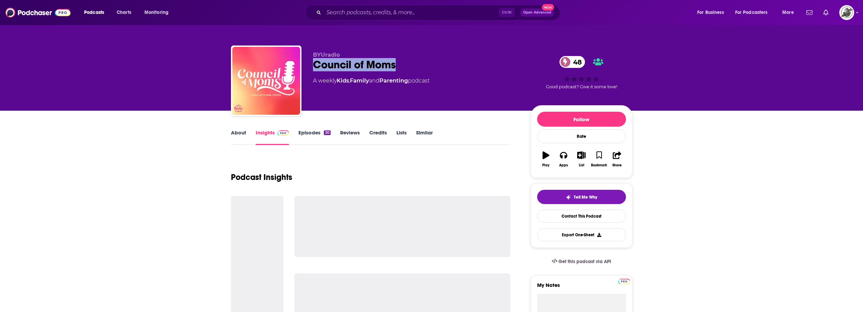
drag, startPoint x: 315, startPoint y: 67, endPoint x: 396, endPoint y: 67, distance: 81.7
click at [396, 67] on div "Council of Moms 48" at bounding box center [416, 64] width 207 height 13
copy h2 "Council of Moms"
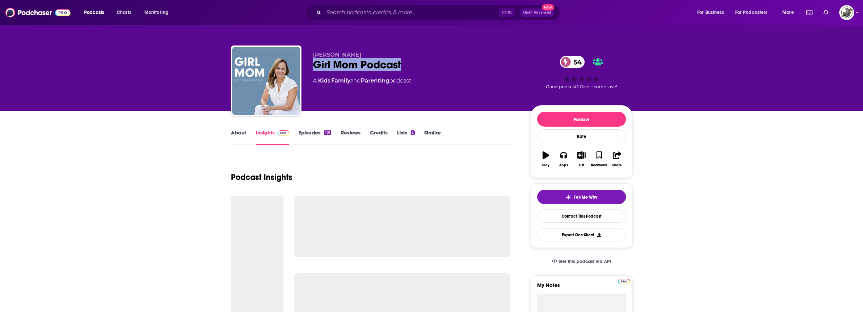
drag, startPoint x: 315, startPoint y: 67, endPoint x: 406, endPoint y: 65, distance: 91.2
click at [406, 65] on div "Girl Mom Podcast 54" at bounding box center [416, 64] width 207 height 13
copy h2 "Girl Mom Podcast"
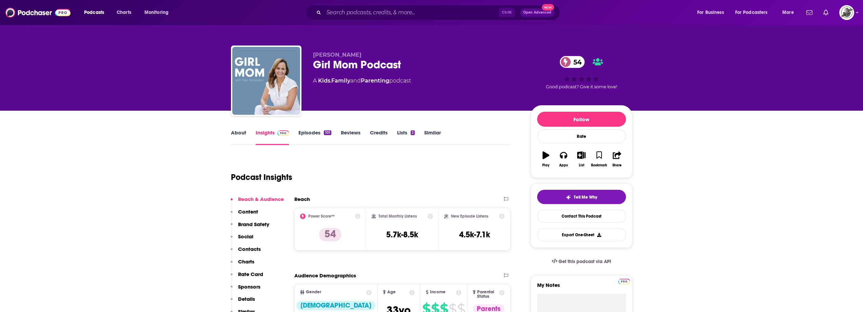
click at [314, 54] on span "Kari Kampakis" at bounding box center [337, 55] width 48 height 6
drag, startPoint x: 313, startPoint y: 54, endPoint x: 356, endPoint y: 52, distance: 43.1
click at [356, 52] on p "Kari Kampakis" at bounding box center [416, 55] width 207 height 6
copy span "Kari Kampakis"
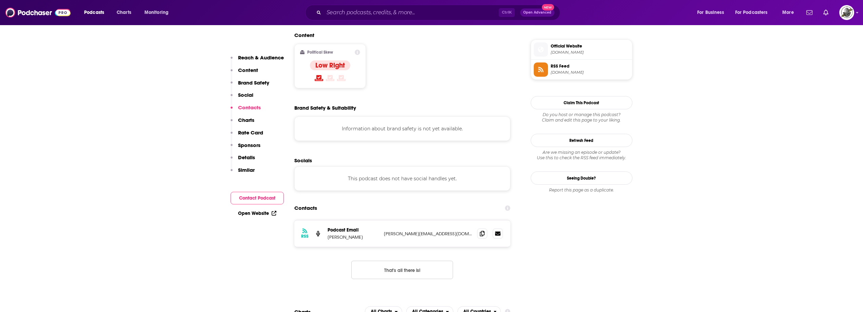
scroll to position [576, 0]
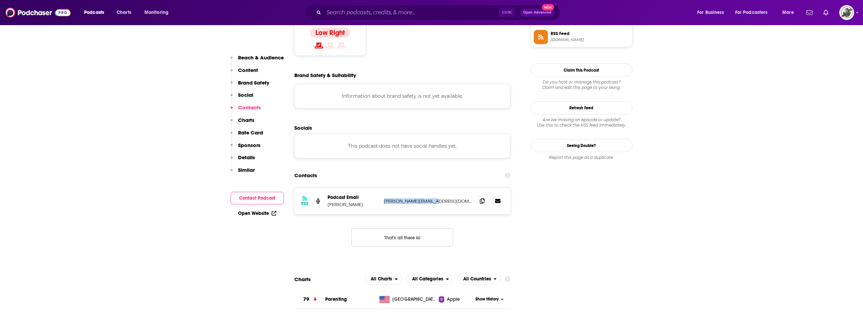
drag, startPoint x: 380, startPoint y: 160, endPoint x: 449, endPoint y: 156, distance: 69.6
click at [449, 187] on div "RSS Podcast Email Kari Kampakis kari@karikampakis.com kari@karikampakis.com" at bounding box center [402, 200] width 216 height 26
copy div "kari@karikampakis.com"
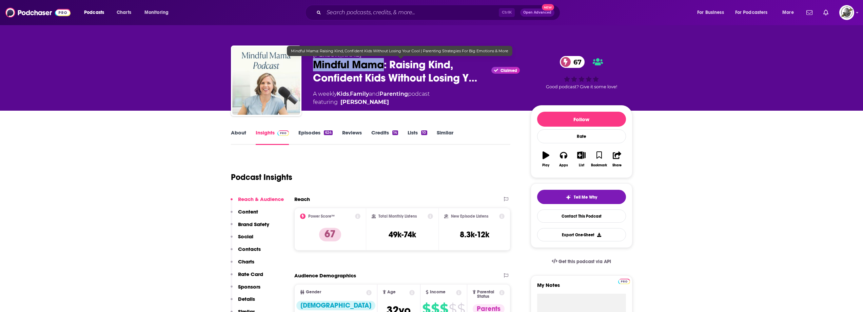
drag, startPoint x: 311, startPoint y: 64, endPoint x: 385, endPoint y: 69, distance: 74.1
click at [385, 69] on div "Hunter Clarke-Fields Mindful Mama: Raising Kind, Confident Kids Without Losing …" at bounding box center [431, 81] width 401 height 73
copy h2 "Mindful Mama"
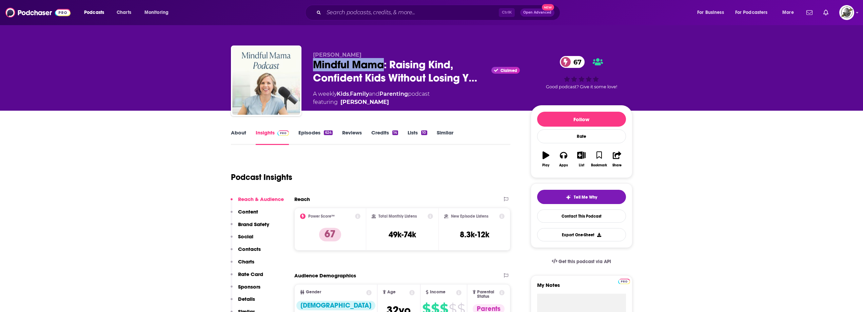
drag, startPoint x: 312, startPoint y: 57, endPoint x: 376, endPoint y: 55, distance: 64.8
click at [376, 55] on div "Hunter Clarke-Fields Mindful Mama: Raising Kind, Confident Kids Without Losing …" at bounding box center [431, 81] width 401 height 73
copy span "Hunter Clarke-Fields"
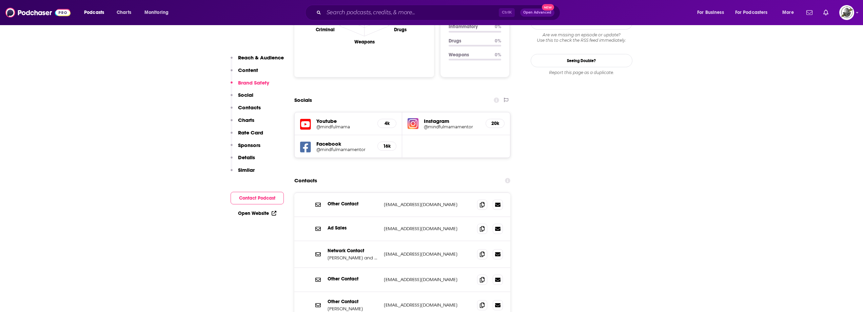
scroll to position [746, 0]
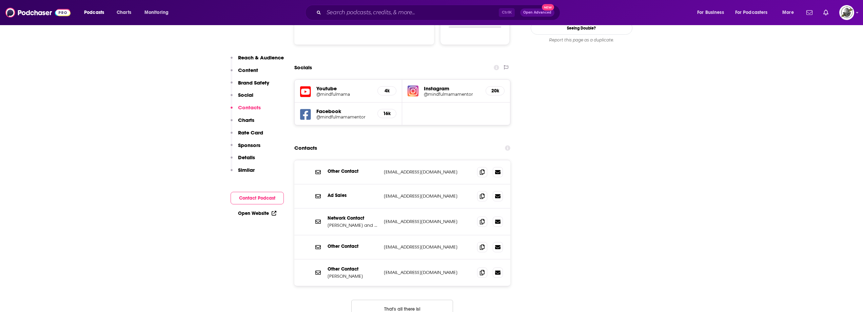
click at [415, 299] on button "That's all there is!" at bounding box center [402, 308] width 102 height 18
drag, startPoint x: 393, startPoint y: 247, endPoint x: 456, endPoint y: 243, distance: 62.8
click at [456, 259] on div "Other Contact Hunter Clarke-Fields hunter@mindfulmamamentor.com hunter@mindfulm…" at bounding box center [402, 272] width 216 height 26
copy p "hunter@mindfulmamamentor.com"
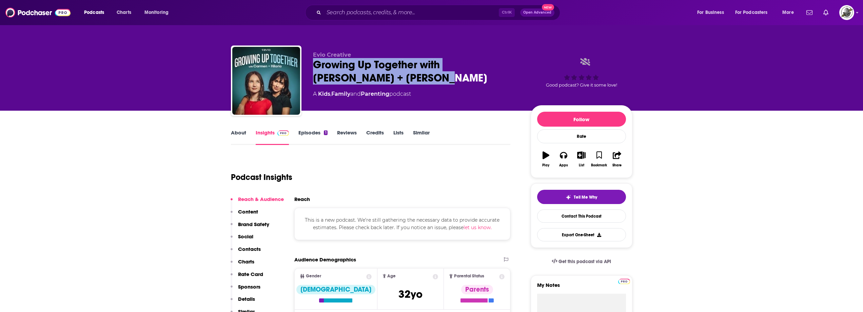
drag, startPoint x: 310, startPoint y: 66, endPoint x: 398, endPoint y: 79, distance: 89.1
click at [398, 79] on div "Evio Creative Growing Up Together with [PERSON_NAME] + [PERSON_NAME] A Kids , F…" at bounding box center [431, 81] width 401 height 73
copy h2 "Growing Up Together with [PERSON_NAME] + [PERSON_NAME]"
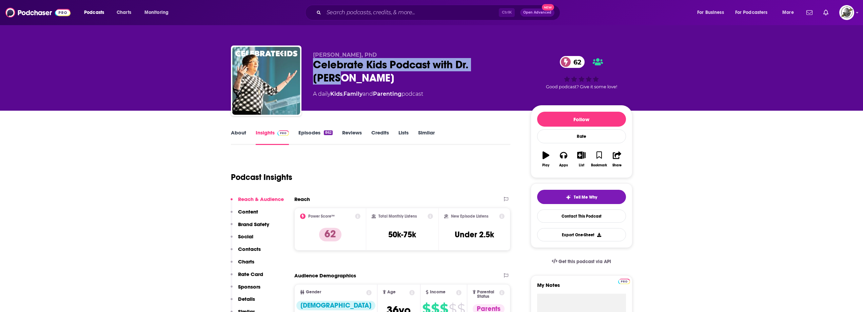
drag, startPoint x: 307, startPoint y: 67, endPoint x: 505, endPoint y: 64, distance: 197.6
click at [505, 64] on div "[PERSON_NAME], PhD Celebrate Kids Podcast with Dr. [PERSON_NAME] 62 A daily Kid…" at bounding box center [431, 81] width 401 height 73
copy h2 "Celebrate Kids Podcast with Dr. [PERSON_NAME]"
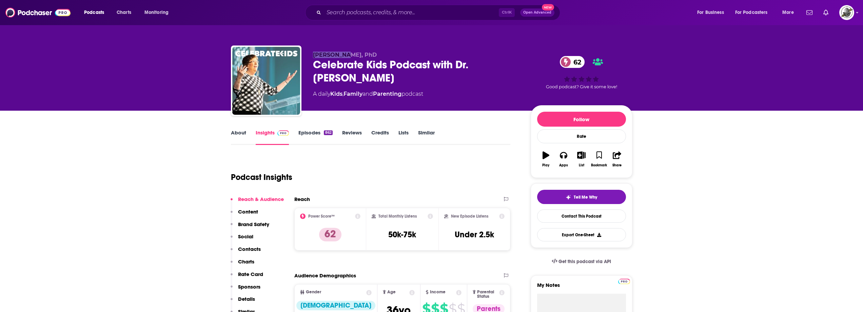
drag, startPoint x: 314, startPoint y: 55, endPoint x: 344, endPoint y: 56, distance: 30.5
click at [344, 56] on span "Kathy Koch, PhD" at bounding box center [345, 55] width 64 height 6
copy span "Kathy Koch"
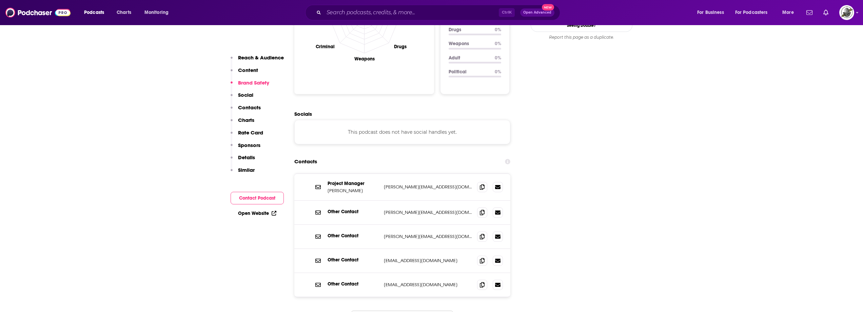
scroll to position [712, 0]
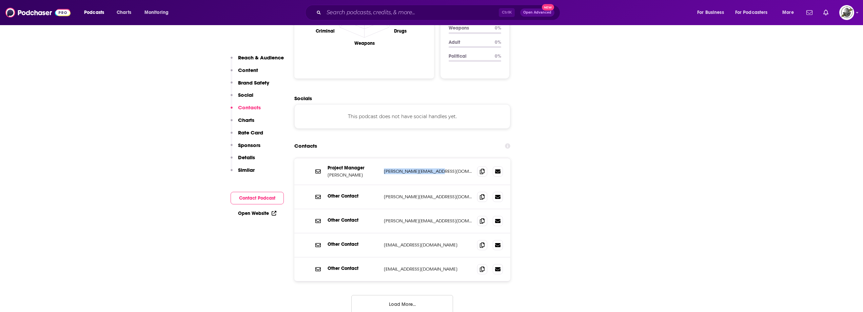
drag, startPoint x: 382, startPoint y: 138, endPoint x: 449, endPoint y: 136, distance: 66.8
click at [449, 158] on div "Project Manager Nancy Matheis nancy@celebratekids.com nancy@celebratekids.com" at bounding box center [402, 171] width 216 height 27
copy p "nancy@celebratekids.com"
click at [401, 295] on button "Load More..." at bounding box center [402, 304] width 102 height 18
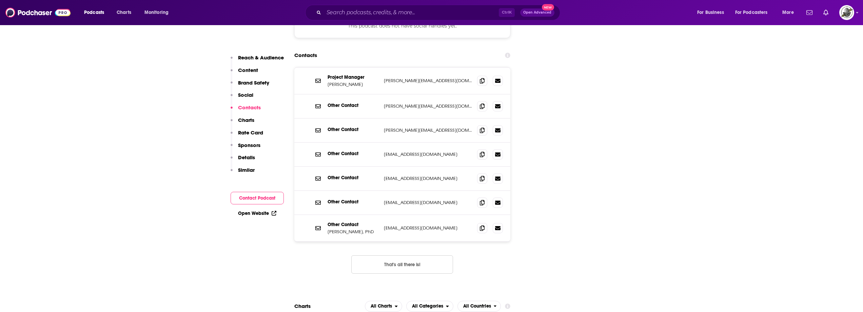
scroll to position [814, 0]
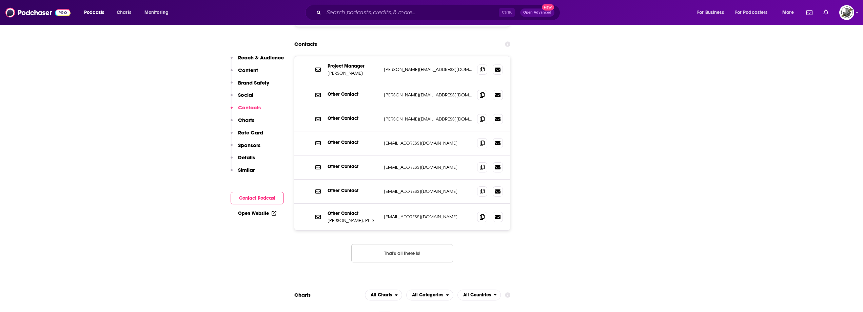
click at [408, 244] on button "That's all there is!" at bounding box center [402, 253] width 102 height 18
drag, startPoint x: 383, startPoint y: 182, endPoint x: 447, endPoint y: 181, distance: 64.4
click at [447, 203] on div "Other Contact Kathy Koch, PhD drkathy@celebratekids.com drkathy@celebratekids.c…" at bounding box center [402, 216] width 216 height 26
copy p "drkathy@celebratekids.com"
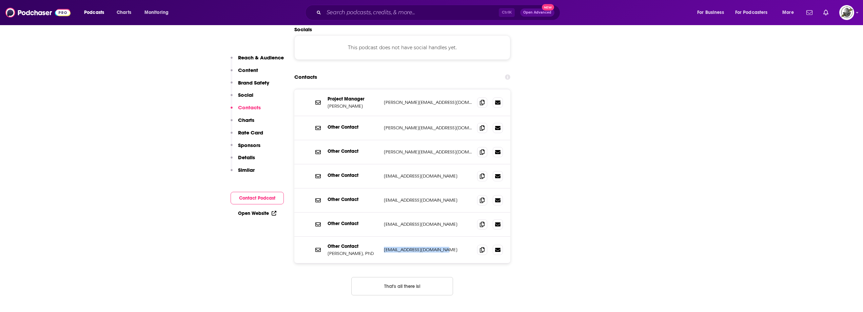
scroll to position [780, 0]
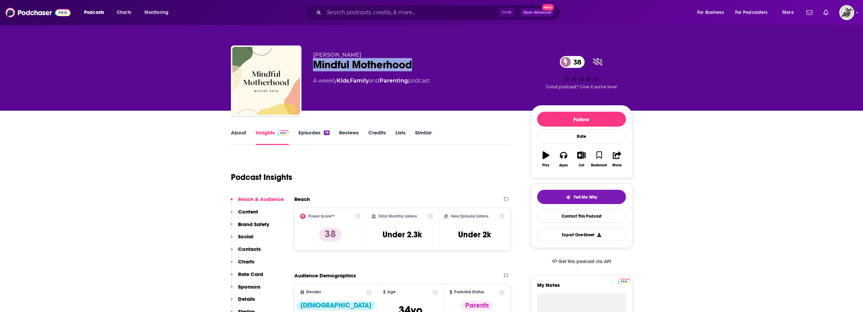
drag, startPoint x: 343, startPoint y: 64, endPoint x: 417, endPoint y: 67, distance: 73.9
click at [417, 67] on div "[PERSON_NAME] Mindful Motherhood 38 A weekly Kids , Family and Parenting podcas…" at bounding box center [431, 81] width 401 height 73
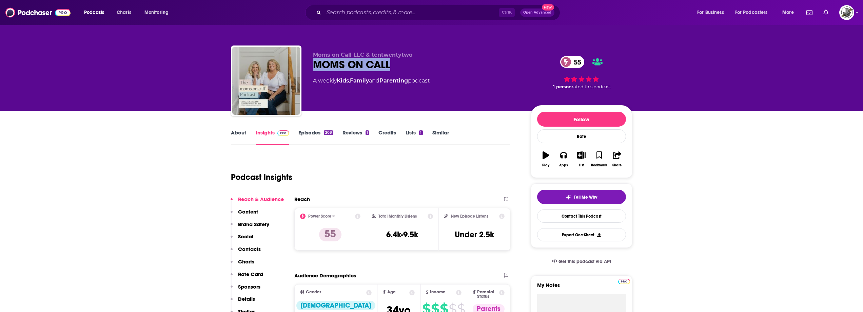
drag, startPoint x: 311, startPoint y: 65, endPoint x: 413, endPoint y: 67, distance: 102.4
click at [413, 67] on div "Moms on Call LLC & tentwentytwo MOMS ON CALL 55 A weekly Kids , Family and Pare…" at bounding box center [431, 81] width 401 height 73
copy h2 "MOMS ON CALL"
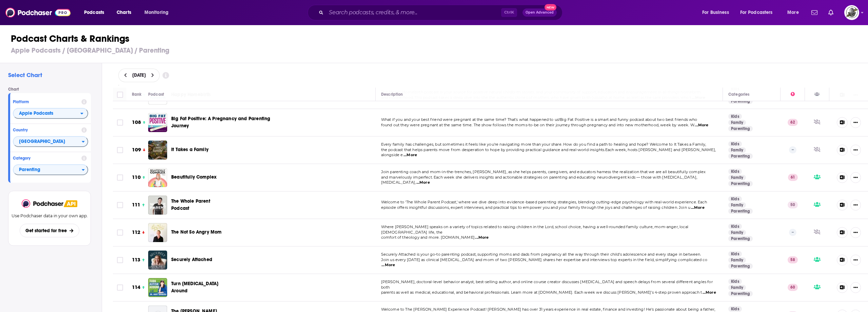
scroll to position [2983, 0]
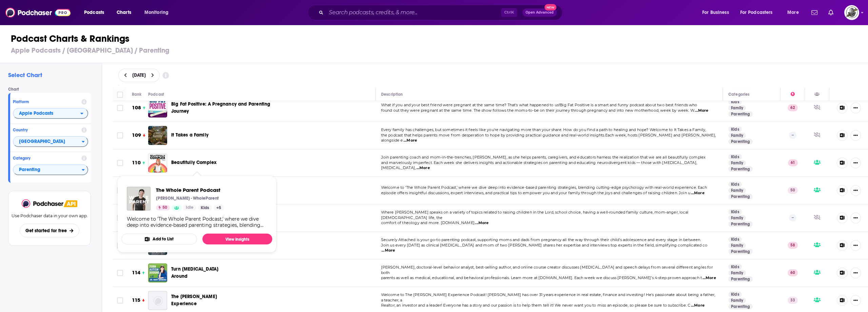
drag, startPoint x: 169, startPoint y: 157, endPoint x: 193, endPoint y: 165, distance: 24.5
click at [193, 181] on div "The Whole Parent Podcast" at bounding box center [189, 190] width 82 height 19
copy span "The Whole Parent Podcast"
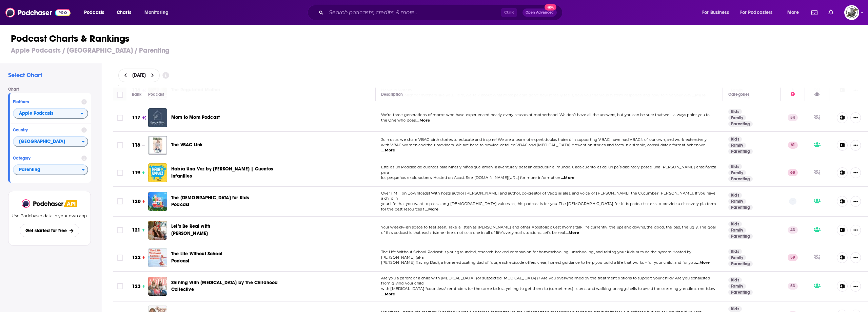
scroll to position [3288, 0]
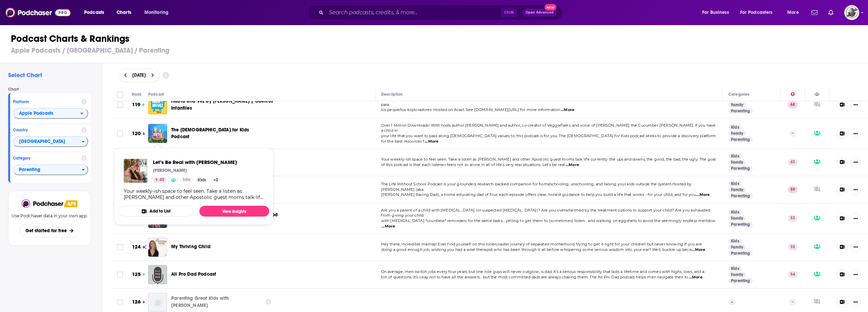
drag, startPoint x: 156, startPoint y: 133, endPoint x: 323, endPoint y: 54, distance: 184.8
click at [325, 52] on h3 "Apple Podcasts / United States / Parenting" at bounding box center [437, 50] width 852 height 8
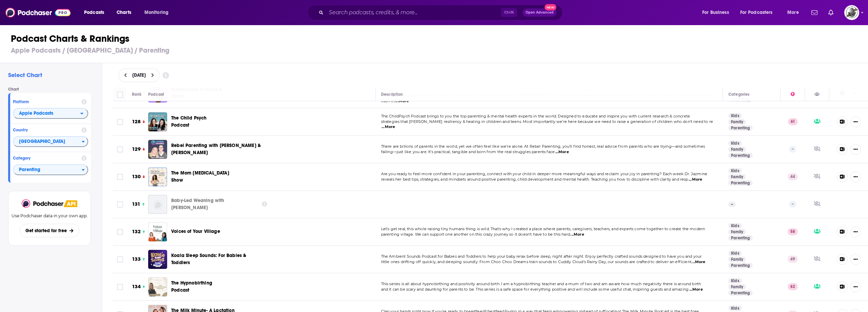
scroll to position [3491, 0]
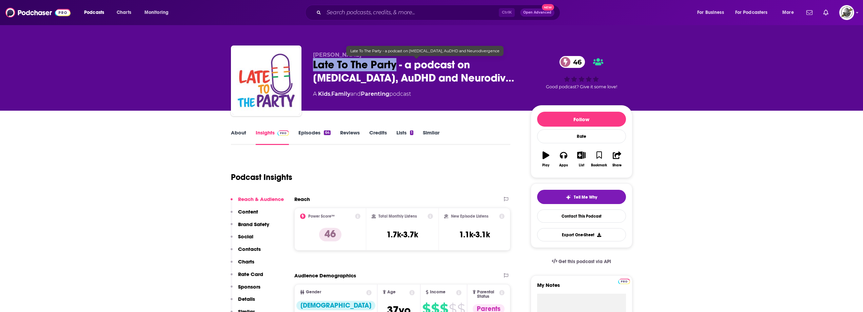
drag, startPoint x: 312, startPoint y: 65, endPoint x: 396, endPoint y: 69, distance: 84.5
click at [396, 69] on div "[PERSON_NAME] Late To The Party - a podcast on [MEDICAL_DATA], AuDHD and Neurod…" at bounding box center [431, 81] width 401 height 73
copy h2 "Late To The Party"
click at [310, 76] on div "[PERSON_NAME] Late To The Party - a podcast on [MEDICAL_DATA], AuDHD and Neurod…" at bounding box center [431, 81] width 401 height 73
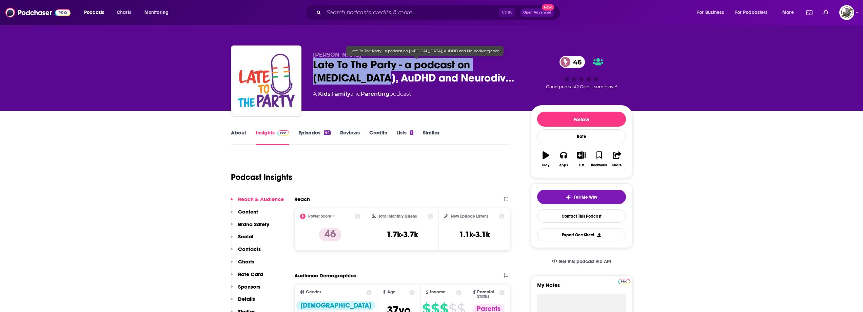
drag, startPoint x: 313, startPoint y: 62, endPoint x: 348, endPoint y: 78, distance: 38.4
click at [348, 78] on span "Late To The Party - a podcast on Autism, AuDHD and Neurodiv…" at bounding box center [416, 71] width 207 height 26
copy h2 "Late To The Party - a podcast on Autism, AuDHD"
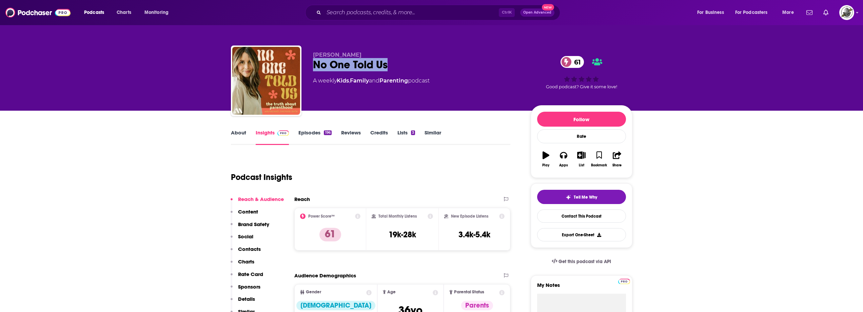
drag, startPoint x: 313, startPoint y: 68, endPoint x: 392, endPoint y: 69, distance: 79.7
click at [392, 69] on div "No One Told Us 61" at bounding box center [416, 64] width 207 height 13
click at [322, 59] on div "No One Told Us 61" at bounding box center [416, 64] width 207 height 13
drag, startPoint x: 312, startPoint y: 56, endPoint x: 396, endPoint y: 66, distance: 84.7
click at [396, 66] on div "Rachael Shepard-Ohta No One Told Us 61 A weekly Kids , Family and Parenting pod…" at bounding box center [431, 81] width 401 height 73
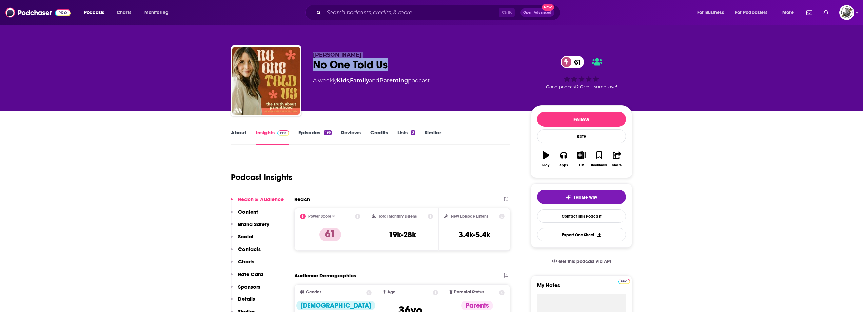
copy div "Rachael Shepard-Ohta No One Told Us"
click at [411, 174] on div "Podcast Insights" at bounding box center [368, 173] width 274 height 35
drag, startPoint x: 310, startPoint y: 52, endPoint x: 378, endPoint y: 55, distance: 67.8
click at [378, 55] on div "Rachael Shepard-Ohta No One Told Us 61 A weekly Kids , Family and Parenting pod…" at bounding box center [431, 81] width 401 height 73
copy span "Rachael Shepard-Ohta"
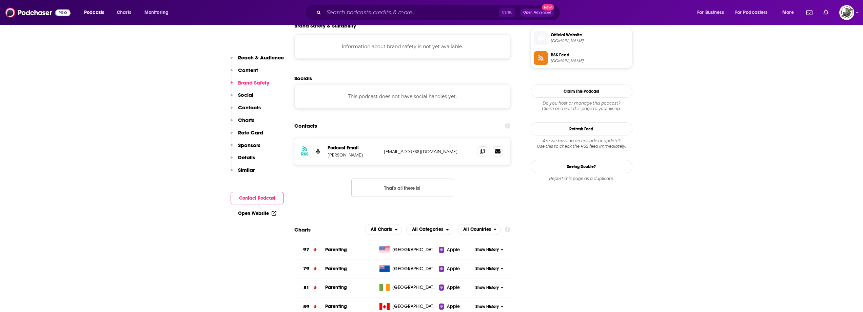
scroll to position [508, 0]
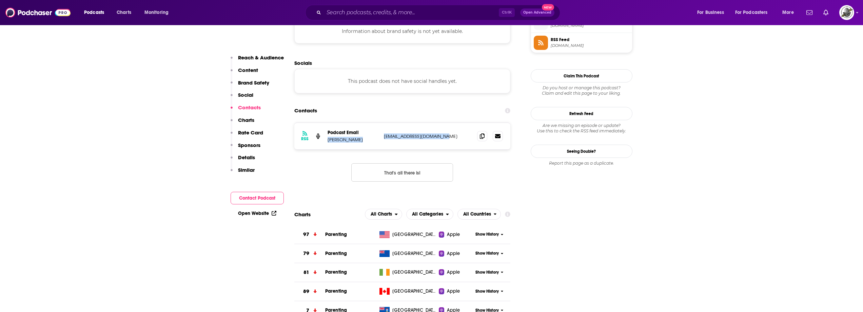
drag, startPoint x: 381, startPoint y: 134, endPoint x: 451, endPoint y: 133, distance: 70.8
click at [451, 133] on div "RSS Podcast Email Rachael Shepard-Ohta rachael@heysleepybaby.com rachael@heysle…" at bounding box center [402, 136] width 216 height 26
copy div "Rachael Shepard-Ohta rachael@heysleepybaby.com"
click at [390, 142] on div "RSS Podcast Email Rachael Shepard-Ohta rachael@heysleepybaby.com rachael@heysle…" at bounding box center [402, 136] width 216 height 26
drag, startPoint x: 381, startPoint y: 136, endPoint x: 450, endPoint y: 135, distance: 68.8
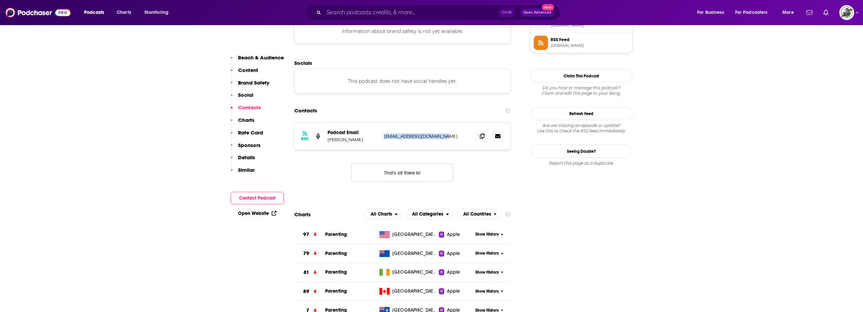
click at [450, 135] on div "RSS Podcast Email Rachael Shepard-Ohta rachael@heysleepybaby.com rachael@heysle…" at bounding box center [402, 136] width 216 height 26
copy p "rachael@heysleepybaby.com"
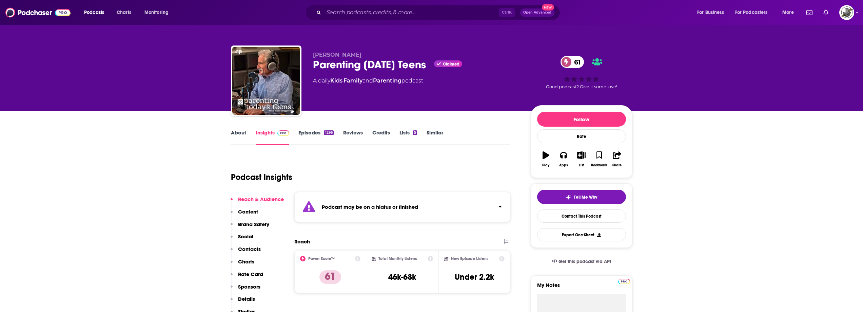
click at [410, 208] on strong "Podcast may be on a hiatus or finished" at bounding box center [370, 206] width 96 height 6
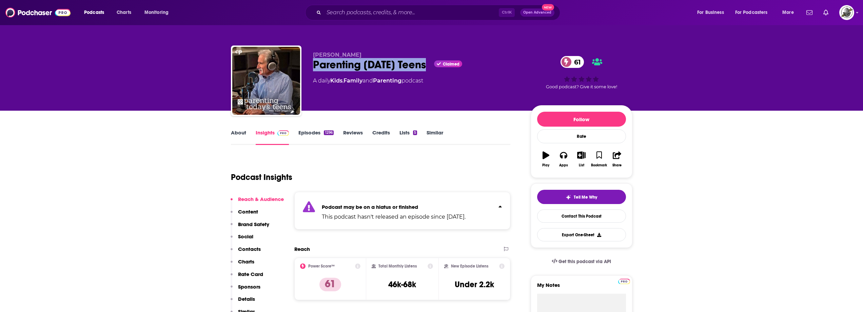
drag, startPoint x: 310, startPoint y: 68, endPoint x: 427, endPoint y: 68, distance: 116.9
click at [427, 68] on div "[PERSON_NAME] Parenting [DATE] Teens Claimed 61 A daily Kids , Family and Paren…" at bounding box center [431, 81] width 401 height 73
click at [328, 63] on div "Parenting [DATE] Teens Claimed 61" at bounding box center [416, 64] width 207 height 13
drag, startPoint x: 311, startPoint y: 54, endPoint x: 429, endPoint y: 65, distance: 118.2
click at [429, 65] on div "[PERSON_NAME] Parenting [DATE] Teens Claimed 61 A daily Kids , Family and Paren…" at bounding box center [431, 81] width 401 height 73
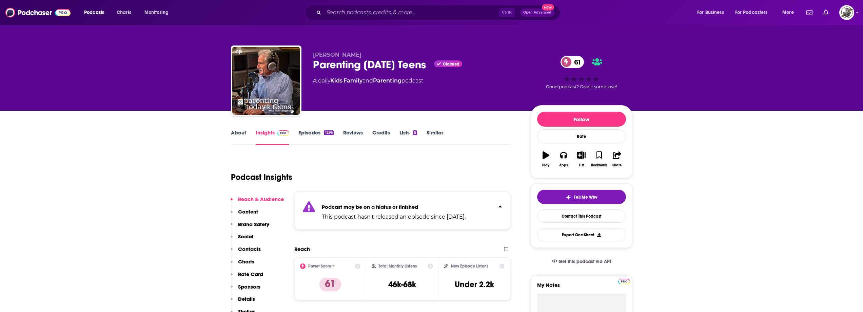
copy div "[PERSON_NAME] Parenting [DATE] Teens"
click at [317, 61] on div "Parenting [DATE] Teens Claimed 61" at bounding box center [416, 64] width 207 height 13
drag, startPoint x: 320, startPoint y: 55, endPoint x: 361, endPoint y: 54, distance: 41.4
click at [361, 54] on p "[PERSON_NAME]" at bounding box center [416, 55] width 207 height 6
copy span "[PERSON_NAME]"
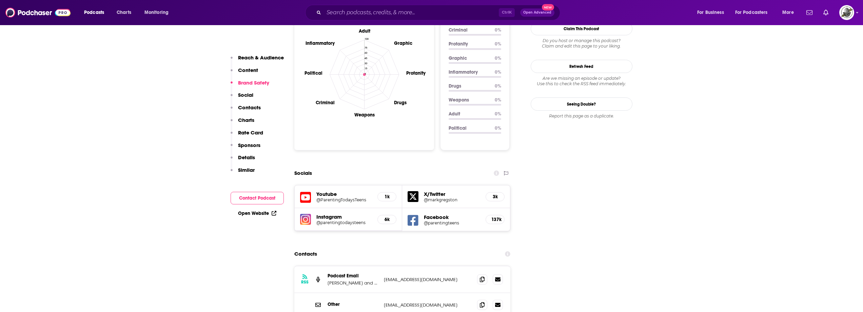
scroll to position [712, 0]
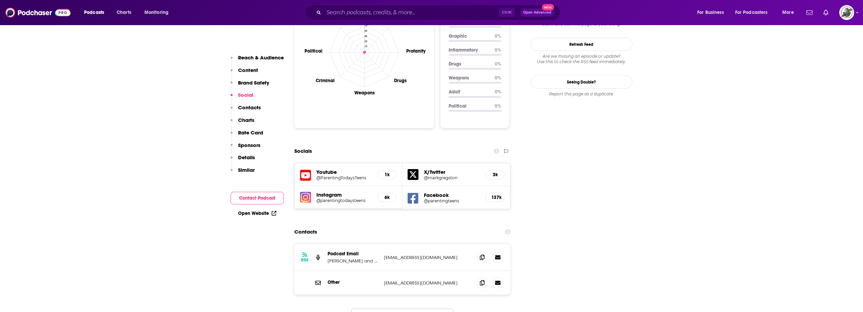
drag, startPoint x: 382, startPoint y: 234, endPoint x: 457, endPoint y: 233, distance: 75.3
click at [457, 244] on div "RSS Podcast Email Mark Gregston and Christian Parenting heartlight@heartlightmi…" at bounding box center [402, 257] width 216 height 27
copy p "heartlight@heartlightministries.org"
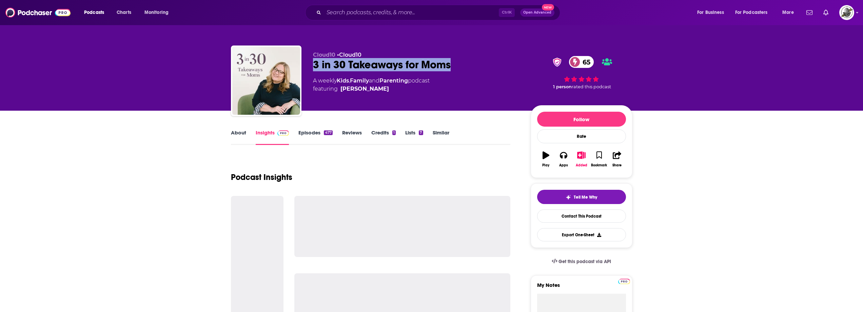
drag, startPoint x: 315, startPoint y: 67, endPoint x: 457, endPoint y: 62, distance: 142.4
click at [457, 62] on div "3 in 30 Takeaways for Moms 65" at bounding box center [416, 64] width 207 height 13
copy h2 "3 in 30 Takeaways for Moms"
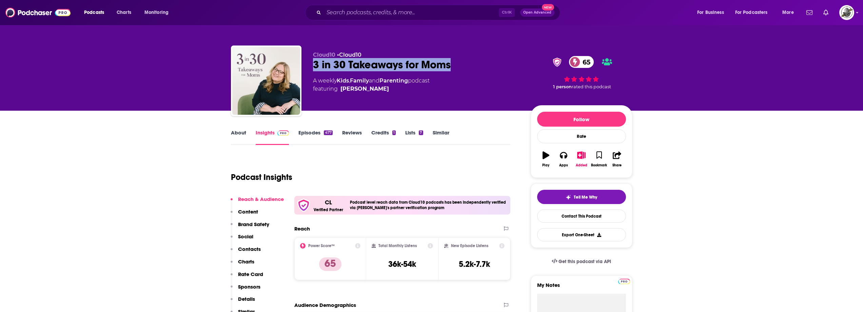
drag, startPoint x: 386, startPoint y: 88, endPoint x: 382, endPoint y: 91, distance: 5.4
click at [382, 91] on span "featuring [PERSON_NAME]" at bounding box center [371, 89] width 117 height 8
copy span "[PERSON_NAME]"
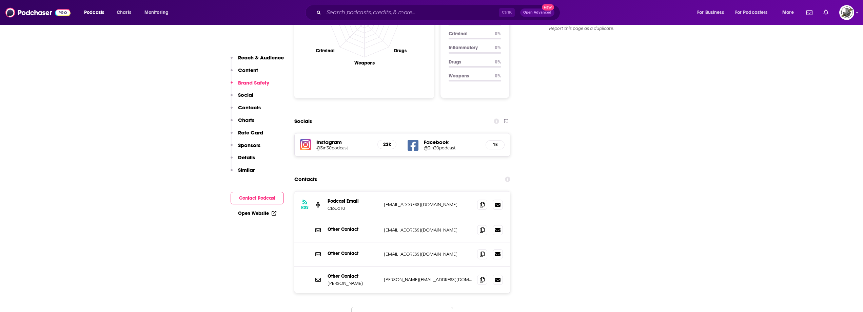
scroll to position [746, 0]
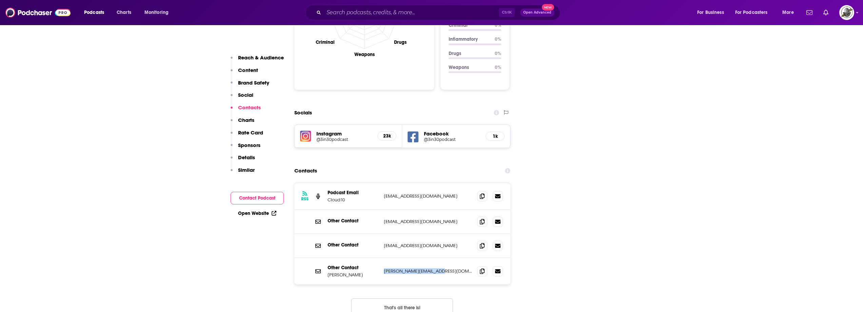
drag, startPoint x: 383, startPoint y: 230, endPoint x: 447, endPoint y: 228, distance: 63.8
click at [447, 258] on div "Other Contact Rachel Nielson rachel@3in30podcast.com rachel@3in30podcast.com" at bounding box center [402, 271] width 216 height 26
copy p "rachel@3in30podcast.com"
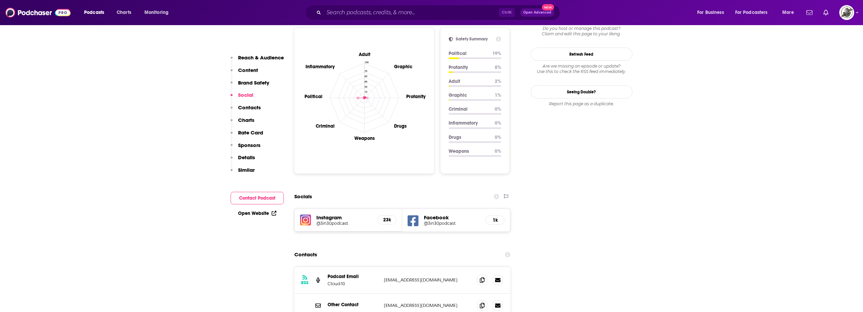
scroll to position [644, 0]
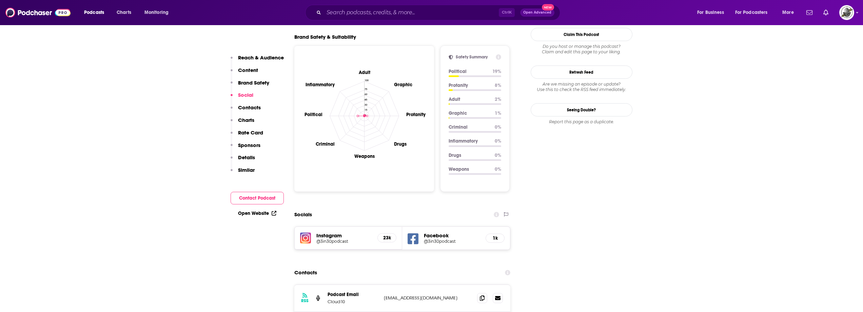
click at [346, 208] on div "Socials" at bounding box center [402, 214] width 216 height 13
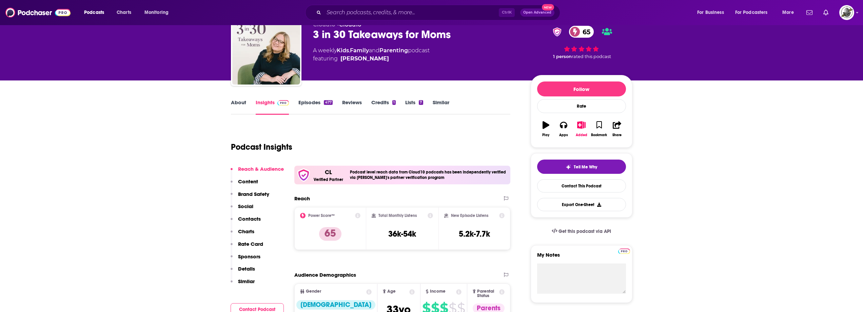
scroll to position [0, 0]
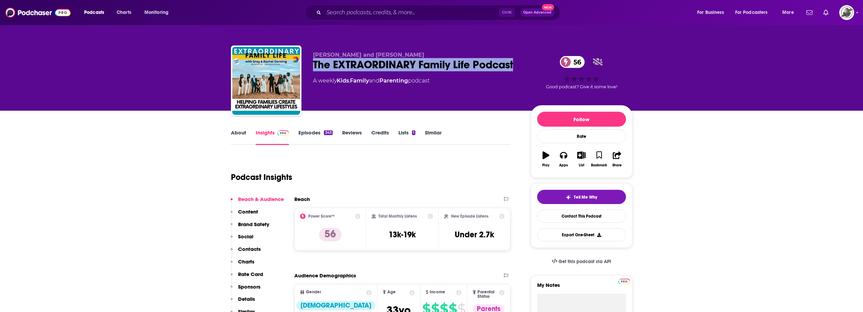
drag, startPoint x: 312, startPoint y: 66, endPoint x: 514, endPoint y: 62, distance: 202.0
click at [514, 62] on div "[PERSON_NAME] and [PERSON_NAME] The EXTRAORDINARY Family Life Podcast 56 A week…" at bounding box center [431, 81] width 401 height 73
copy h2 "The EXTRAORDINARY Family Life Podcast"
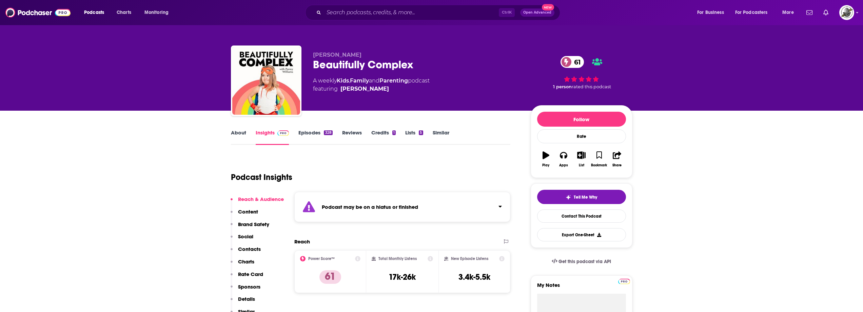
click at [392, 200] on div "Podcast may be on a hiatus or finished" at bounding box center [402, 207] width 216 height 30
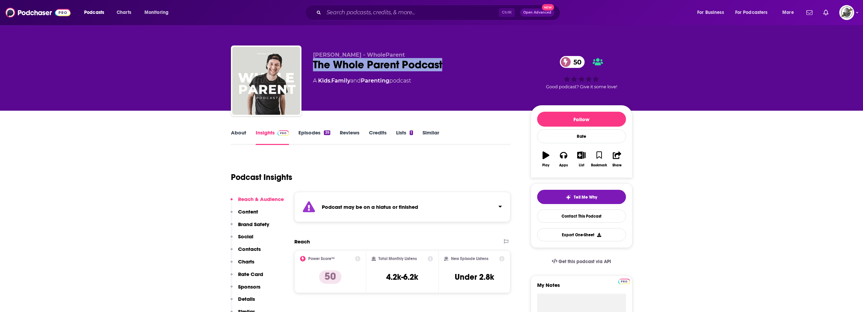
drag, startPoint x: 374, startPoint y: 65, endPoint x: 452, endPoint y: 65, distance: 78.0
click at [452, 65] on div "The Whole Parent Podcast 50" at bounding box center [416, 64] width 207 height 13
click at [427, 208] on div "Podcast may be on a hiatus or finished" at bounding box center [402, 207] width 216 height 30
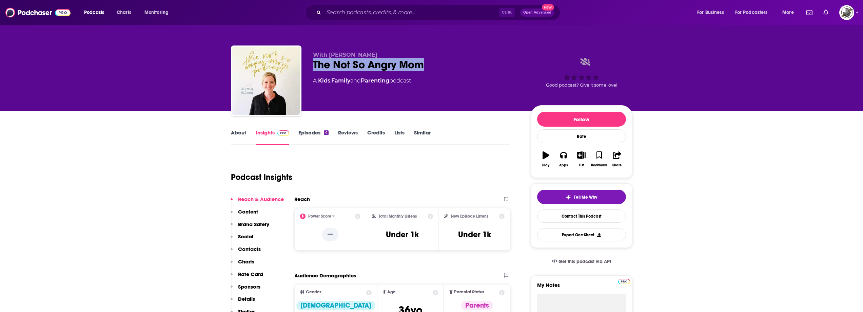
drag, startPoint x: 312, startPoint y: 66, endPoint x: 446, endPoint y: 65, distance: 133.9
click at [446, 65] on div "With Olivia Wilcox The Not So Angry Mom A Kids , Family and Parenting podcast G…" at bounding box center [431, 81] width 401 height 73
copy h2 "The Not So Angry Mom"
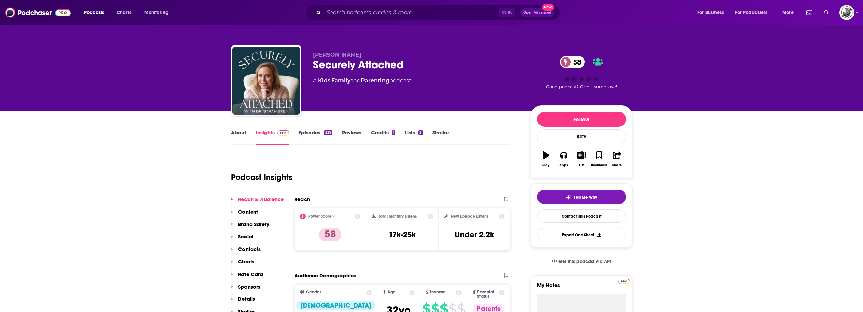
click at [313, 67] on div "Securely Attached 58" at bounding box center [416, 64] width 207 height 13
drag, startPoint x: 321, startPoint y: 54, endPoint x: 418, endPoint y: 66, distance: 97.8
click at [418, 66] on div "Dr. Sarah Bren Securely Attached 58 A Kids , Family and Parenting podcast 58 Go…" at bounding box center [431, 81] width 401 height 73
copy div "Dr. Sarah Bren Securely Attached"
click at [320, 58] on div "Securely Attached 58" at bounding box center [416, 64] width 207 height 13
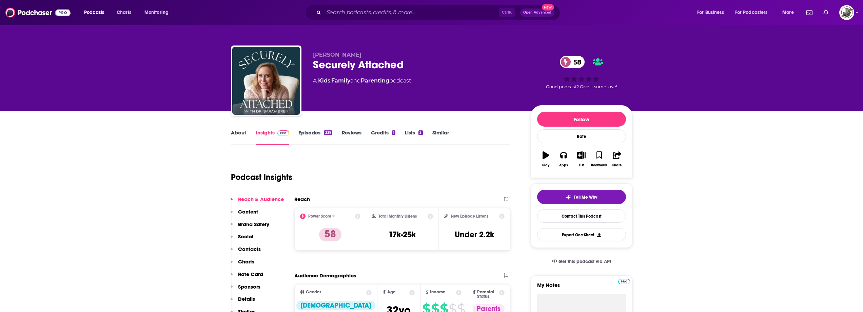
drag, startPoint x: 311, startPoint y: 54, endPoint x: 366, endPoint y: 53, distance: 55.6
click at [366, 53] on div "Dr. Sarah Bren Securely Attached 58 A Kids , Family and Parenting podcast 58 Go…" at bounding box center [431, 81] width 401 height 73
copy span "Dr. Sarah Bren"
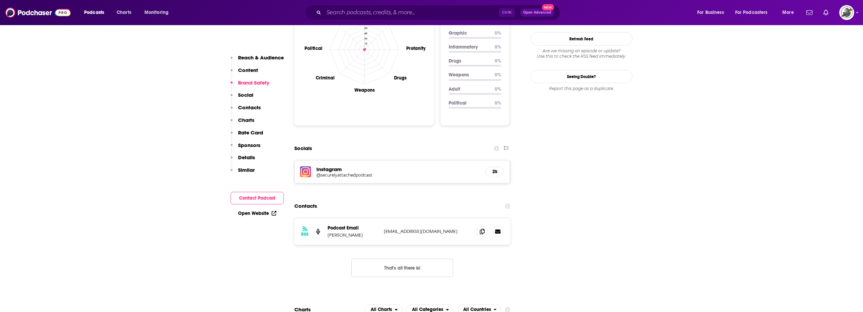
scroll to position [678, 0]
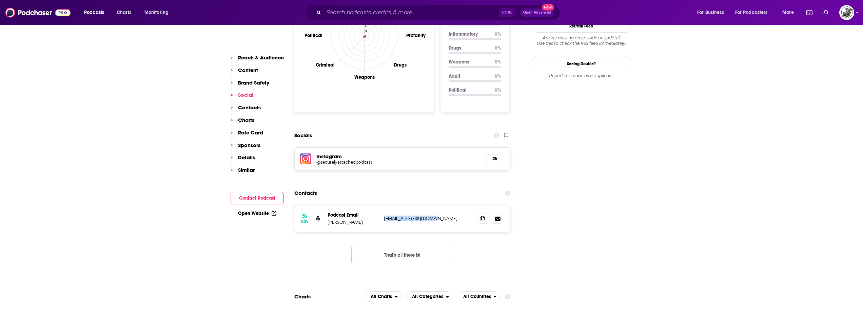
drag, startPoint x: 382, startPoint y: 187, endPoint x: 437, endPoint y: 185, distance: 54.6
click at [437, 205] on div "RSS Podcast Email Dr. Sarah Bren info@drsarahbren.com info@drsarahbren.com" at bounding box center [402, 218] width 216 height 26
copy p "info@drsarahbren.com"
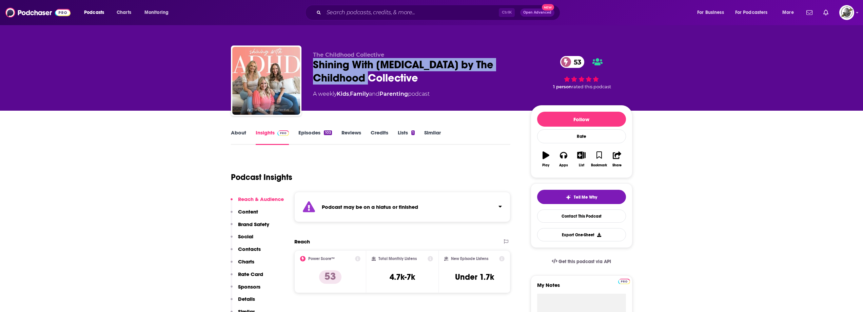
drag, startPoint x: 343, startPoint y: 71, endPoint x: 373, endPoint y: 78, distance: 31.3
click at [373, 78] on div "Shining With [MEDICAL_DATA] by The Childhood Collective 53" at bounding box center [416, 71] width 207 height 26
copy h2 "Shining With [MEDICAL_DATA] by The Childhood Collective"
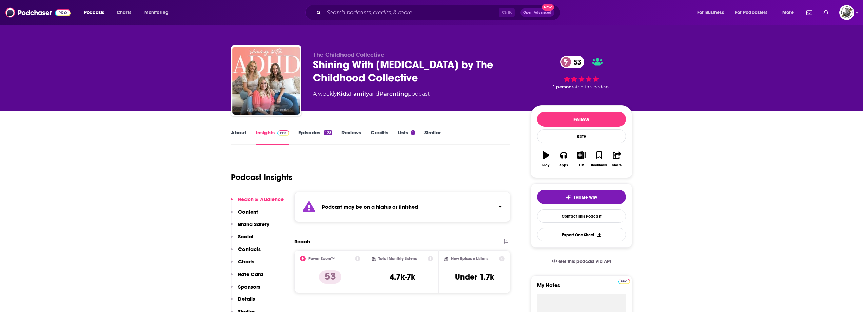
click at [400, 201] on div "Podcast may be on a hiatus or finished" at bounding box center [402, 207] width 216 height 30
click at [400, 201] on div "Podcast may be on a hiatus or finished This podcast hasn't released an episode …" at bounding box center [394, 210] width 144 height 21
click at [430, 213] on div "Podcast may be on a hiatus or finished" at bounding box center [402, 207] width 216 height 30
click at [431, 213] on p "This podcast hasn't released an episode since [DATE]." at bounding box center [394, 217] width 144 height 8
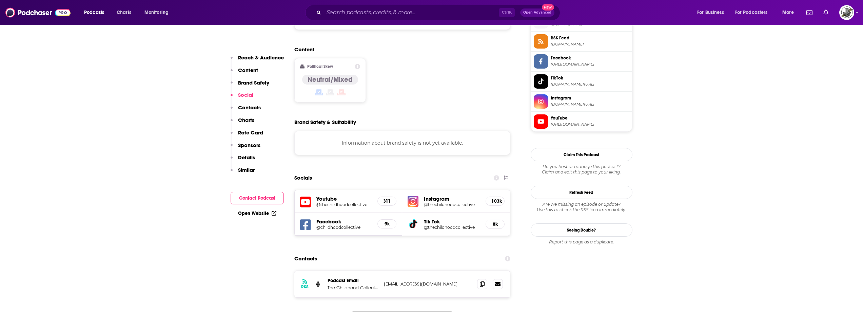
scroll to position [610, 0]
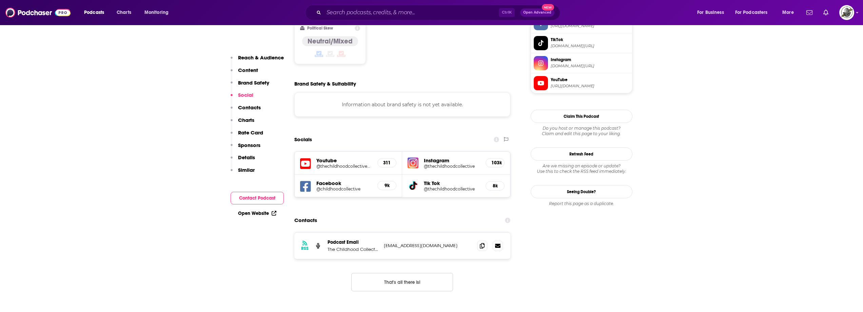
drag, startPoint x: 432, startPoint y: 210, endPoint x: 461, endPoint y: 211, distance: 29.2
click at [461, 232] on div "RSS Podcast Email The Childhood Collective [EMAIL_ADDRESS][DOMAIN_NAME] [EMAIL_…" at bounding box center [402, 245] width 216 height 26
copy p "[EMAIL_ADDRESS][DOMAIN_NAME]"
click at [359, 133] on div "Socials" at bounding box center [402, 139] width 216 height 13
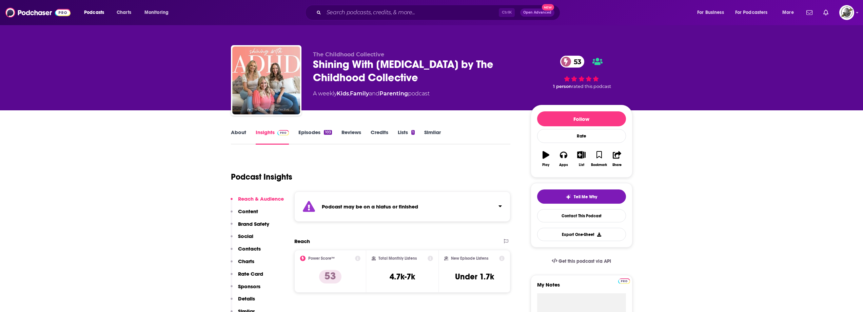
scroll to position [0, 0]
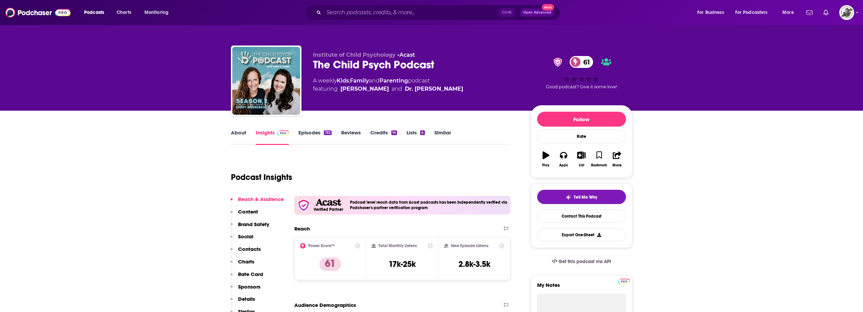
click at [408, 162] on div "Podcast Insights" at bounding box center [368, 173] width 274 height 35
drag, startPoint x: 310, startPoint y: 67, endPoint x: 442, endPoint y: 65, distance: 131.9
click at [442, 65] on div "Institute of Child Psychology • Acast The Child Psych Podcast 61 A weekly Kids …" at bounding box center [431, 81] width 401 height 73
copy h2 "The Child Psych Podcast"
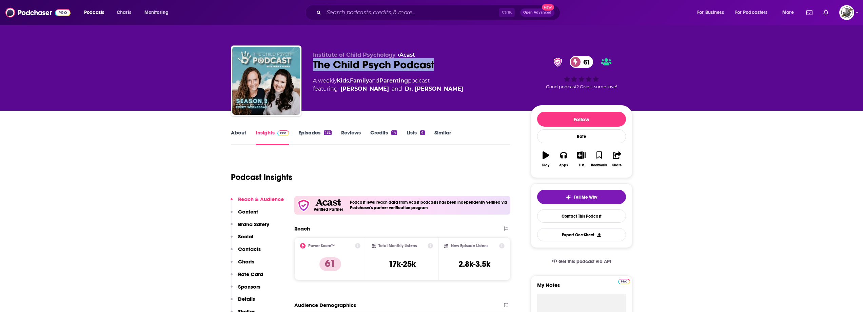
drag, startPoint x: 340, startPoint y: 90, endPoint x: 471, endPoint y: 87, distance: 131.6
click at [471, 87] on div "A weekly Kids , Family and Parenting podcast featuring [PERSON_NAME] and Dr. [P…" at bounding box center [416, 85] width 207 height 16
copy span "[PERSON_NAME] and Dr. [PERSON_NAME]"
click at [372, 172] on div "Podcast Insights" at bounding box center [368, 173] width 274 height 35
drag, startPoint x: 312, startPoint y: 69, endPoint x: 440, endPoint y: 70, distance: 128.8
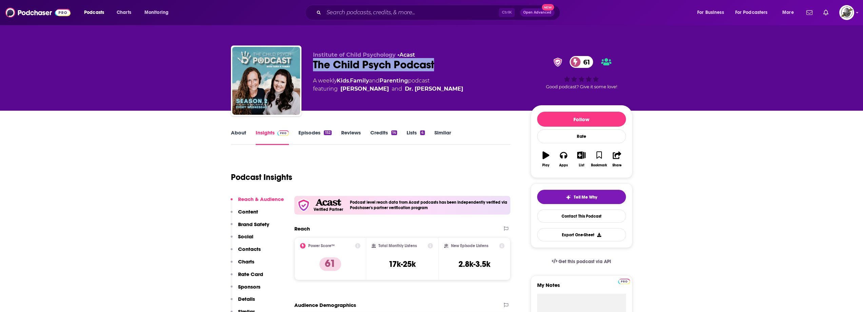
click at [440, 70] on div "Institute of Child Psychology • Acast The Child Psych Podcast 61 A weekly Kids …" at bounding box center [431, 81] width 401 height 73
copy h2 "The Child Psych Podcast"
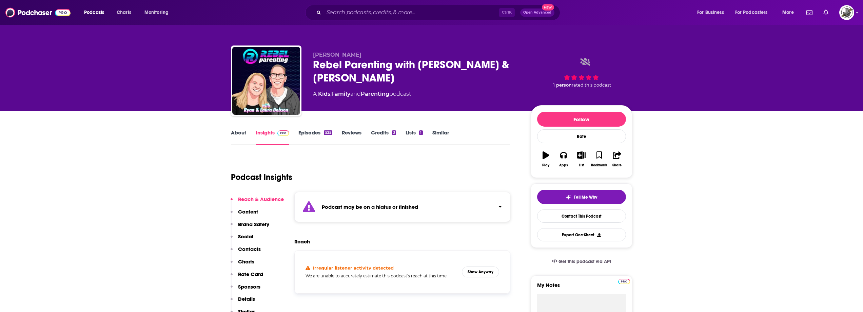
click at [374, 208] on strong "Podcast may be on a hiatus or finished" at bounding box center [370, 206] width 96 height 6
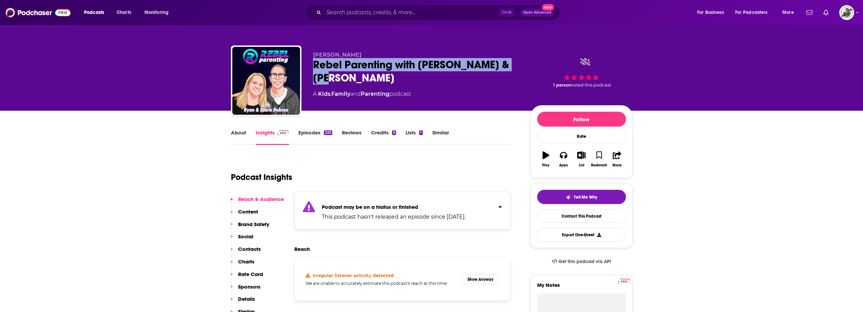
drag, startPoint x: 314, startPoint y: 67, endPoint x: 366, endPoint y: 77, distance: 53.1
click at [366, 77] on div "Rebel Parenting with [PERSON_NAME] & [PERSON_NAME]" at bounding box center [416, 71] width 207 height 26
copy h2 "Rebel Parenting with [PERSON_NAME] & [PERSON_NAME]"
